Goal: Task Accomplishment & Management: Use online tool/utility

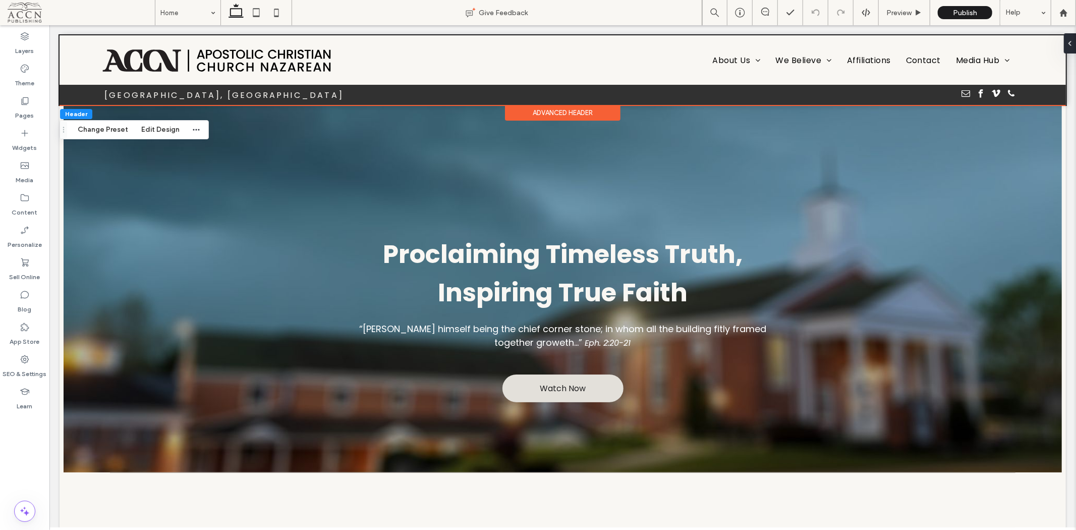
click at [82, 92] on div at bounding box center [74, 89] width 31 height 11
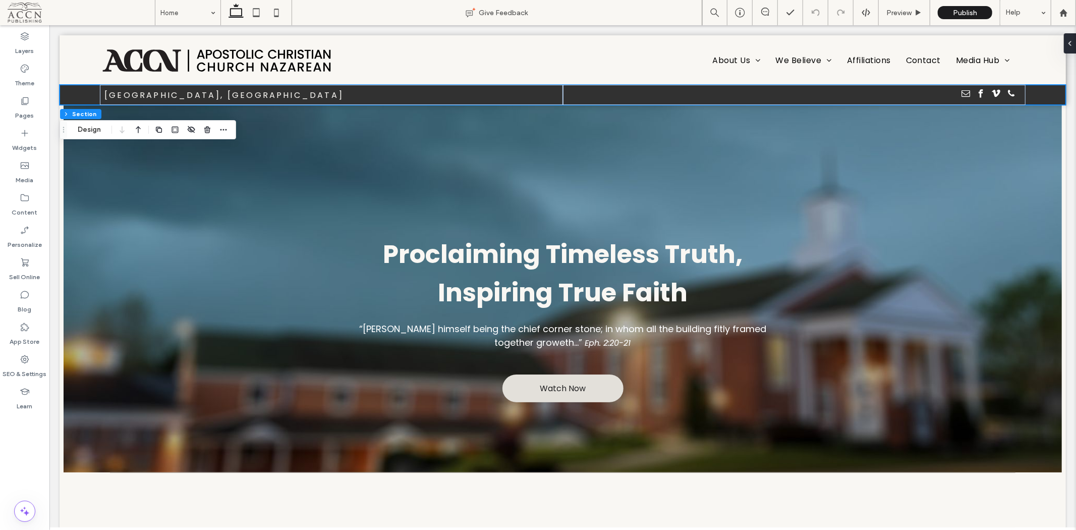
click at [92, 128] on button "Design" at bounding box center [89, 130] width 36 height 12
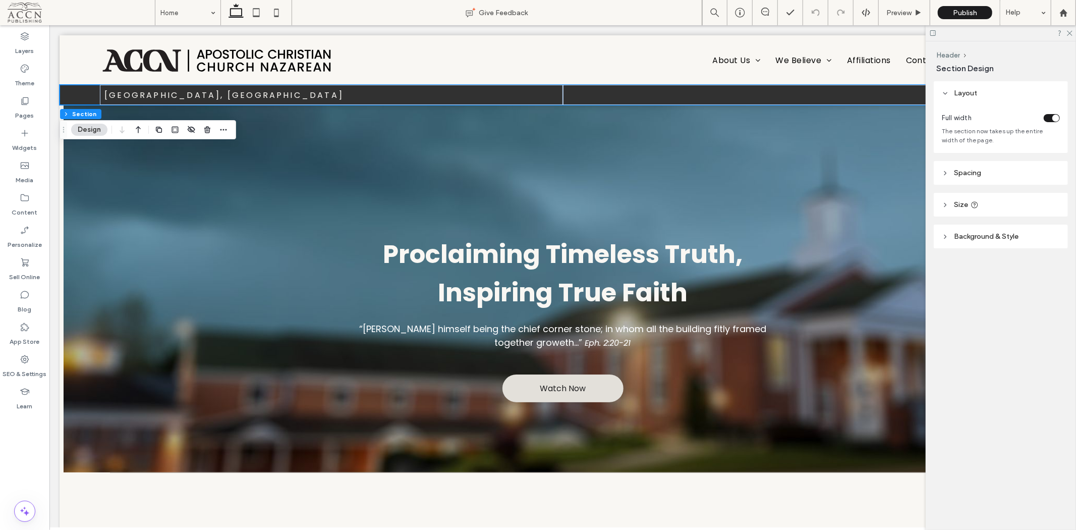
click at [986, 239] on span "Background & Style" at bounding box center [986, 236] width 65 height 9
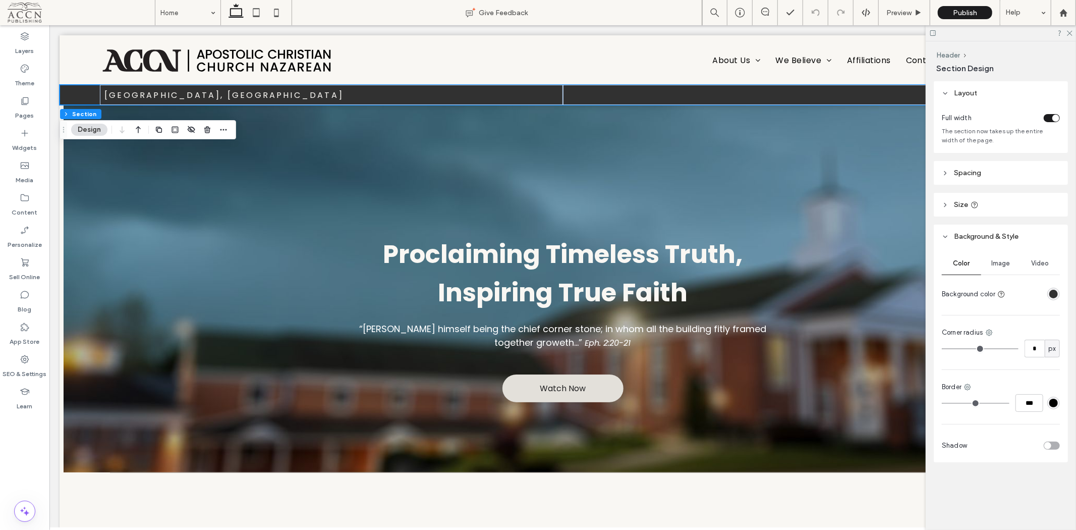
click at [971, 387] on use at bounding box center [967, 387] width 7 height 7
click at [1015, 444] on span "Bottom border" at bounding box center [1007, 449] width 45 height 10
click at [1050, 400] on div "#000000" at bounding box center [1053, 403] width 9 height 9
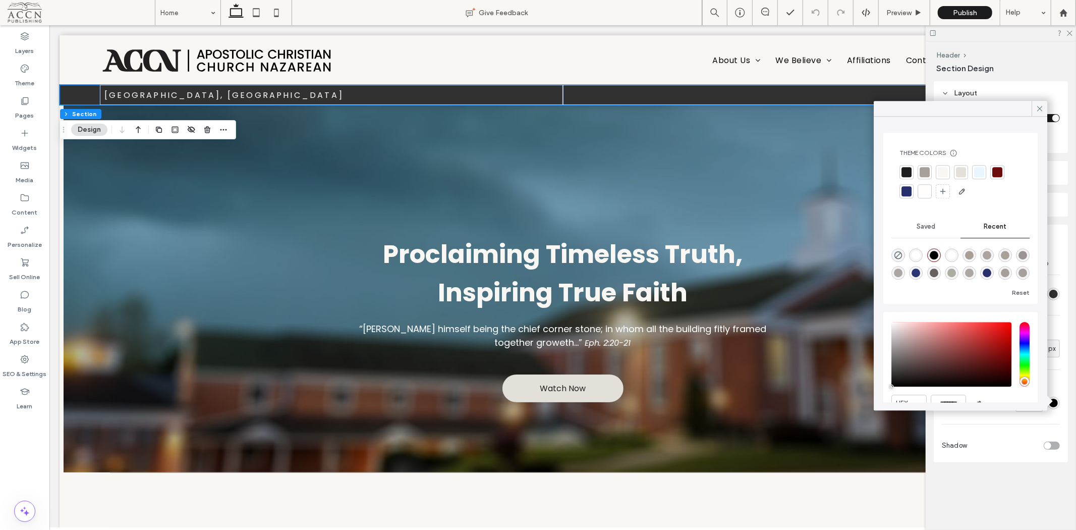
click at [997, 168] on div at bounding box center [997, 172] width 10 height 10
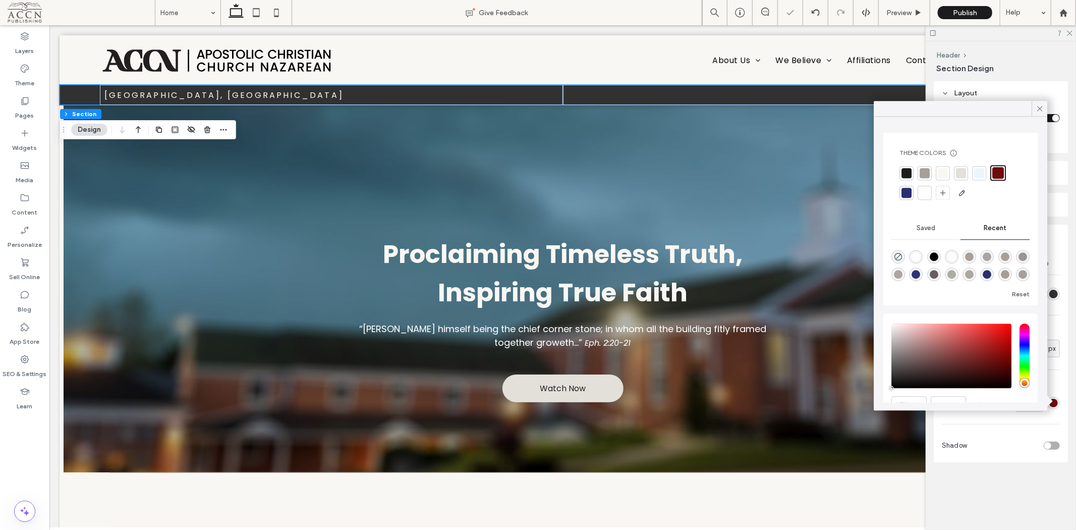
click at [1017, 462] on div "Color Image Video Background color Corner radius * px Bottom border *** Shadow" at bounding box center [1001, 355] width 134 height 214
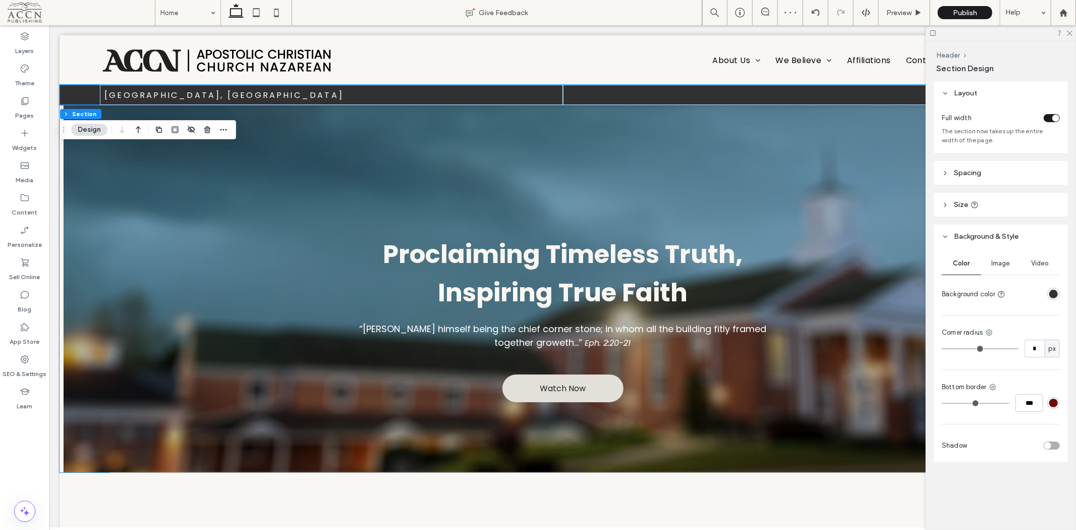
click at [400, 128] on div "Proclaiming Timeless Truth, Inspiring True Faith “Jesus Christ himself being th…" at bounding box center [562, 287] width 605 height 367
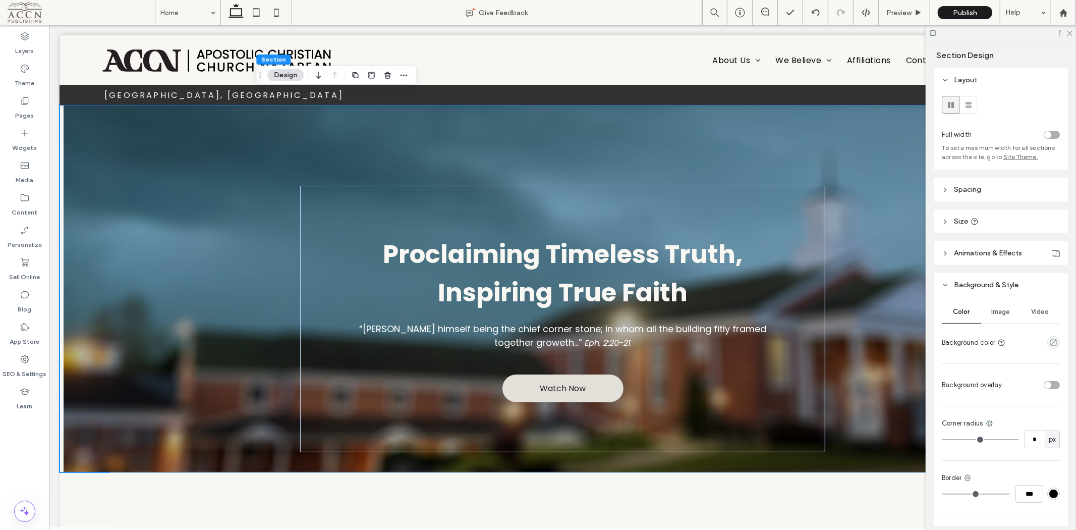
click at [682, 104] on div at bounding box center [562, 104] width 1006 height 0
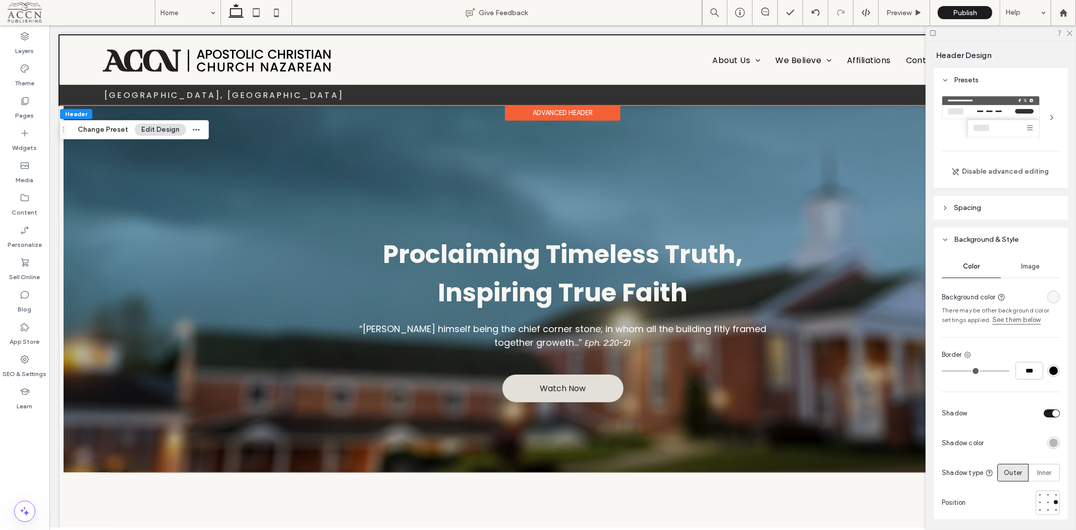
type input "*"
type input "***"
type input "*"
type input "***"
type input "*"
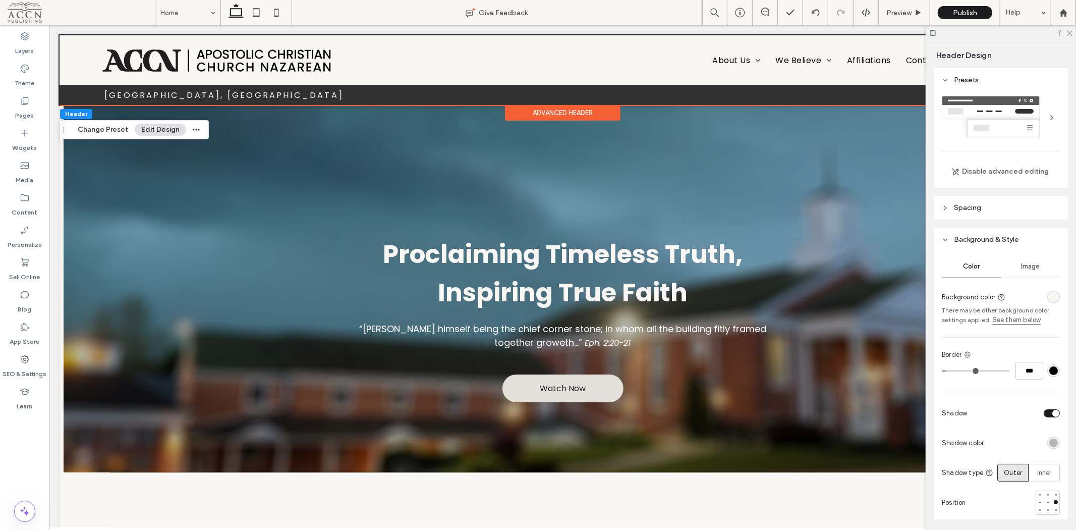
type input "***"
type input "*"
type input "***"
type input "*"
type input "***"
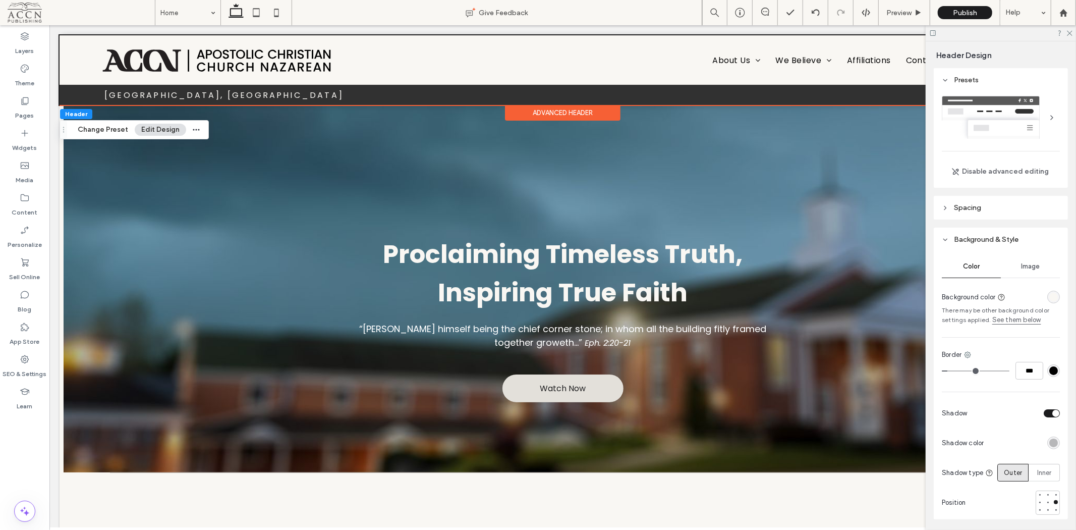
type input "*"
type input "***"
type input "*"
click at [947, 370] on input "range" at bounding box center [976, 370] width 68 height 1
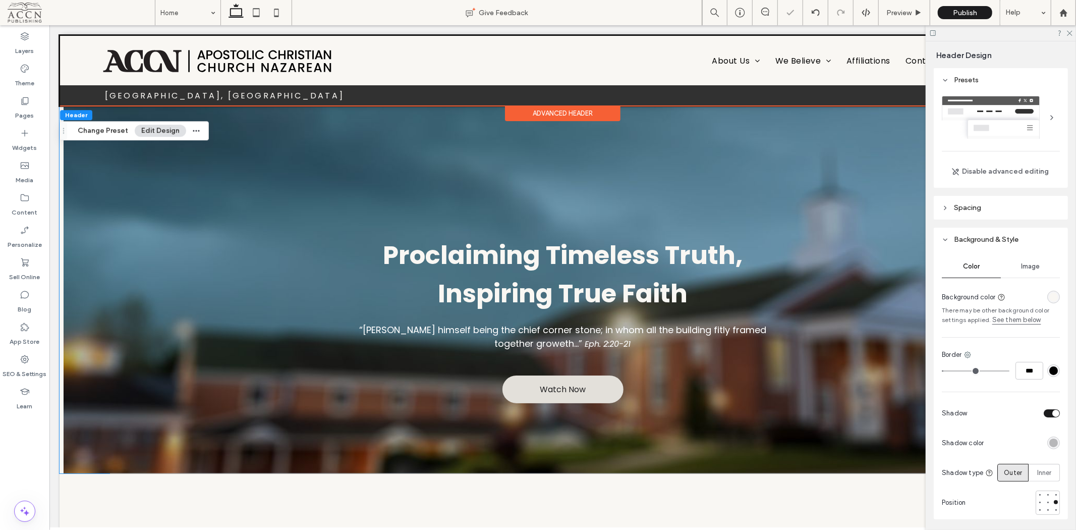
click at [709, 137] on div "Proclaiming Timeless Truth, Inspiring True Faith “Jesus Christ himself being th…" at bounding box center [562, 288] width 605 height 367
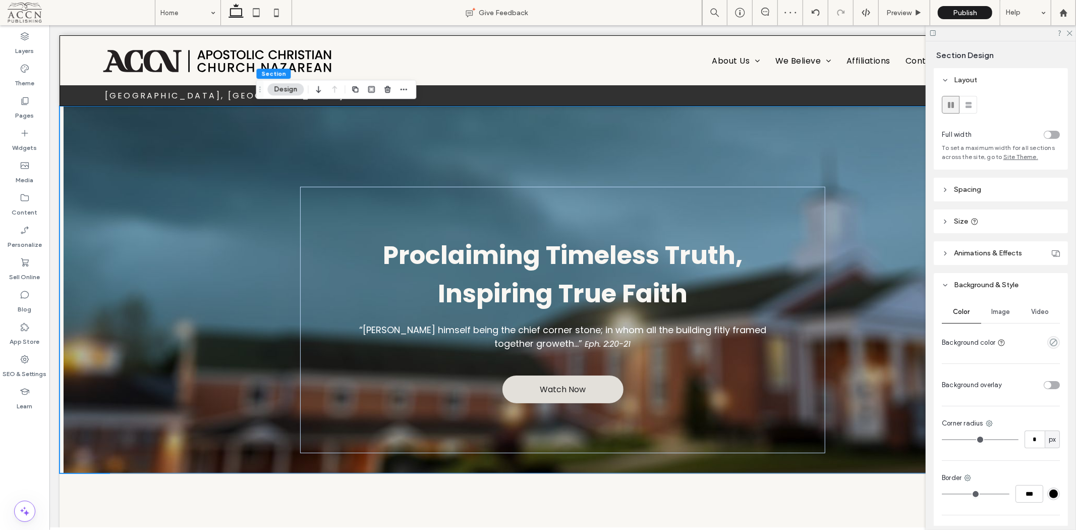
click at [661, 105] on div at bounding box center [562, 105] width 1005 height 0
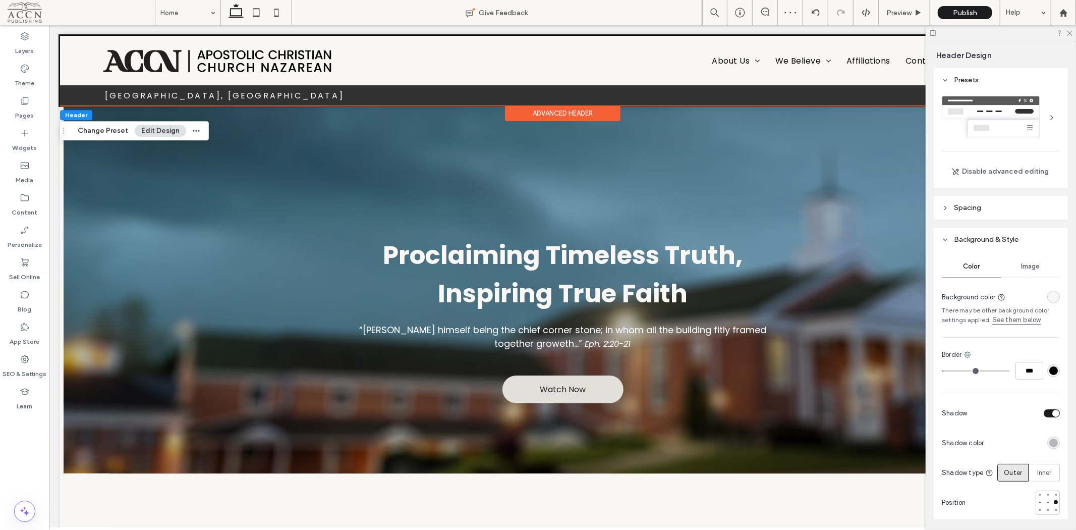
type input "*"
type input "***"
type input "*"
type input "***"
type input "*"
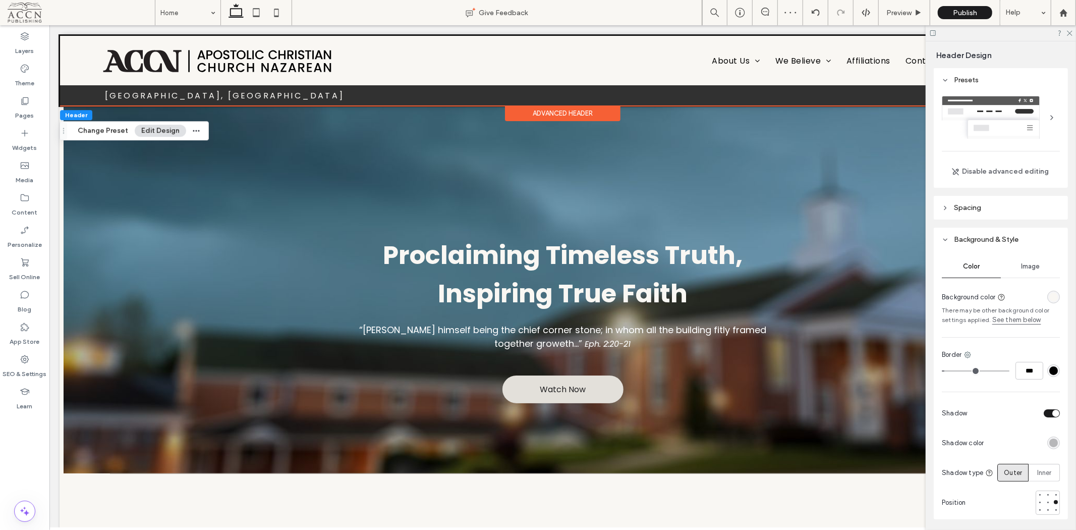
type input "***"
drag, startPoint x: 948, startPoint y: 372, endPoint x: 926, endPoint y: 369, distance: 22.4
type input "*"
click at [942, 370] on input "range" at bounding box center [976, 370] width 68 height 1
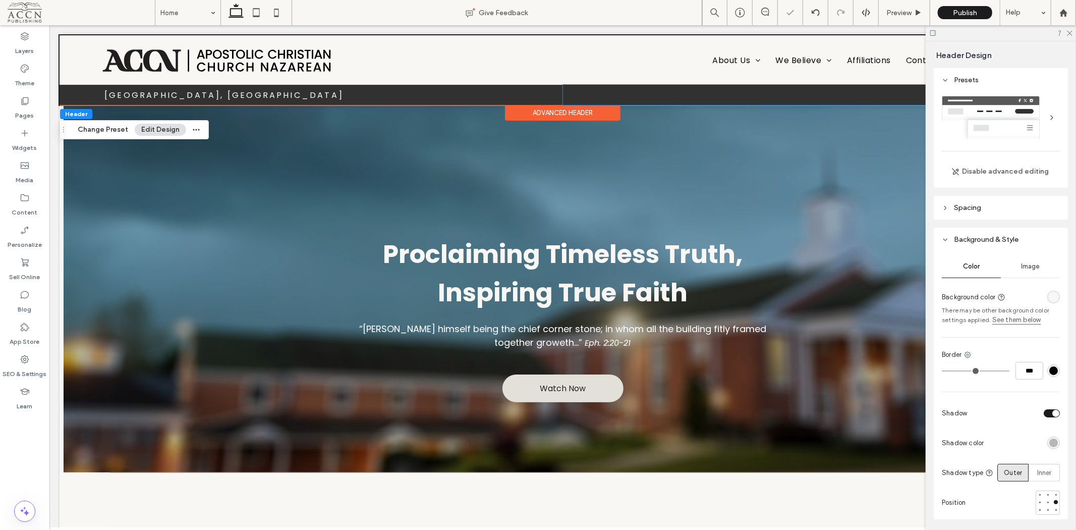
click at [775, 89] on div at bounding box center [793, 94] width 463 height 20
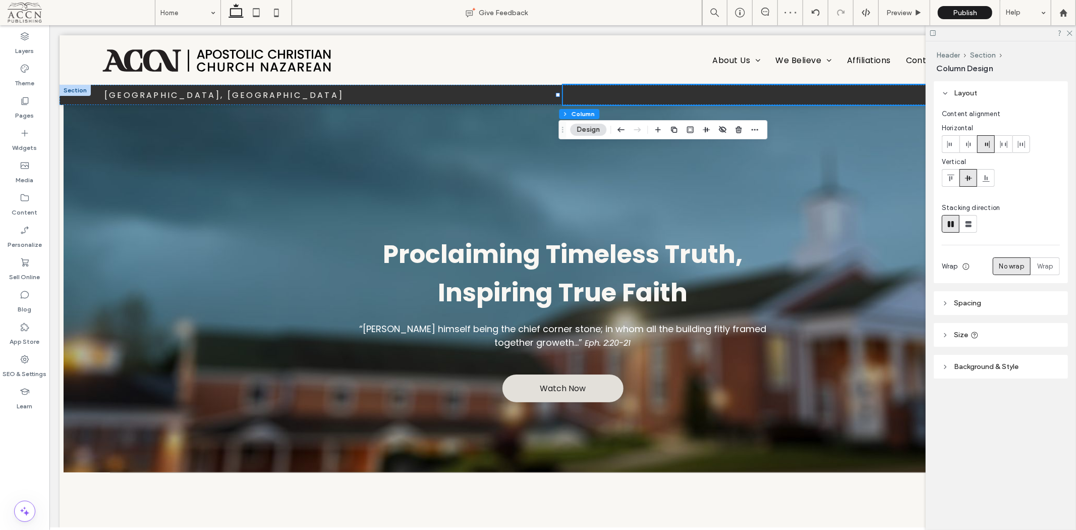
click at [946, 365] on icon at bounding box center [945, 366] width 7 height 7
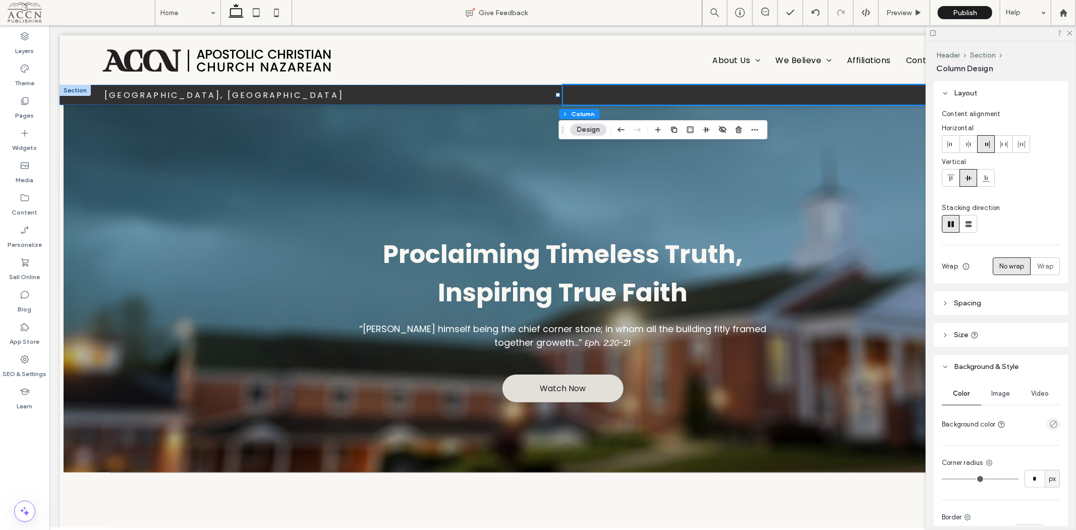
click at [70, 87] on div at bounding box center [74, 89] width 31 height 11
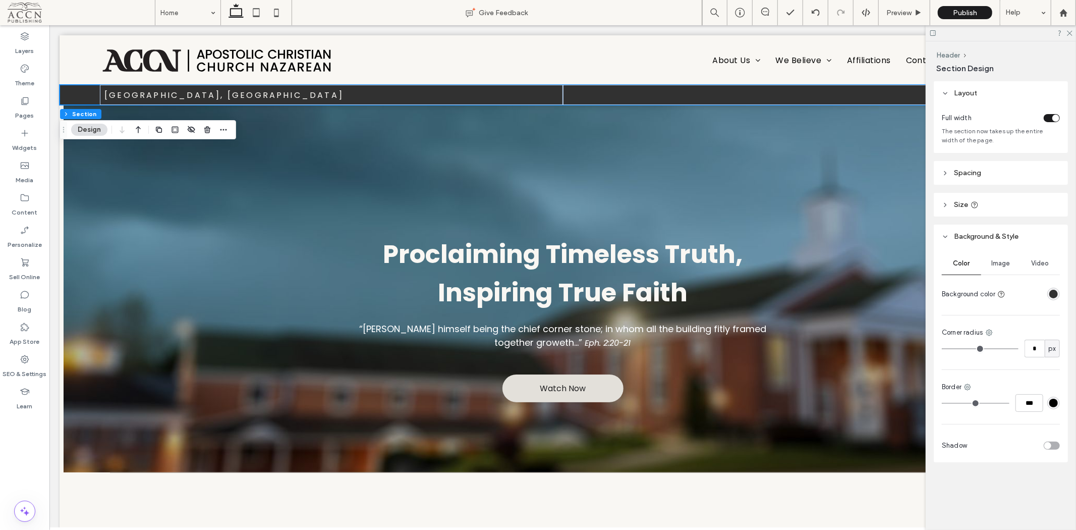
click at [70, 90] on div "Mansfield, OH" at bounding box center [562, 94] width 1006 height 20
click at [971, 388] on icon at bounding box center [967, 387] width 8 height 8
click at [1017, 450] on span "Bottom border" at bounding box center [1007, 449] width 45 height 10
click at [1022, 405] on input "***" at bounding box center [1029, 403] width 28 height 18
type input "*"
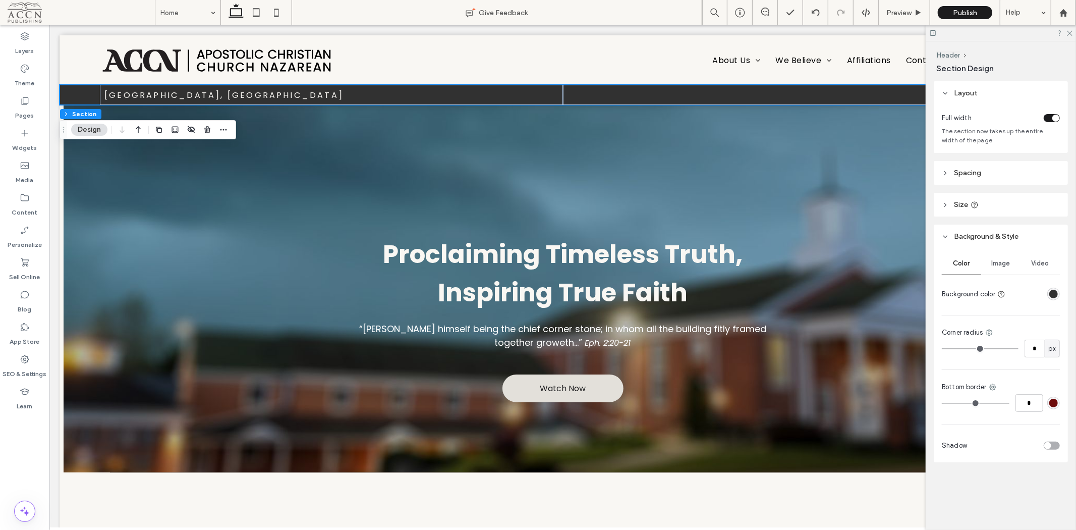
type input "*"
click at [1035, 382] on div "Bottom border" at bounding box center [1001, 387] width 118 height 10
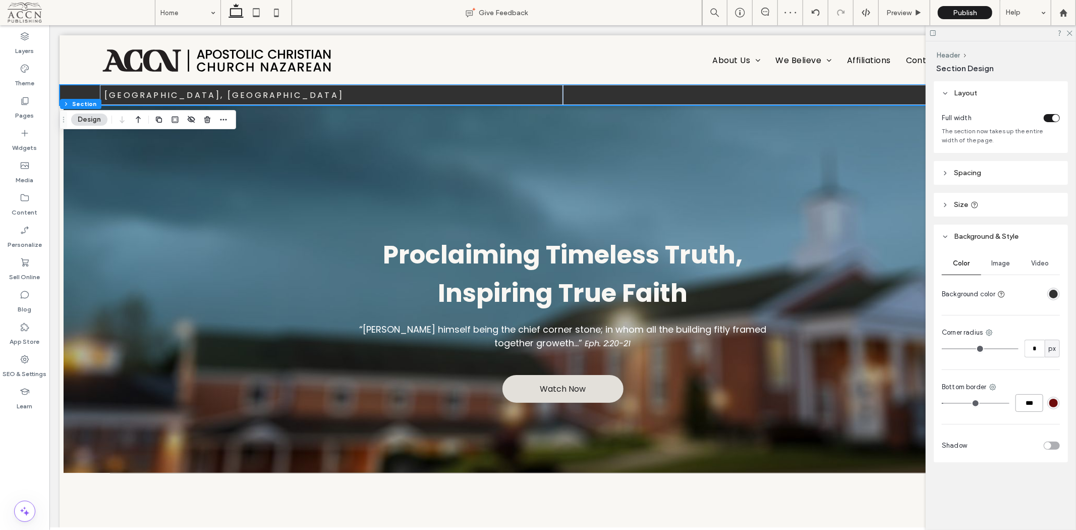
click at [1028, 406] on input "***" at bounding box center [1029, 403] width 28 height 18
type input "*"
type input "***"
click at [697, 144] on div "Proclaiming Timeless Truth, Inspiring True Faith “Jesus Christ himself being th…" at bounding box center [562, 288] width 605 height 367
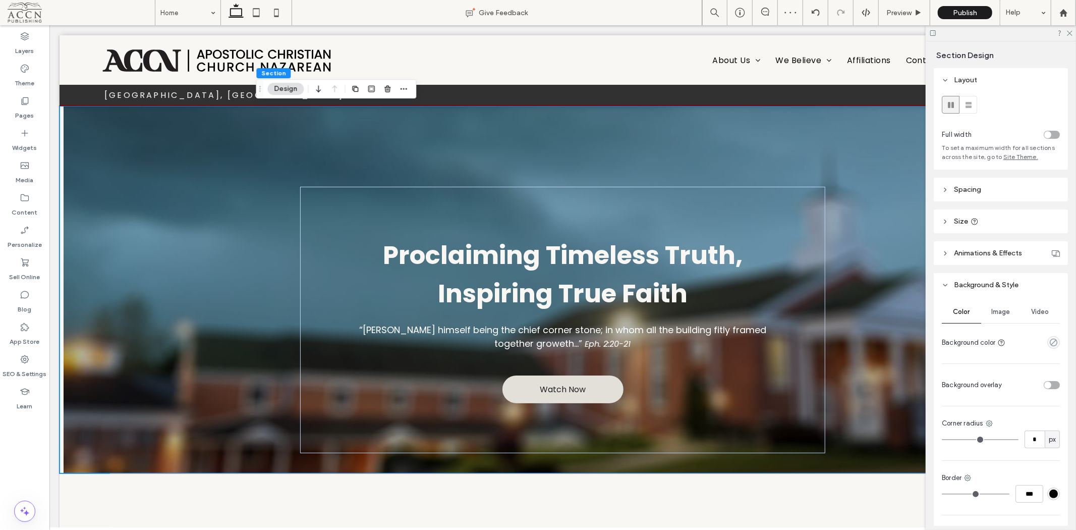
click at [134, 227] on div "Proclaiming Timeless Truth, Inspiring True Faith “Jesus Christ himself being th…" at bounding box center [562, 288] width 1006 height 367
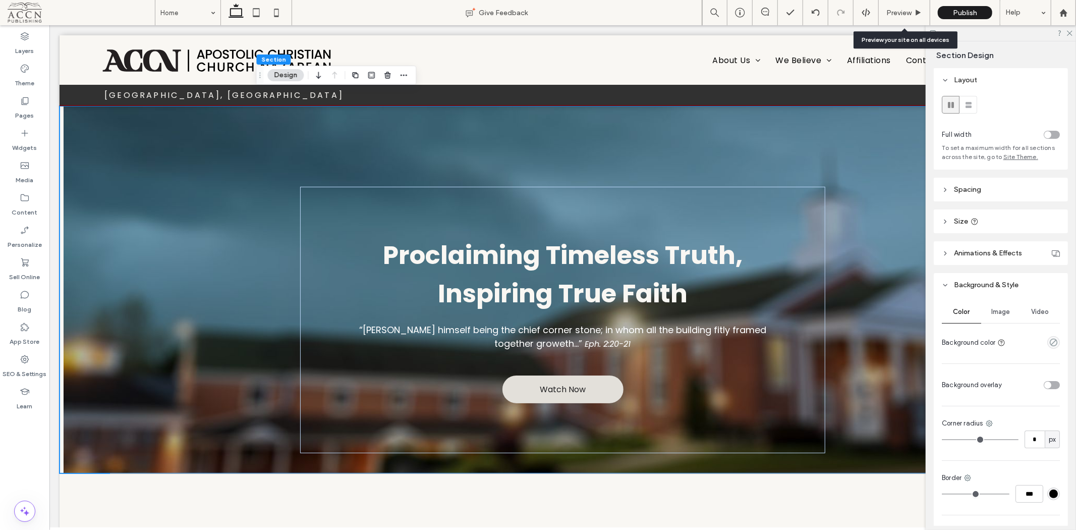
click at [906, 13] on span "Preview" at bounding box center [898, 13] width 25 height 9
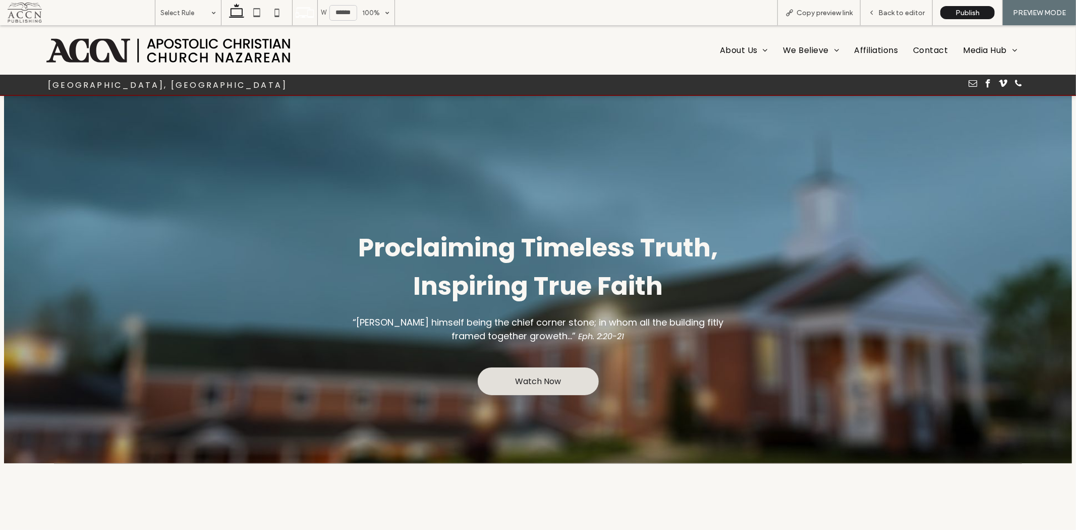
click at [906, 12] on span "Back to editor" at bounding box center [901, 13] width 46 height 9
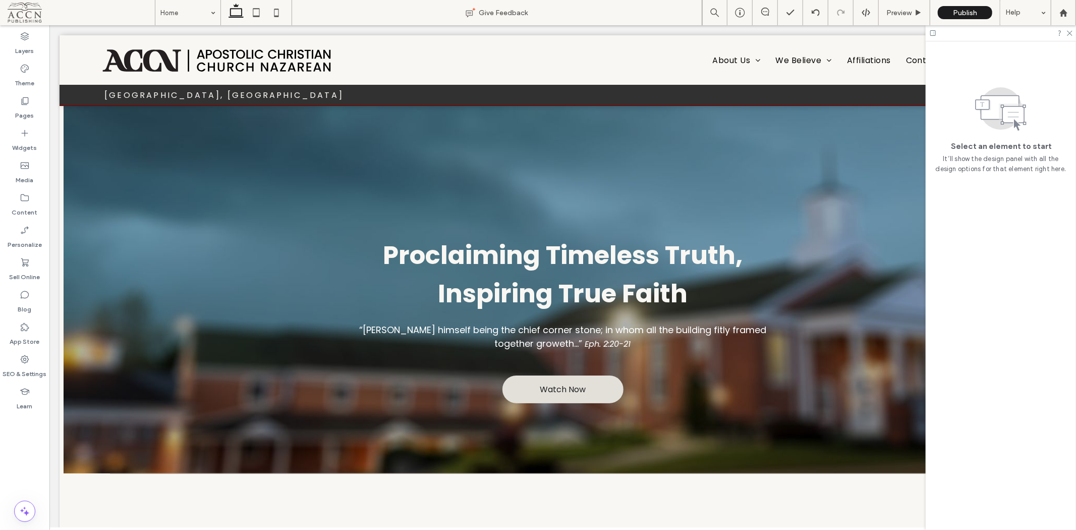
click at [1070, 31] on icon at bounding box center [1069, 32] width 7 height 7
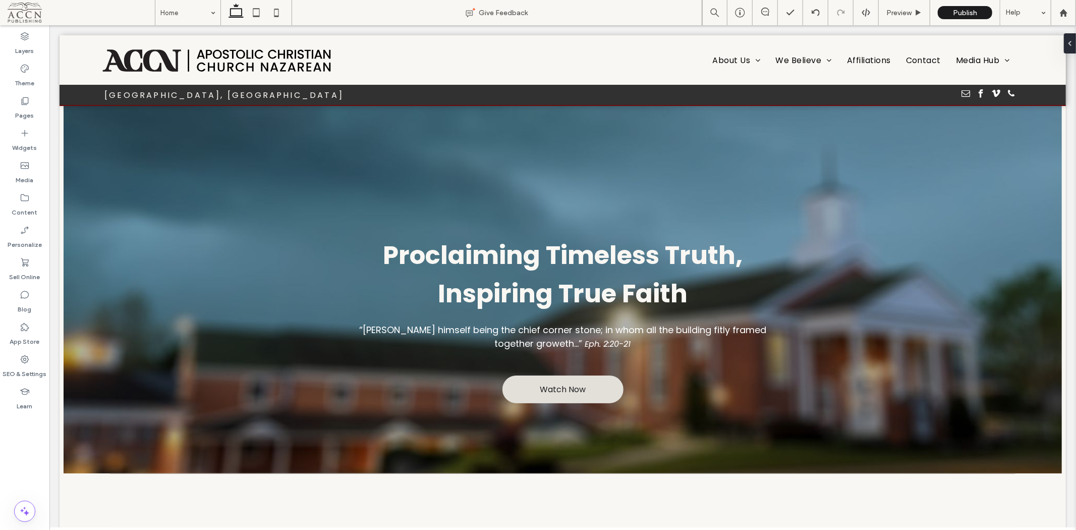
click at [795, 105] on div at bounding box center [562, 105] width 1006 height 0
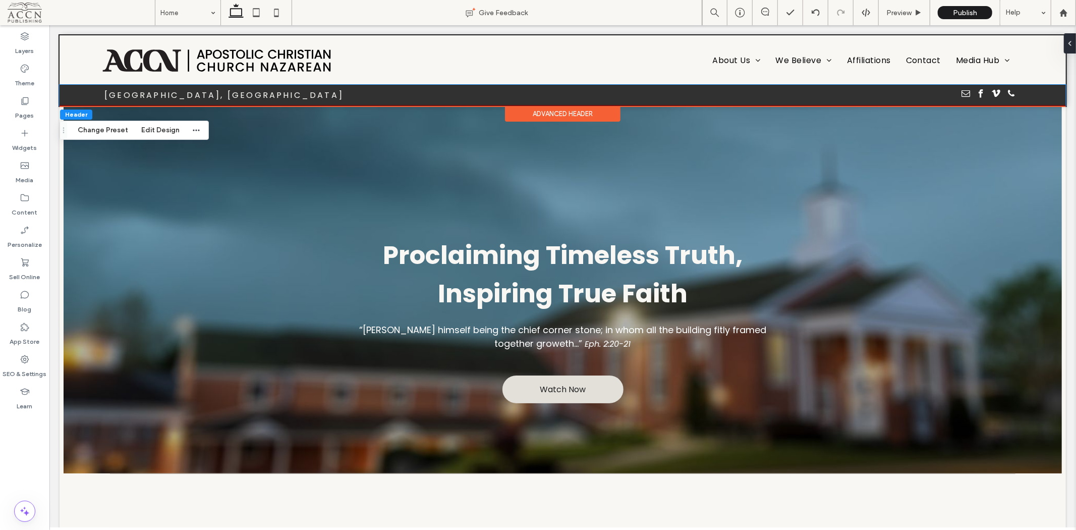
click at [68, 96] on div "Mansfield, OH" at bounding box center [562, 94] width 1006 height 20
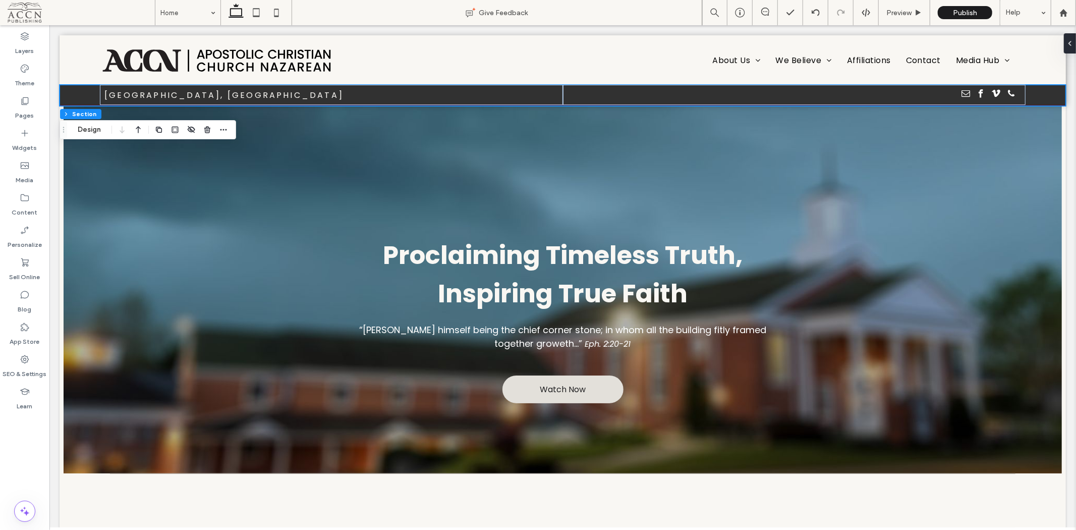
click at [78, 127] on button "Design" at bounding box center [89, 130] width 36 height 12
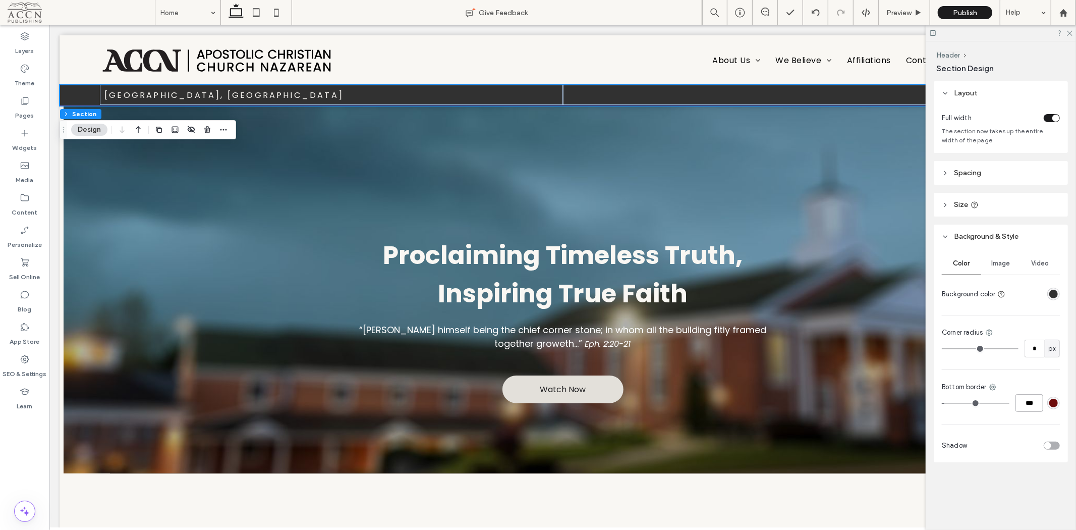
click at [1026, 406] on input "***" at bounding box center [1029, 403] width 28 height 18
type input "*"
type input "***"
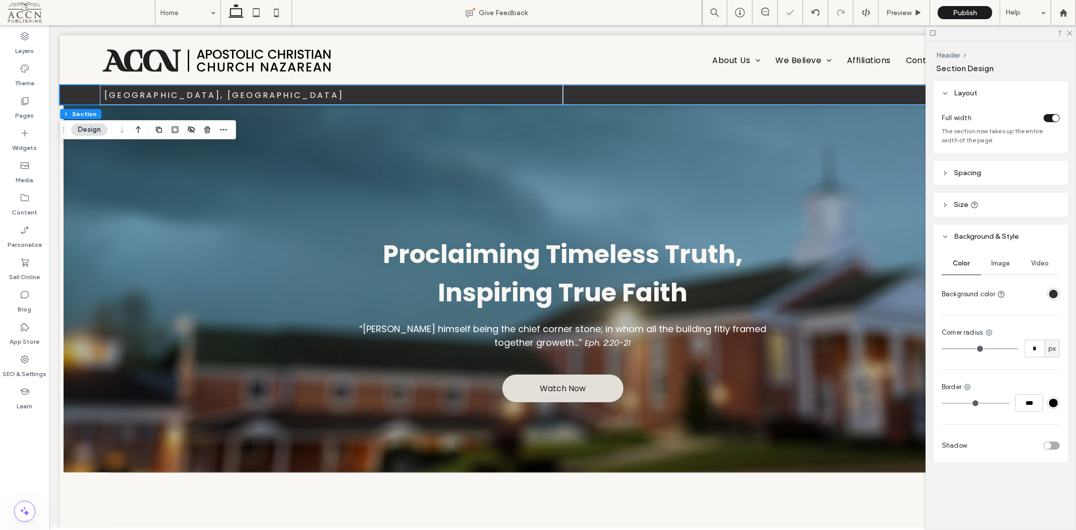
click at [1062, 384] on div "Color Image Video Background color Corner radius * px Border *** Shadow" at bounding box center [1001, 355] width 134 height 214
click at [131, 179] on div "Proclaiming Timeless Truth, Inspiring True Faith “Jesus Christ himself being th…" at bounding box center [562, 287] width 1006 height 367
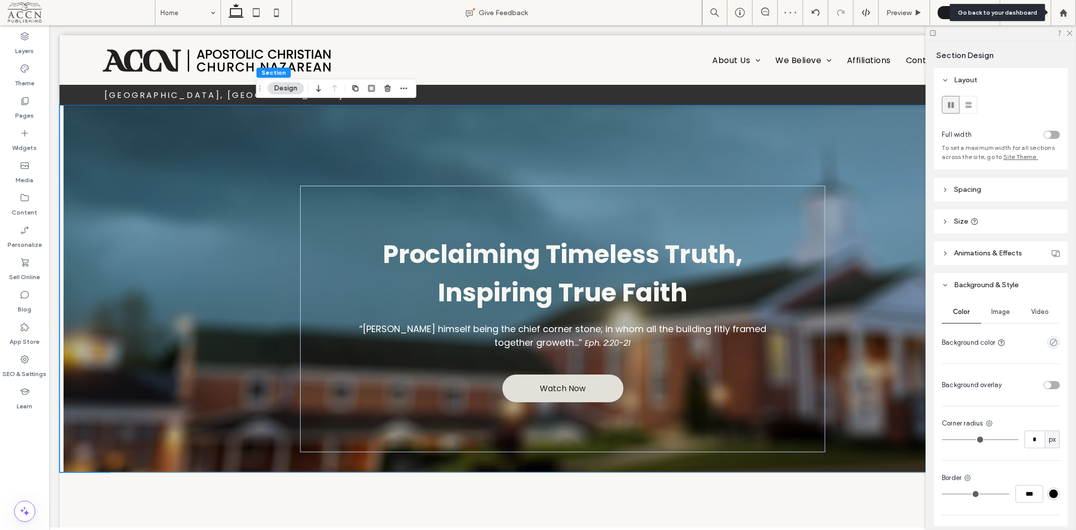
click at [1062, 13] on use at bounding box center [1063, 13] width 8 height 8
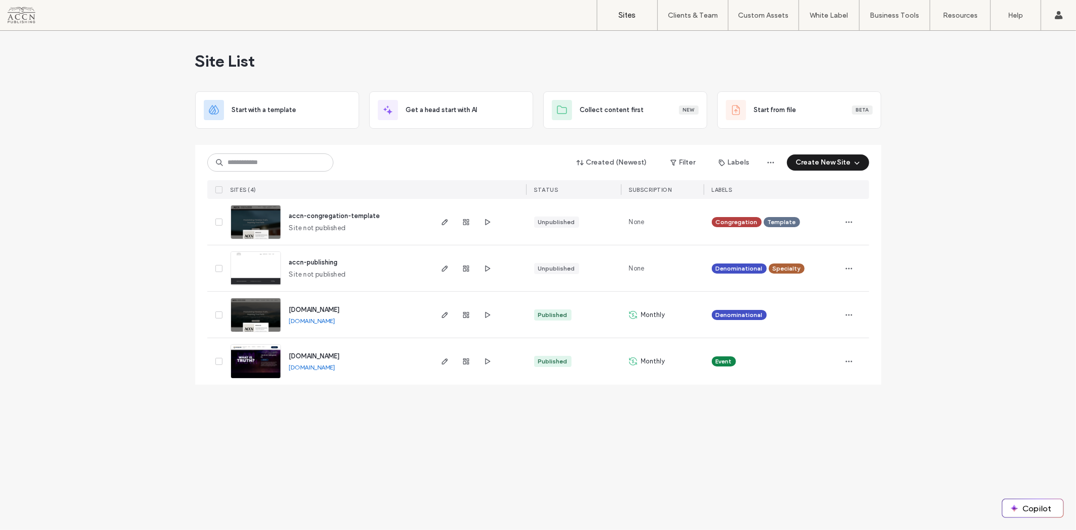
click at [319, 309] on span "[DOMAIN_NAME]" at bounding box center [314, 310] width 51 height 8
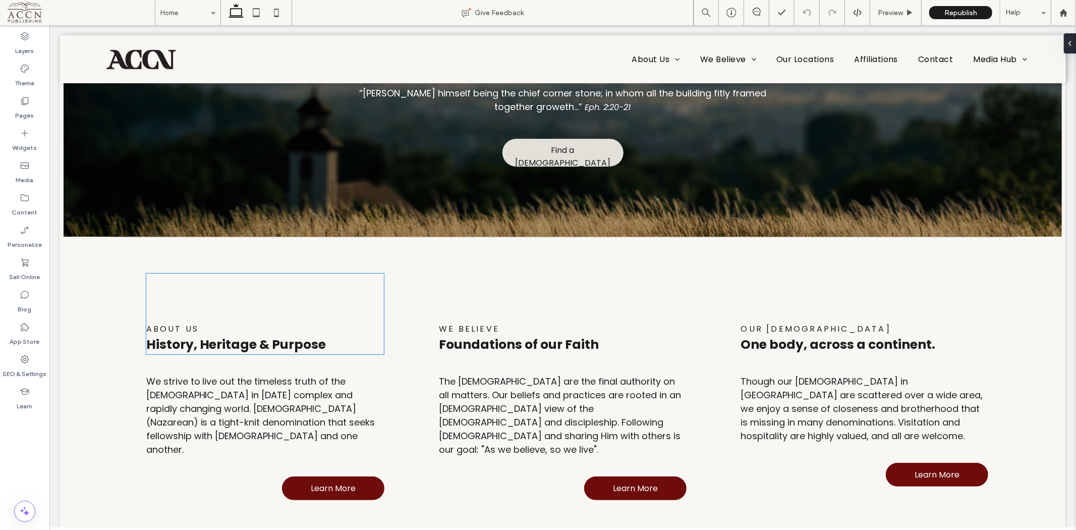
click at [254, 339] on span "History, Heritage & Purpose" at bounding box center [236, 344] width 180 height 18
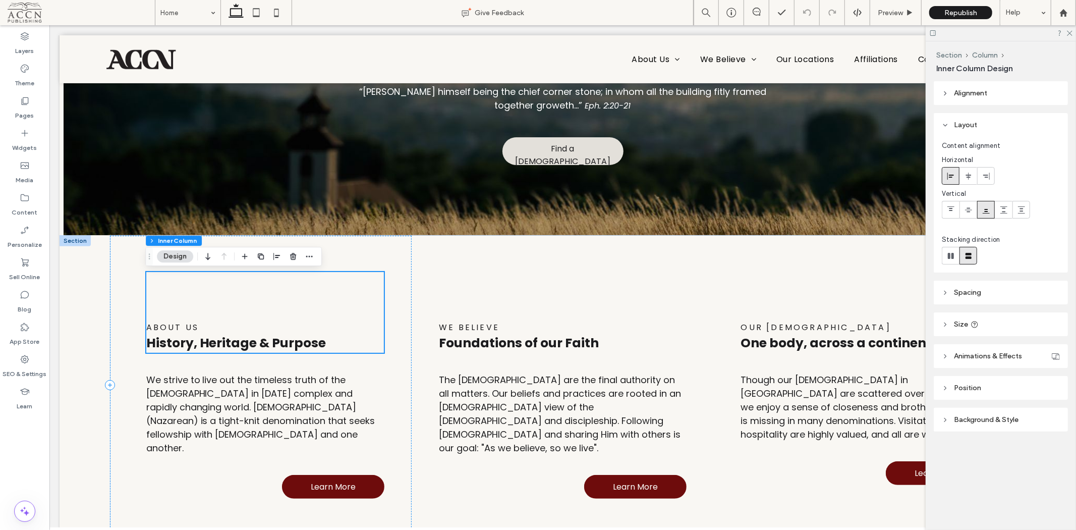
scroll to position [214, 0]
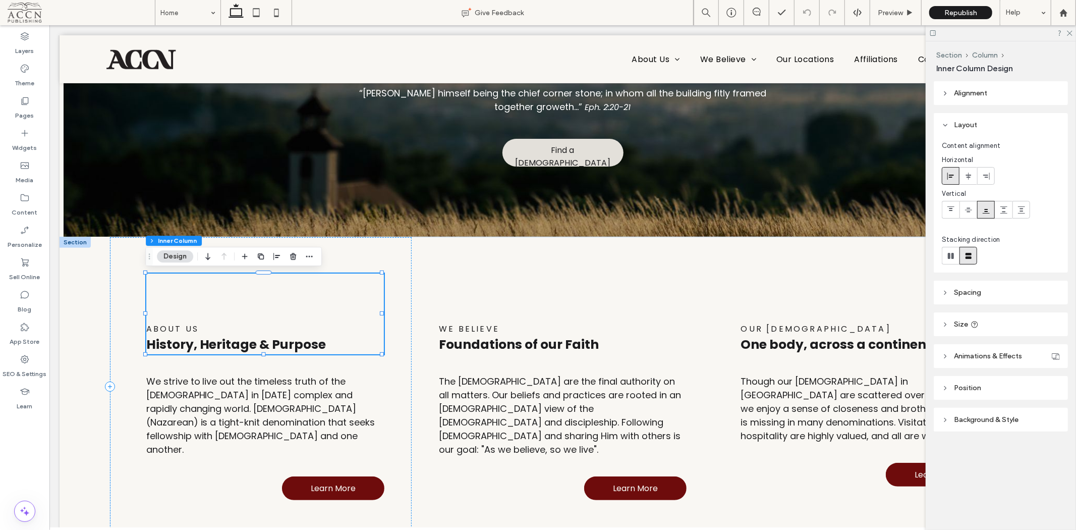
click at [350, 298] on div "ABOUT Us History, Heritage & Purpose" at bounding box center [265, 313] width 238 height 81
click at [967, 358] on span "Animations & Effects" at bounding box center [988, 356] width 68 height 9
click at [1023, 394] on div "None" at bounding box center [996, 393] width 101 height 10
click at [992, 460] on div "Scroll" at bounding box center [1001, 463] width 117 height 18
click at [997, 434] on div "None" at bounding box center [996, 431] width 101 height 10
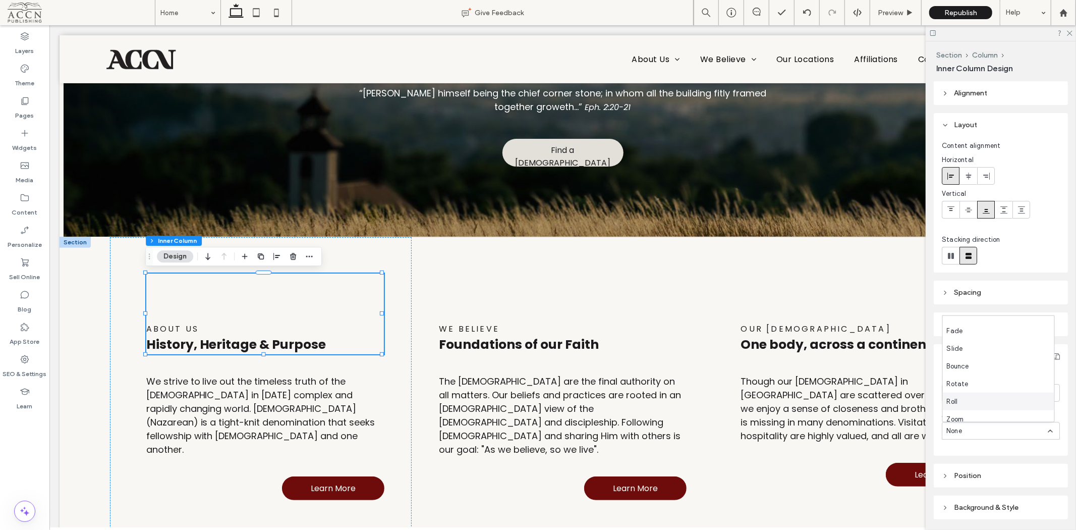
scroll to position [0, 0]
click at [971, 338] on div "Fade" at bounding box center [998, 342] width 111 height 18
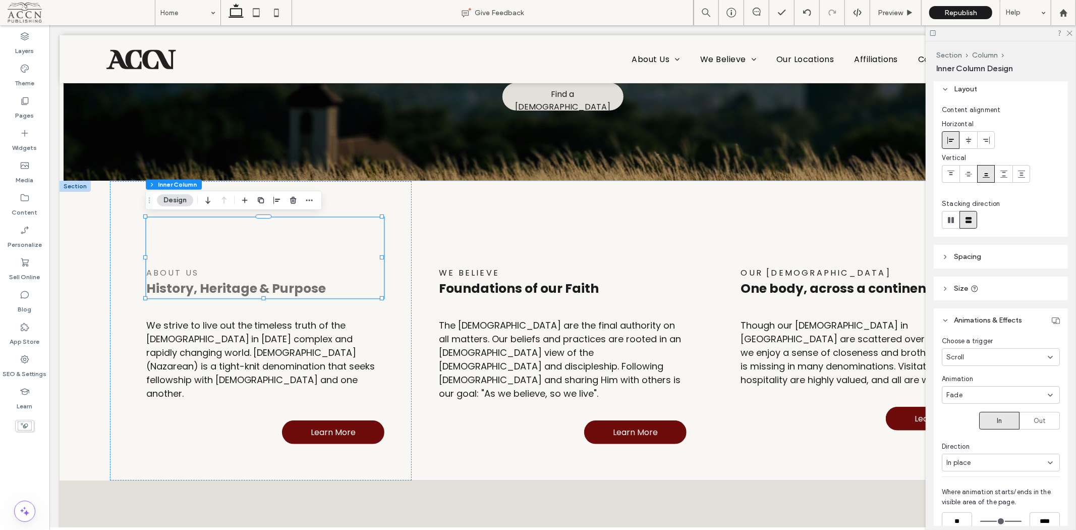
scroll to position [56, 0]
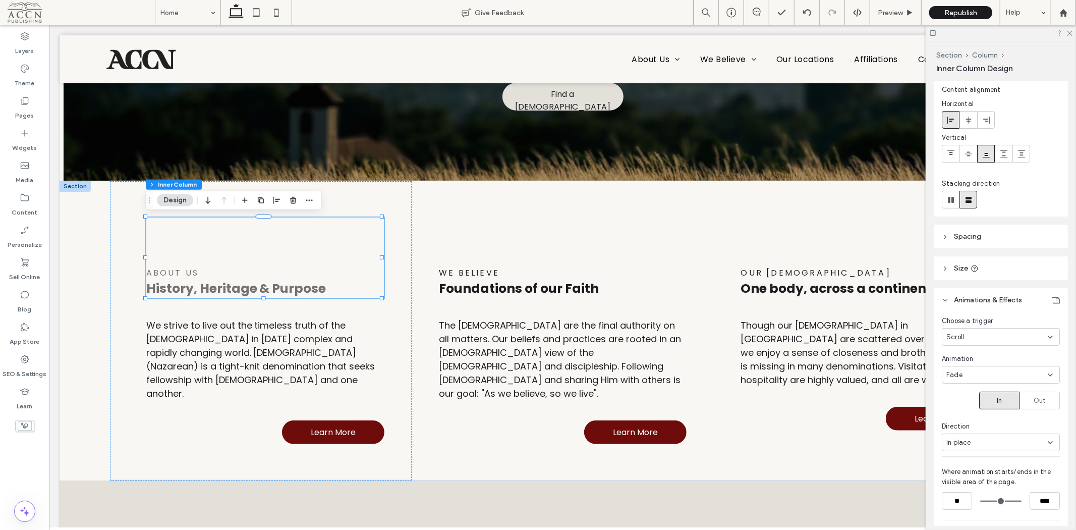
click at [967, 444] on span "In place" at bounding box center [958, 442] width 25 height 10
click at [986, 419] on div "From top" at bounding box center [998, 424] width 111 height 18
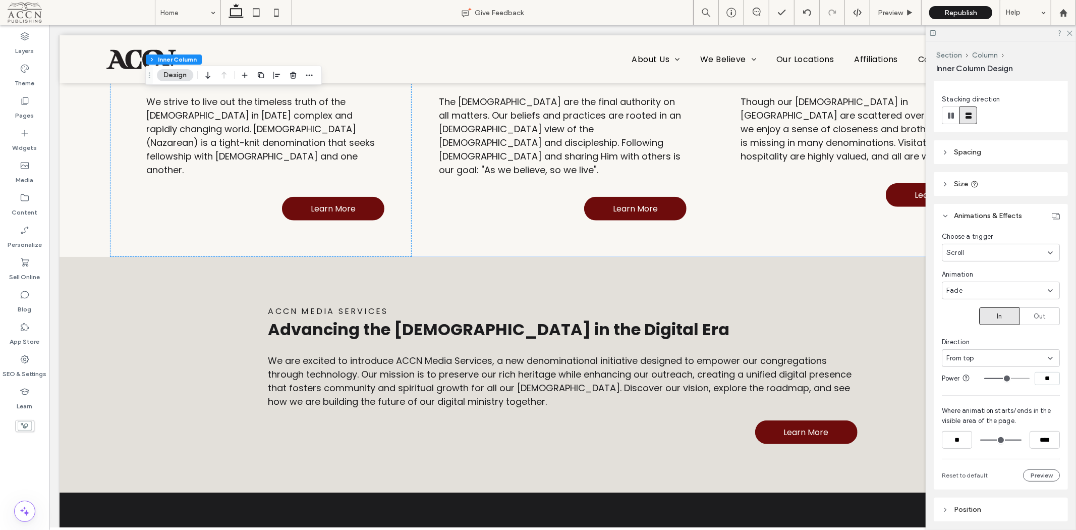
scroll to position [168, 0]
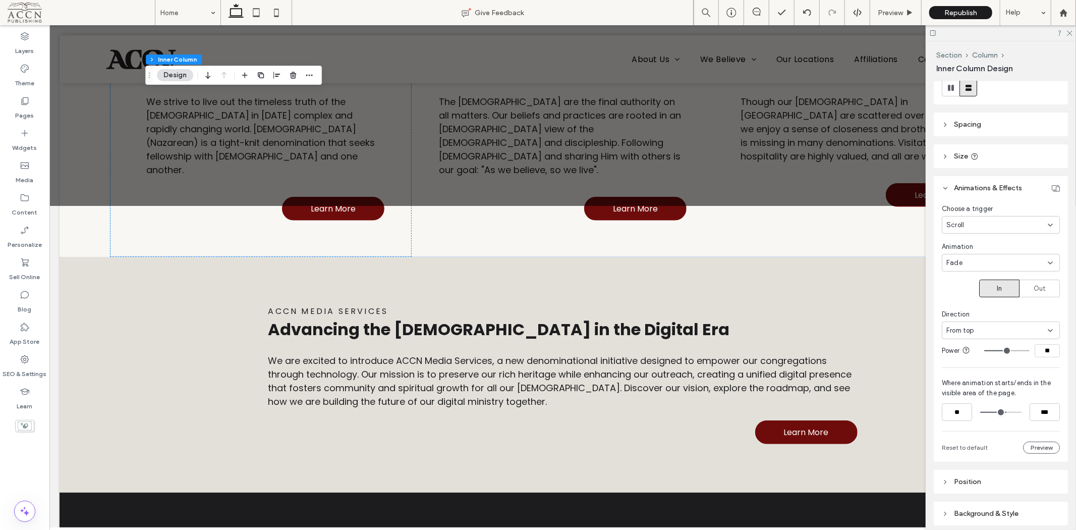
drag, startPoint x: 1011, startPoint y: 414, endPoint x: 1002, endPoint y: 414, distance: 9.1
click at [1002, 412] on input "range" at bounding box center [1000, 412] width 41 height 0
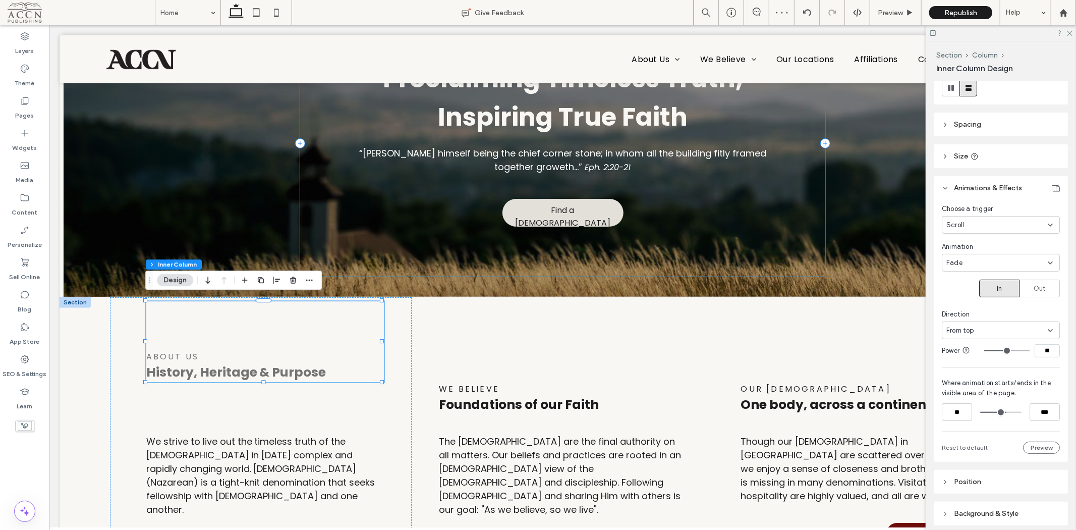
scroll to position [0, 0]
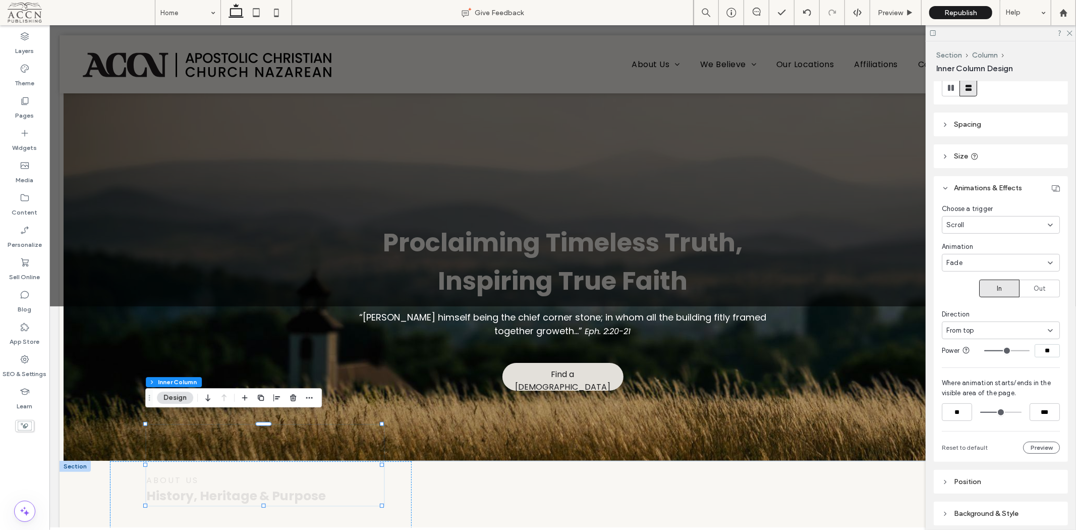
click at [996, 412] on input "range" at bounding box center [1000, 412] width 41 height 0
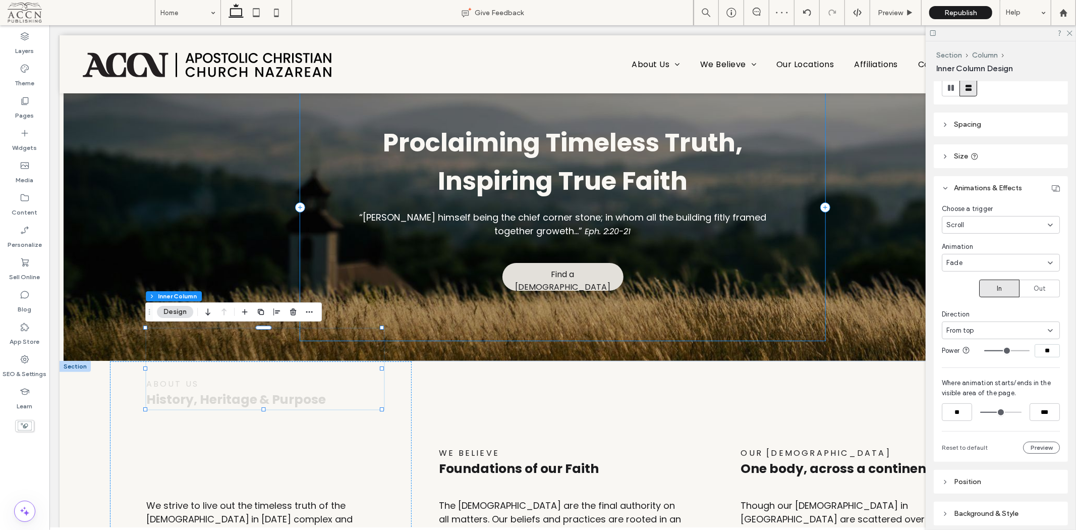
scroll to position [269, 0]
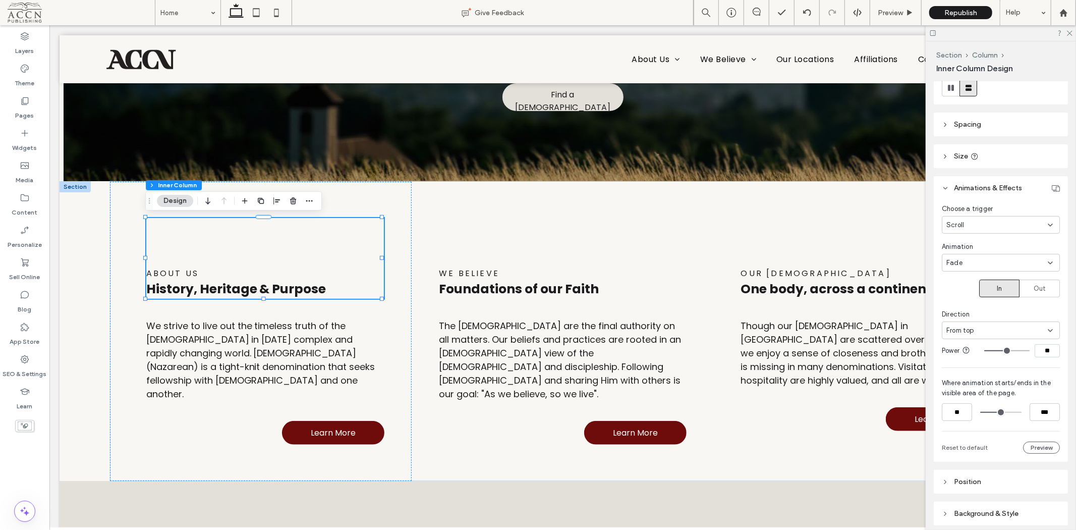
click at [997, 412] on input "range" at bounding box center [1000, 412] width 41 height 0
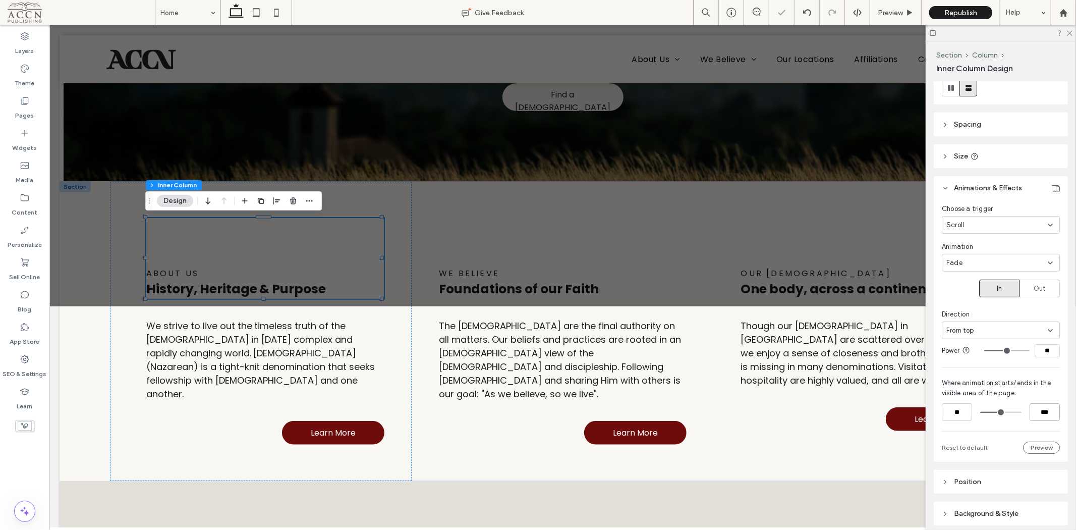
click at [1030, 412] on input "***" at bounding box center [1045, 412] width 30 height 18
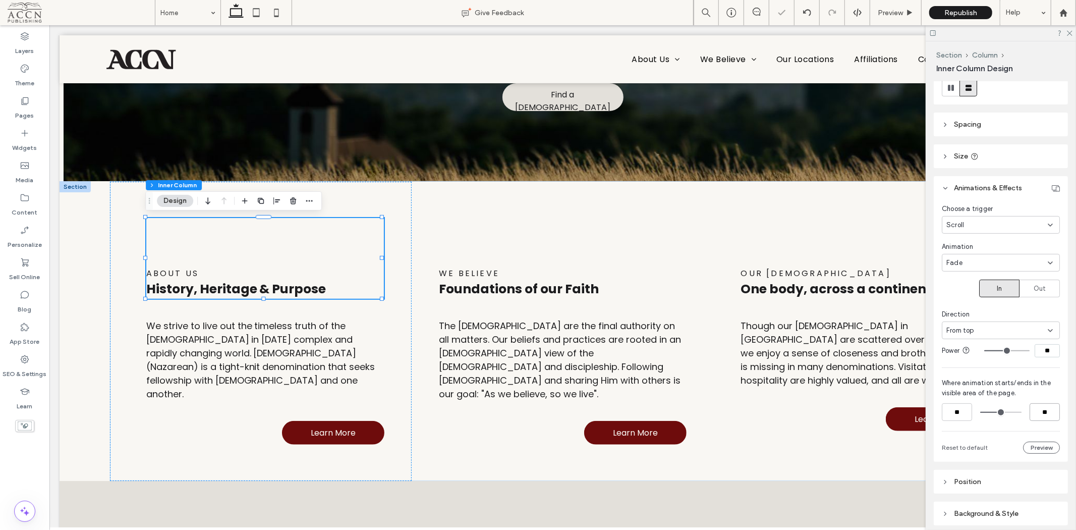
type input "**"
type input "***"
click at [704, 353] on div "WE Believe Foundations of our Faith The [DEMOGRAPHIC_DATA] are the final author…" at bounding box center [562, 330] width 302 height 299
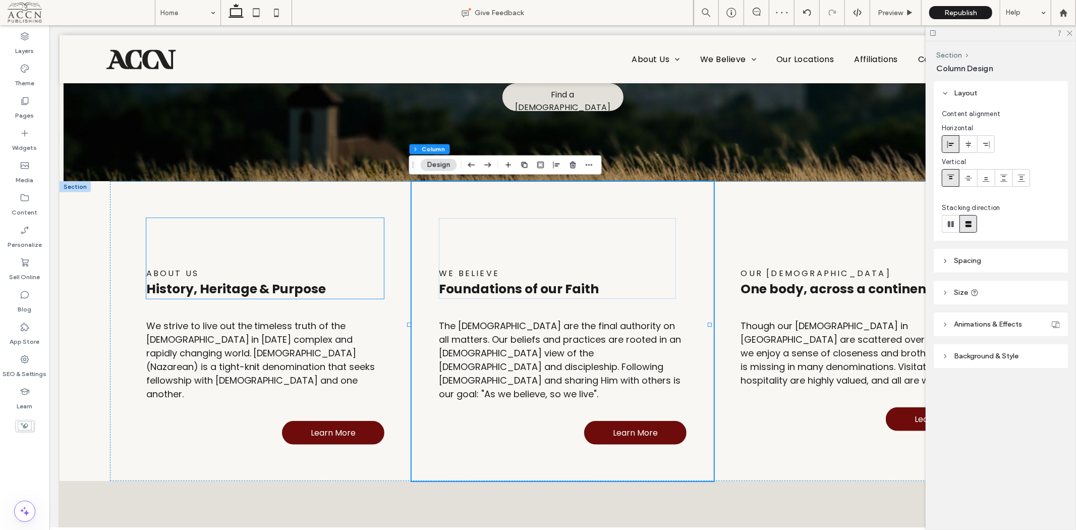
click at [308, 245] on div "ABOUT Us History, Heritage & Purpose" at bounding box center [265, 257] width 238 height 81
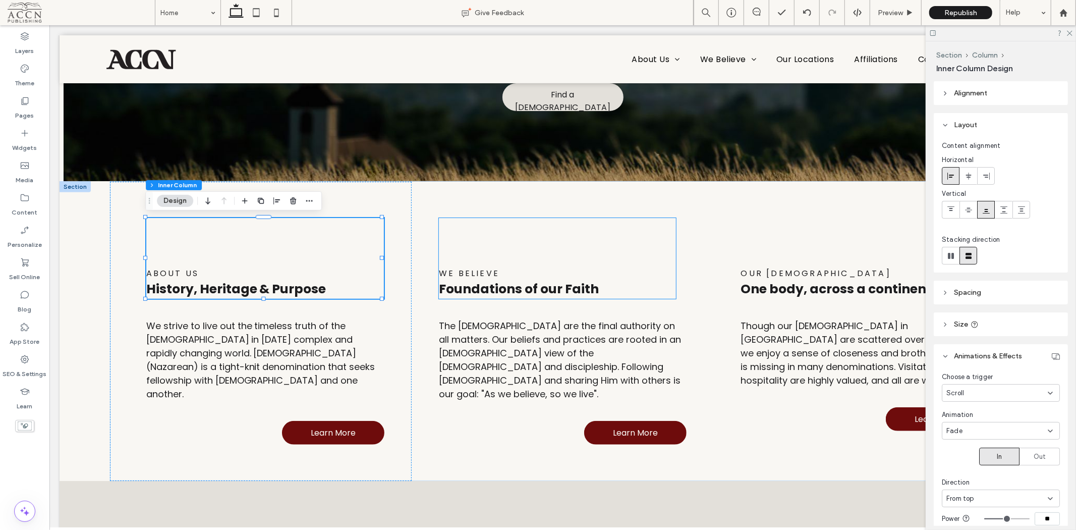
click at [530, 242] on div "WE Believe Foundations of our Faith" at bounding box center [556, 257] width 237 height 81
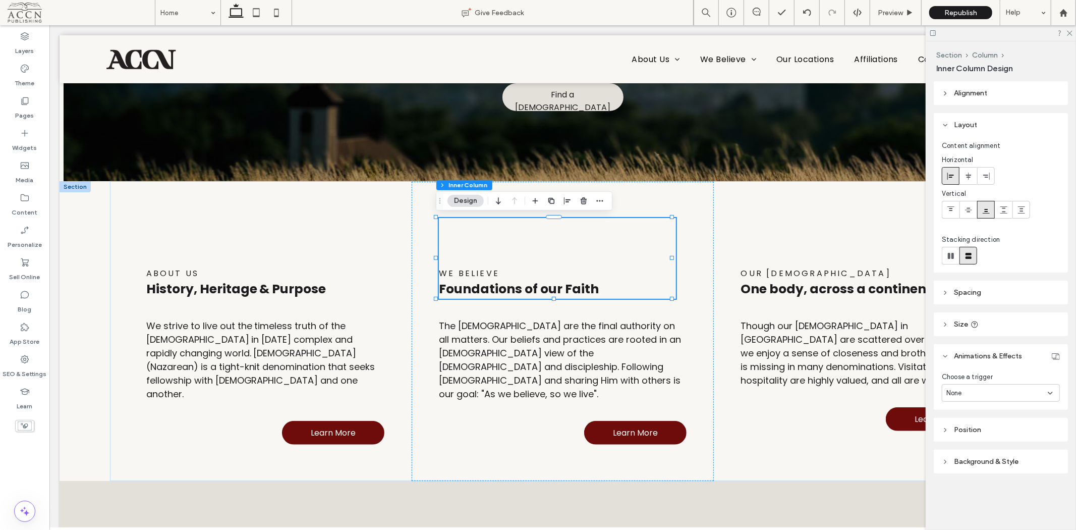
click at [976, 393] on div "None" at bounding box center [996, 393] width 101 height 10
click at [984, 460] on div "Scroll" at bounding box center [1001, 463] width 117 height 18
click at [996, 424] on div "None" at bounding box center [1001, 431] width 118 height 18
click at [980, 379] on div "Bounce" at bounding box center [998, 378] width 111 height 18
click at [1019, 434] on div "Bounce" at bounding box center [996, 431] width 101 height 10
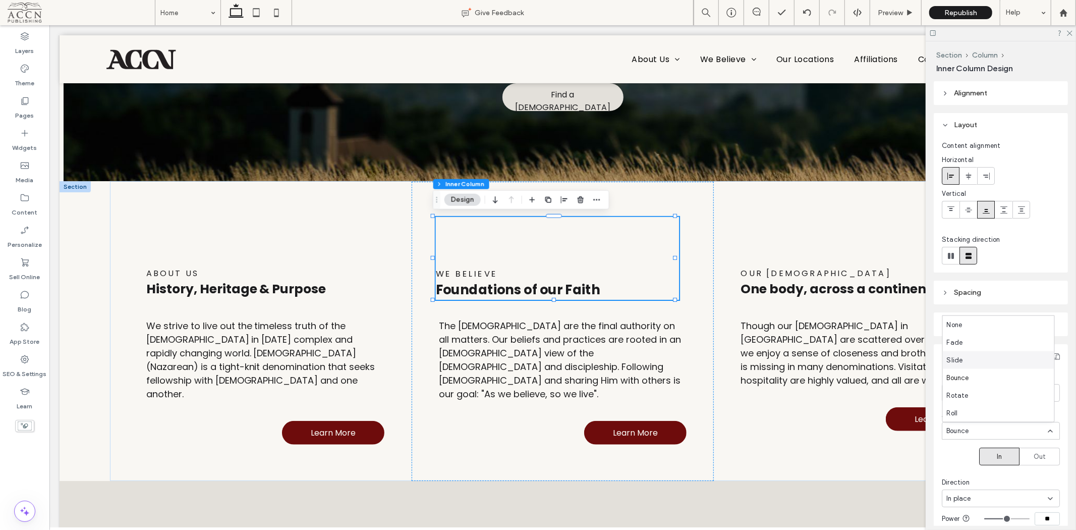
click at [979, 361] on div "Slide" at bounding box center [998, 360] width 111 height 18
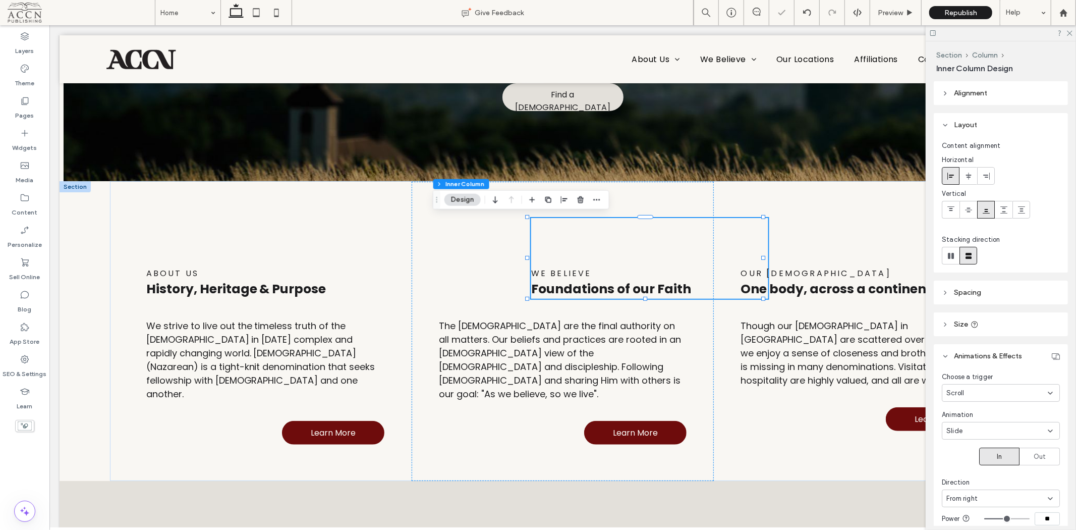
click at [1005, 392] on div "Scroll" at bounding box center [996, 393] width 101 height 10
click at [994, 382] on div "Choose a trigger Scroll" at bounding box center [1001, 387] width 118 height 30
click at [994, 389] on div "Scroll" at bounding box center [996, 393] width 101 height 10
click at [956, 365] on header "Animations & Effects" at bounding box center [1001, 356] width 134 height 24
click at [960, 361] on header "Animations & Effects" at bounding box center [1001, 356] width 134 height 24
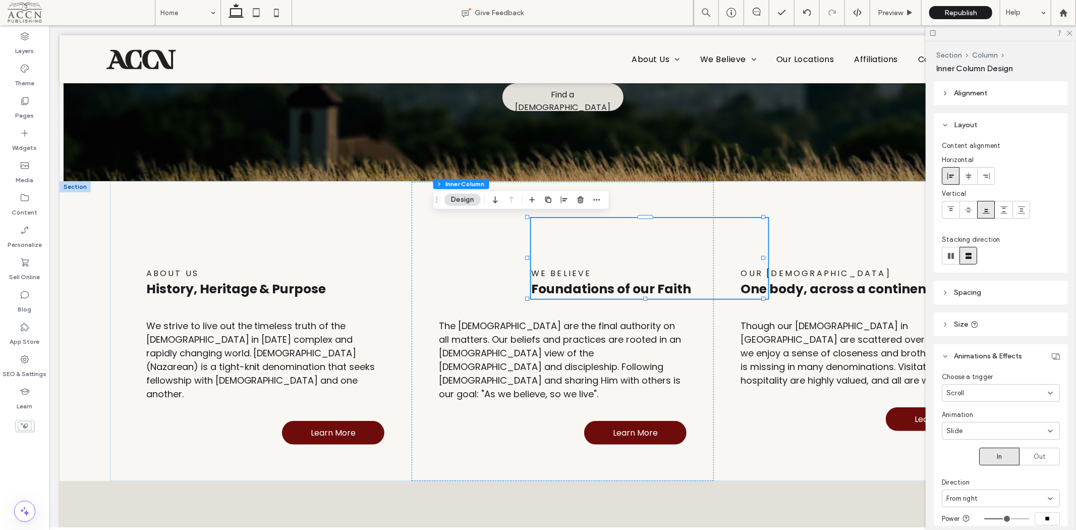
click at [976, 430] on div "Slide" at bounding box center [996, 431] width 101 height 10
click at [971, 346] on div "Fade" at bounding box center [998, 342] width 111 height 18
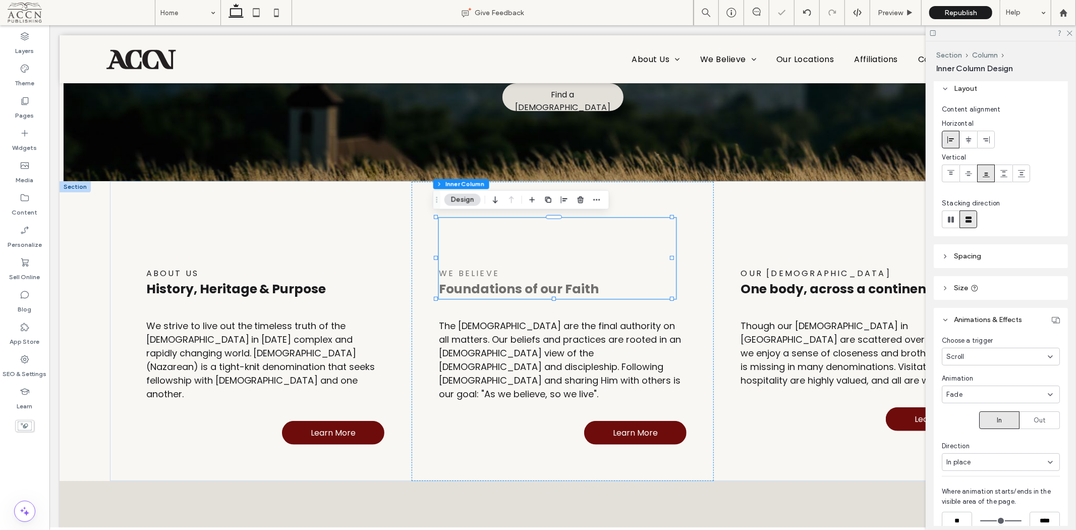
scroll to position [56, 0]
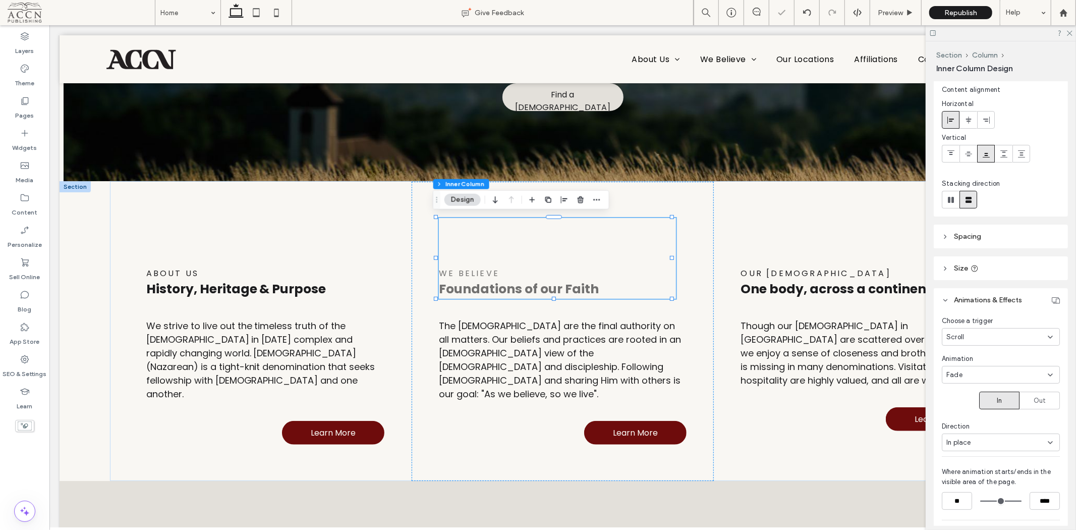
click at [1019, 442] on div "In place" at bounding box center [996, 442] width 101 height 10
click at [995, 422] on div "From top" at bounding box center [998, 424] width 111 height 18
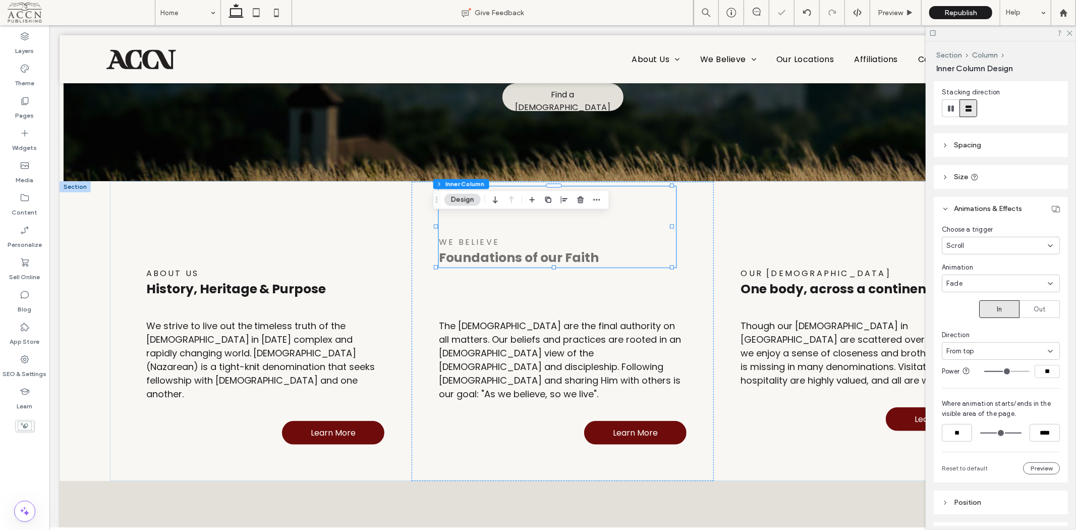
scroll to position [168, 0]
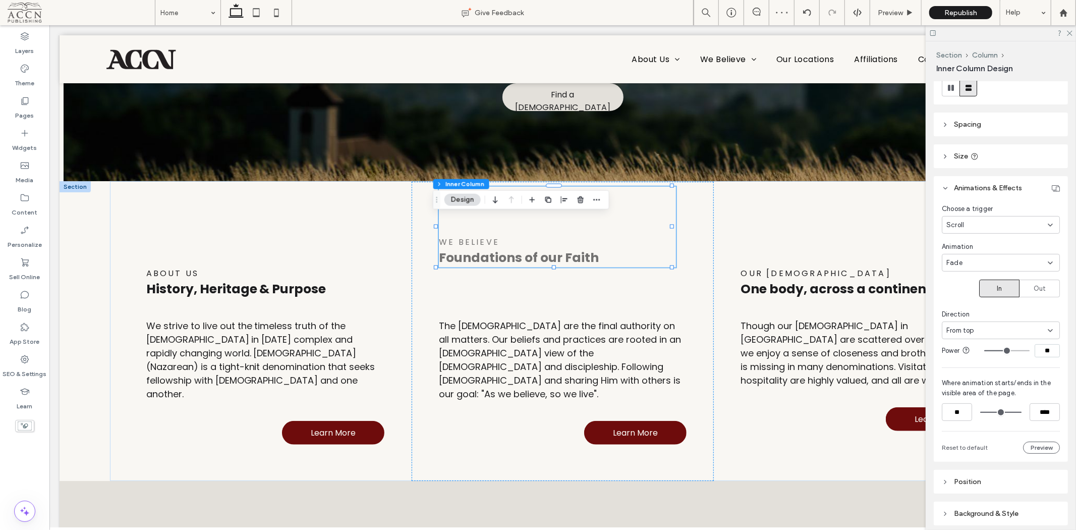
click at [966, 352] on icon at bounding box center [966, 350] width 8 height 8
click at [1043, 367] on hr at bounding box center [1001, 367] width 118 height 1
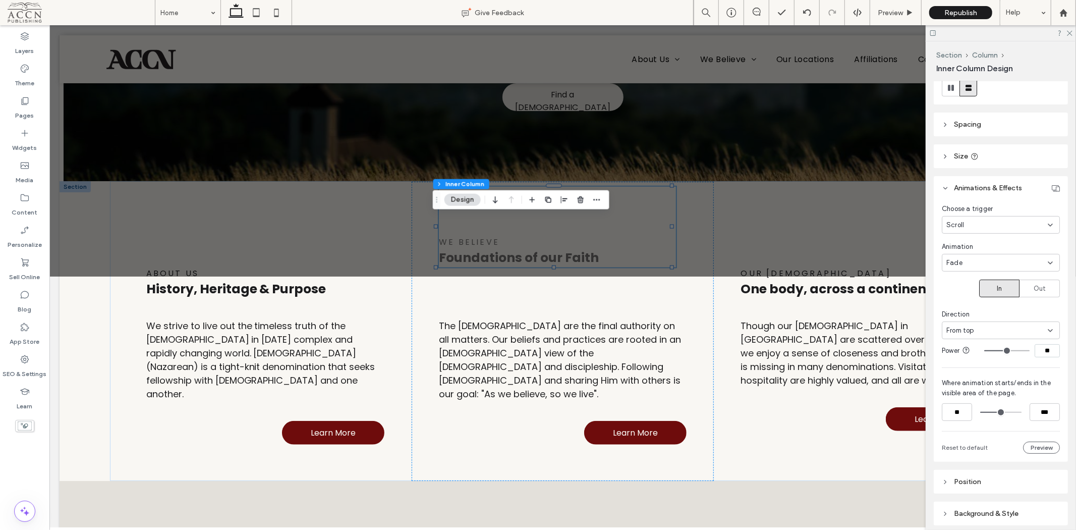
drag, startPoint x: 1011, startPoint y: 412, endPoint x: 998, endPoint y: 413, distance: 13.6
click at [998, 412] on input "range" at bounding box center [1000, 412] width 41 height 0
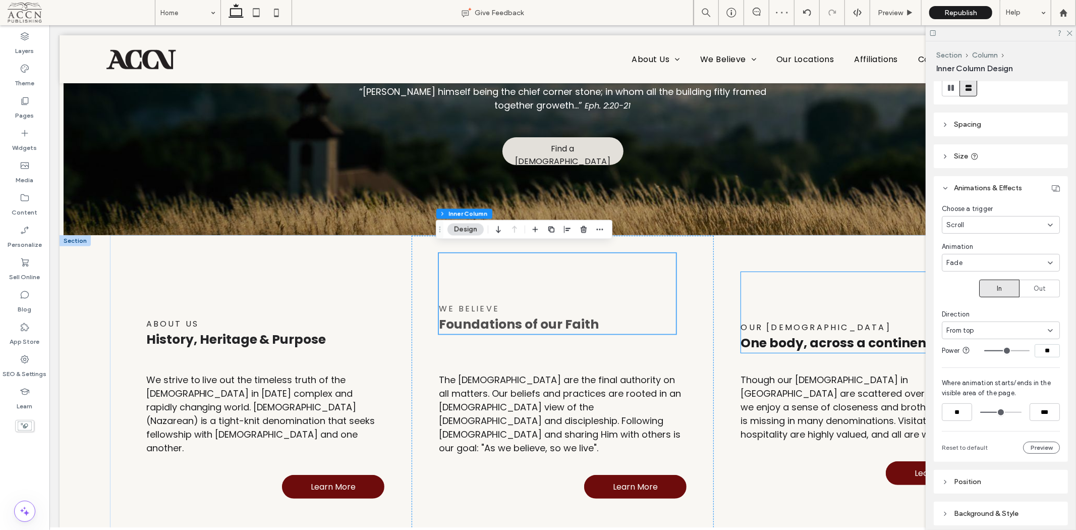
scroll to position [157, 0]
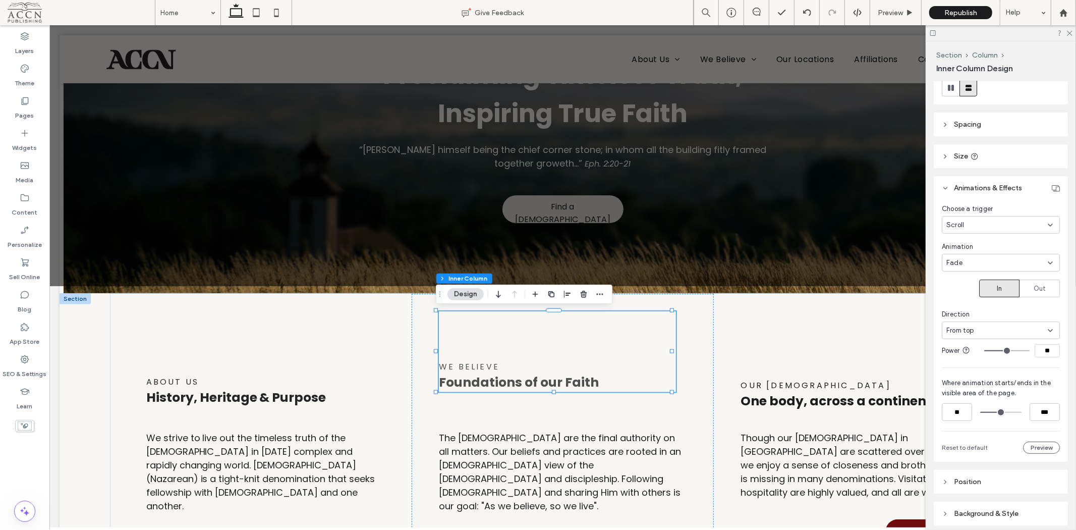
type input "***"
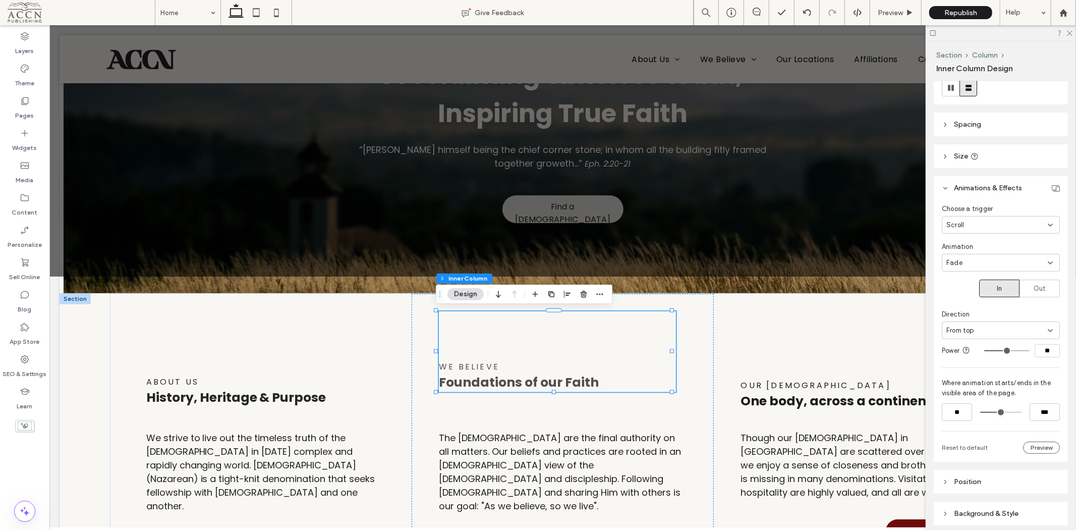
click at [998, 412] on input "range" at bounding box center [1000, 412] width 41 height 0
click at [333, 359] on div "ABOUT Us History, Heritage & Purpose" at bounding box center [265, 366] width 238 height 81
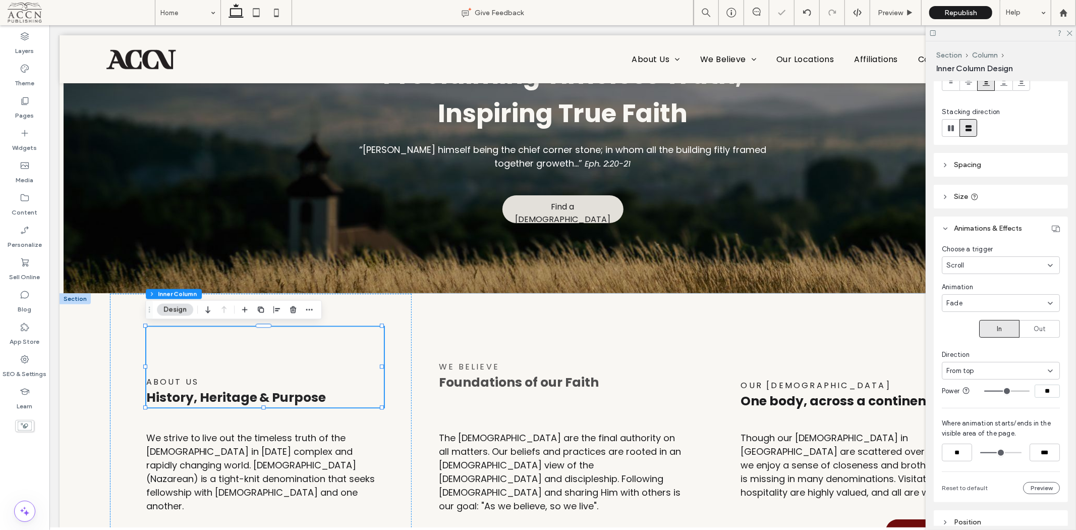
scroll to position [168, 0]
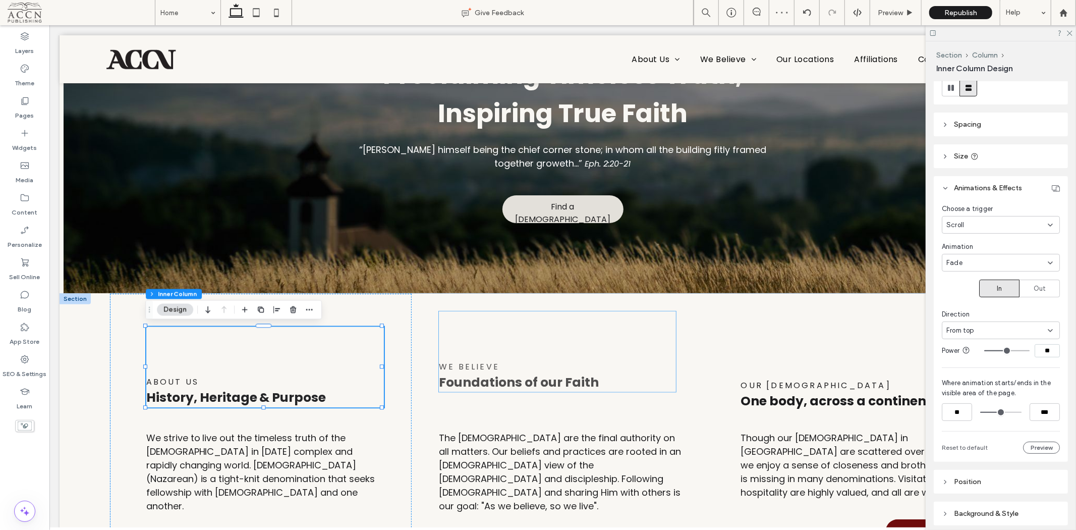
click at [467, 353] on div "WE Believe Foundations of our Faith" at bounding box center [556, 351] width 237 height 81
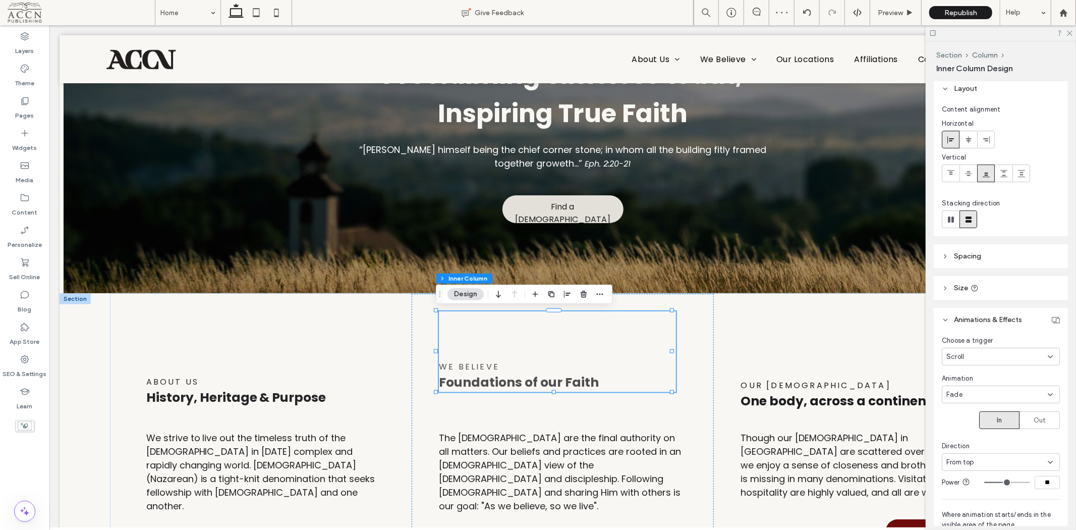
scroll to position [56, 0]
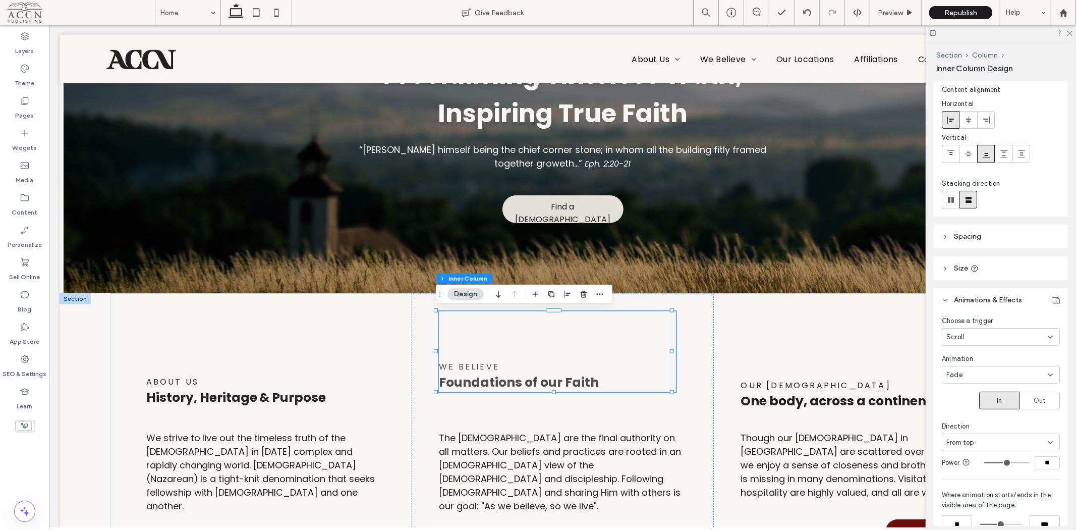
click at [1037, 462] on input "**" at bounding box center [1047, 462] width 25 height 13
drag, startPoint x: 1039, startPoint y: 462, endPoint x: 1046, endPoint y: 462, distance: 7.1
click at [1046, 462] on input "**" at bounding box center [1047, 462] width 25 height 13
type input "**"
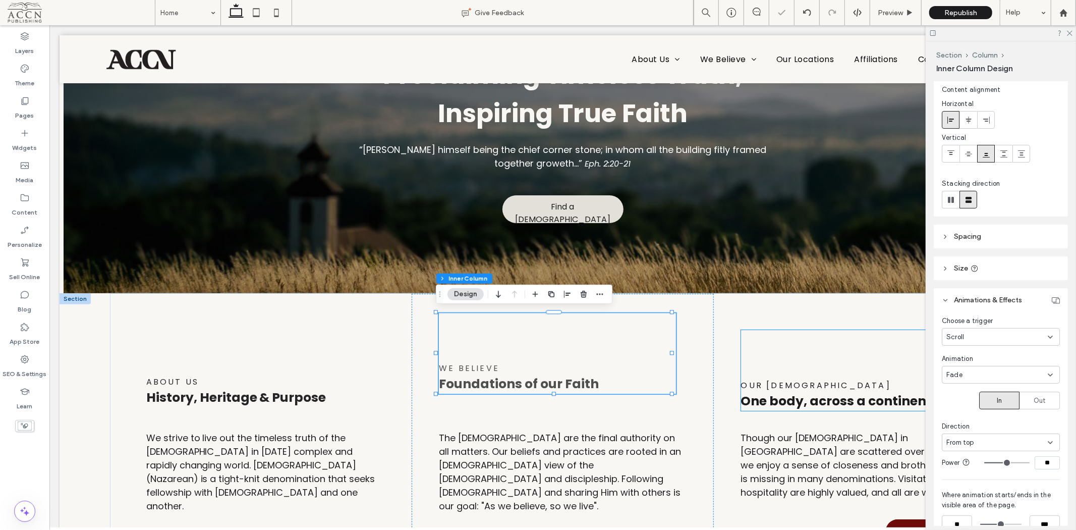
click at [821, 374] on div "Our [DEMOGRAPHIC_DATA] One body, across a continent." at bounding box center [859, 369] width 236 height 81
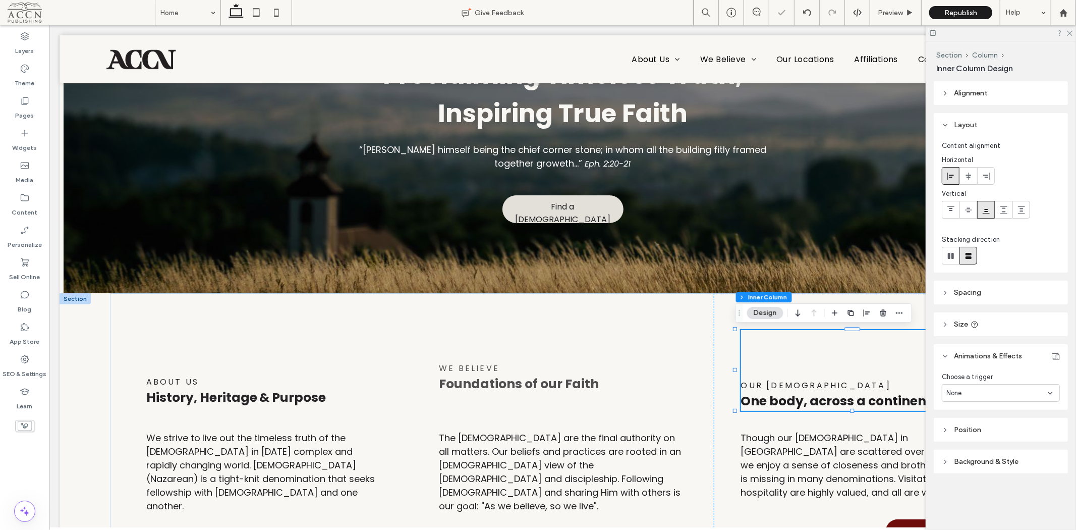
click at [989, 397] on div "None" at bounding box center [1001, 393] width 118 height 18
click at [972, 462] on div "Scroll" at bounding box center [1001, 463] width 117 height 18
click at [1000, 433] on div "None" at bounding box center [996, 431] width 101 height 10
click at [983, 343] on div "Fade" at bounding box center [998, 342] width 111 height 18
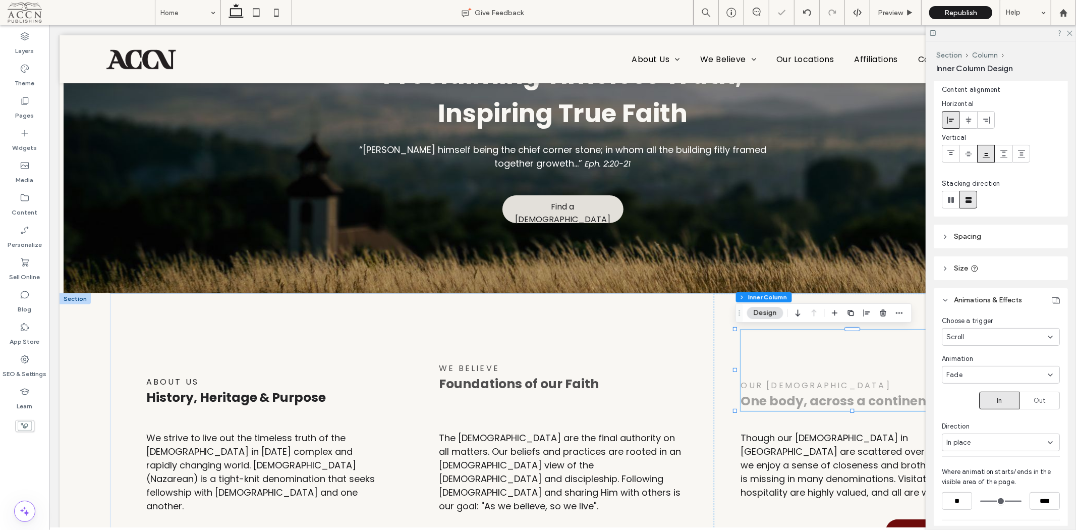
scroll to position [168, 0]
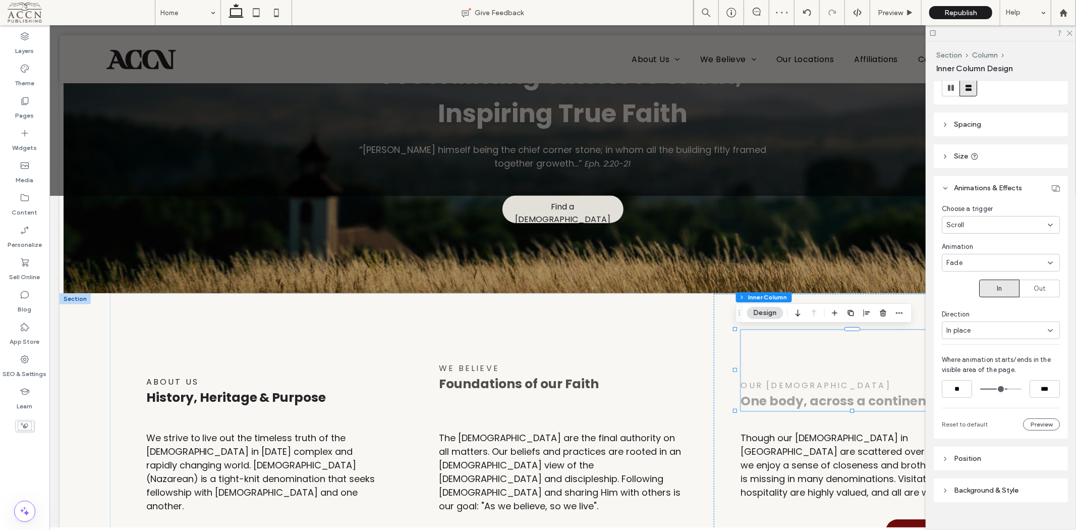
drag, startPoint x: 1009, startPoint y: 388, endPoint x: 1002, endPoint y: 388, distance: 6.6
click at [1002, 389] on input "range" at bounding box center [1000, 389] width 41 height 0
click at [1031, 382] on input "***" at bounding box center [1045, 389] width 30 height 18
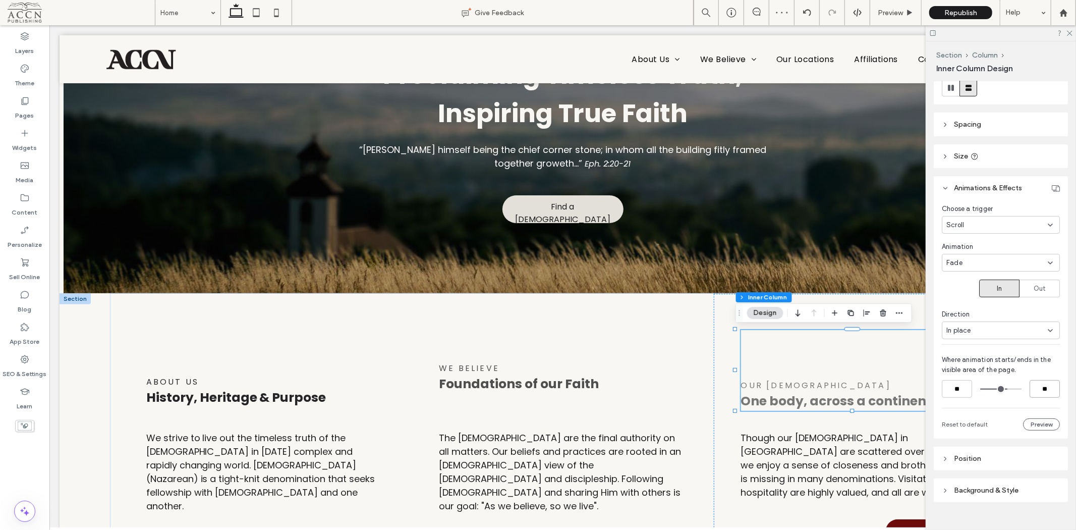
type input "**"
type input "***"
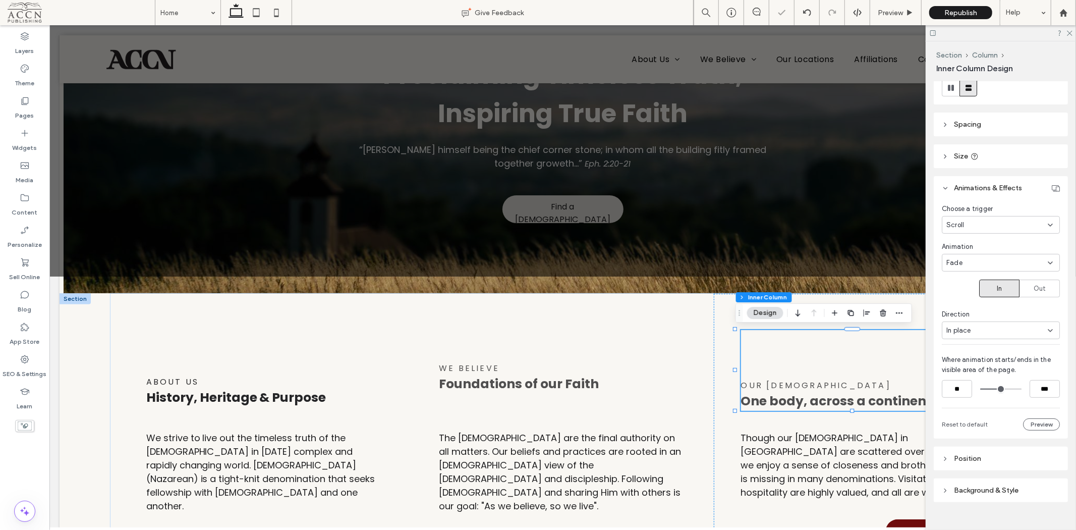
click at [985, 334] on div "In place" at bounding box center [1001, 330] width 118 height 18
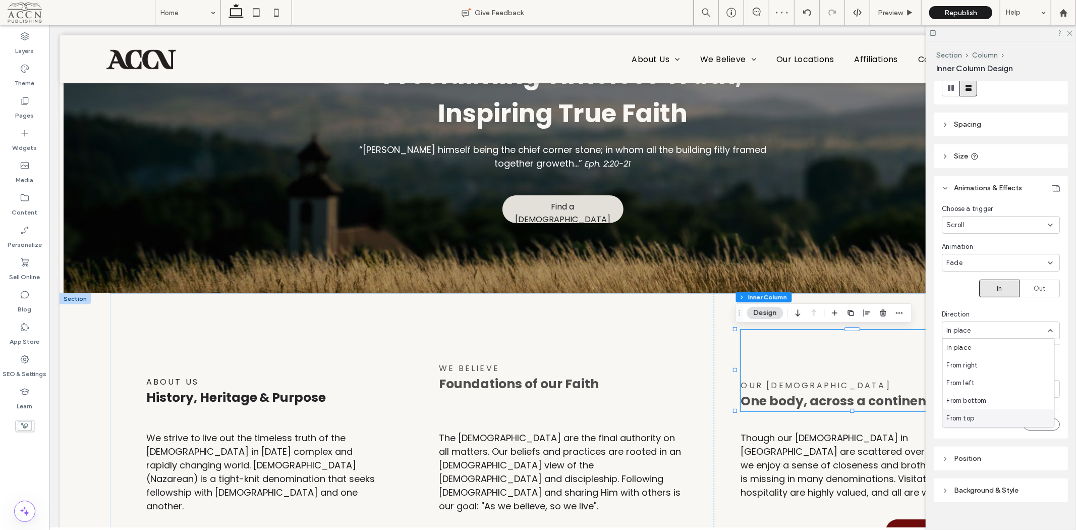
click at [990, 414] on div "From top" at bounding box center [998, 418] width 111 height 18
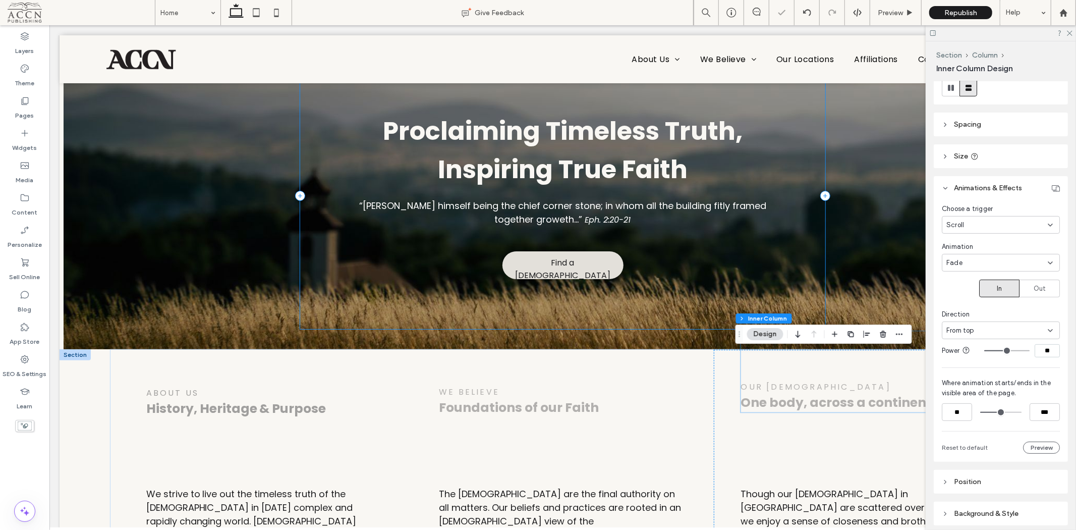
scroll to position [0, 0]
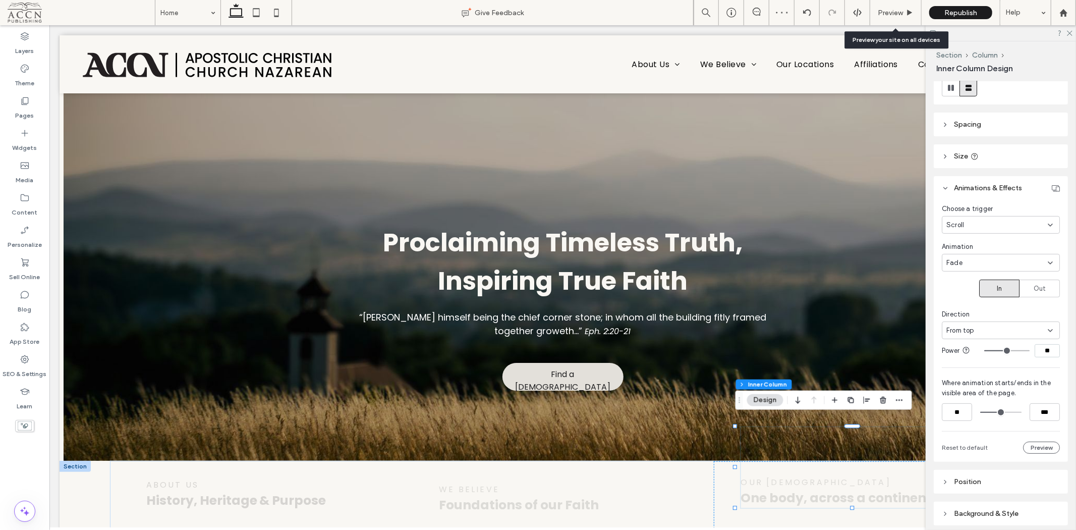
click at [891, 13] on span "Preview" at bounding box center [890, 13] width 25 height 9
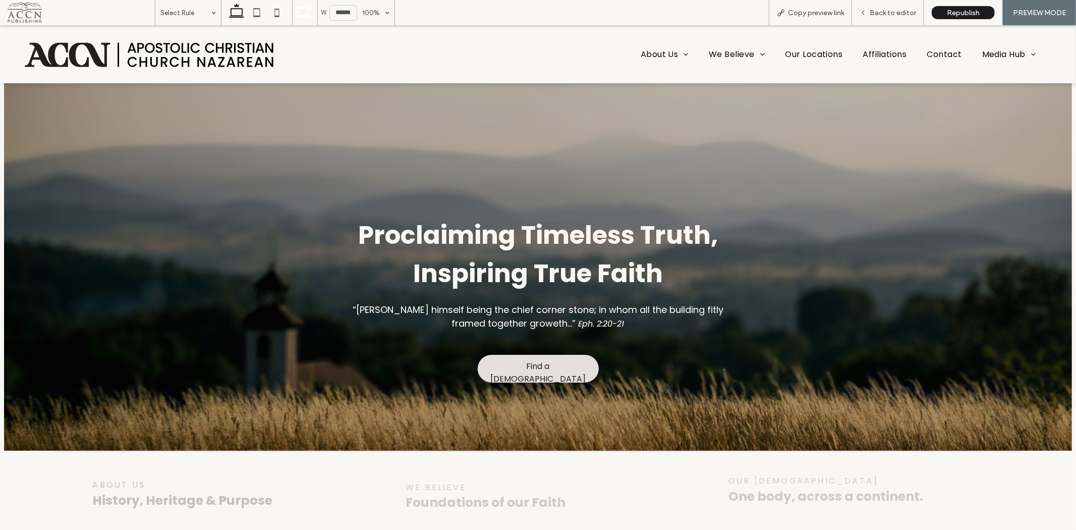
click at [905, 12] on span "Back to editor" at bounding box center [893, 13] width 46 height 9
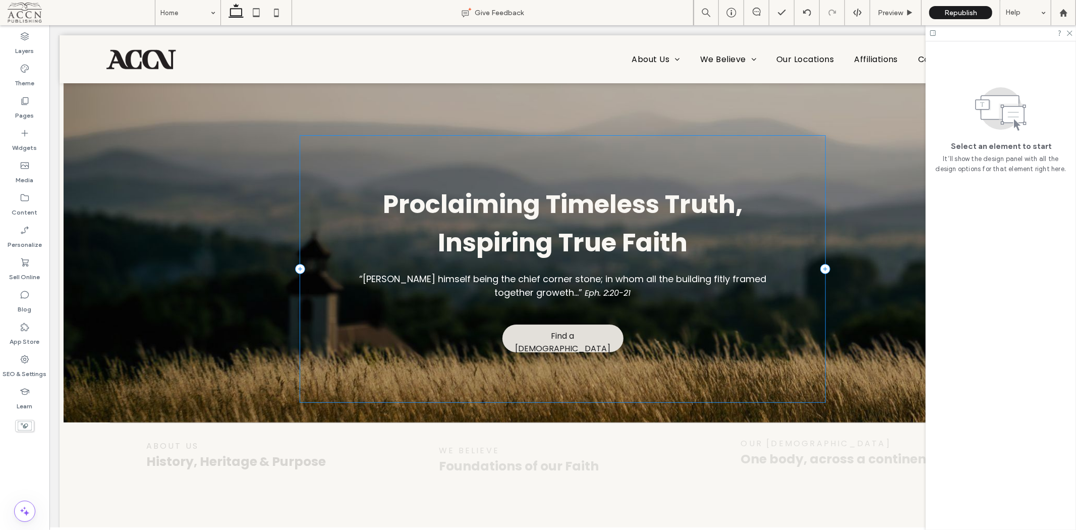
scroll to position [158, 0]
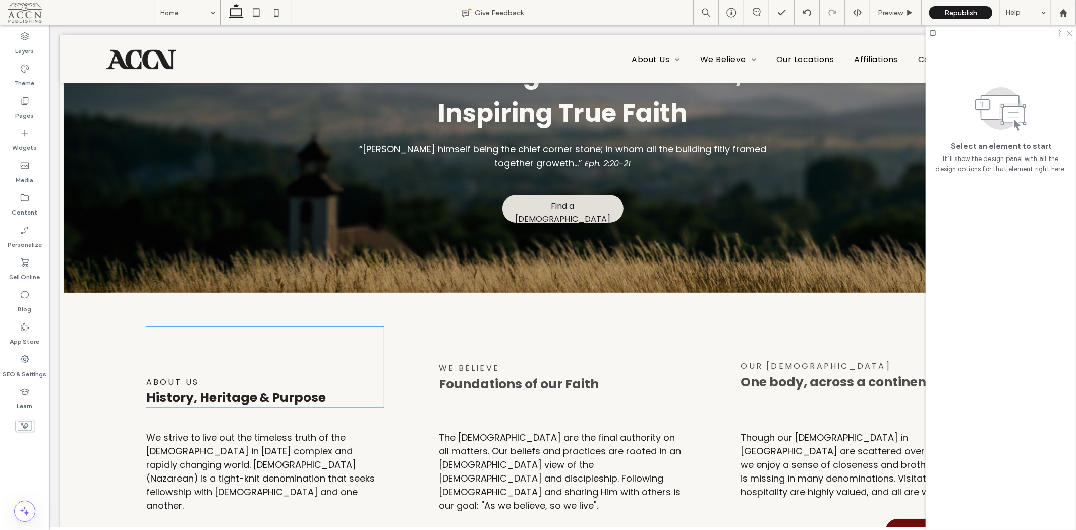
click at [260, 350] on div "ABOUT Us History, Heritage & Purpose" at bounding box center [265, 366] width 238 height 81
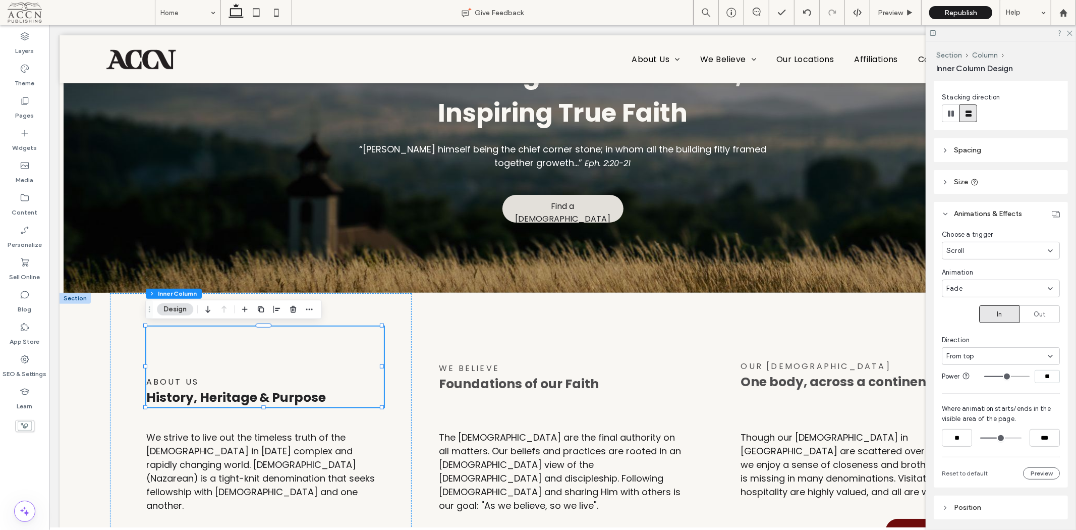
scroll to position [168, 0]
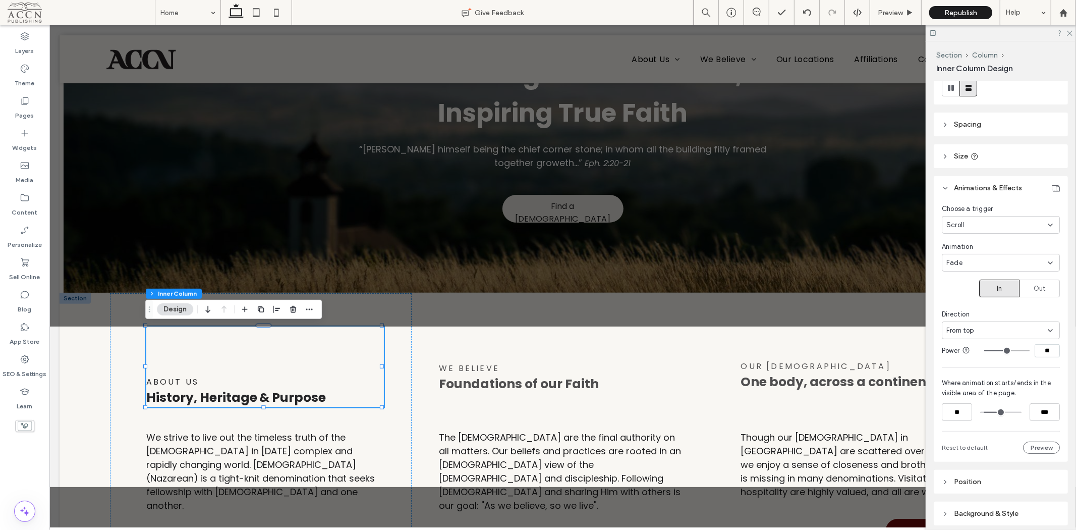
type input "***"
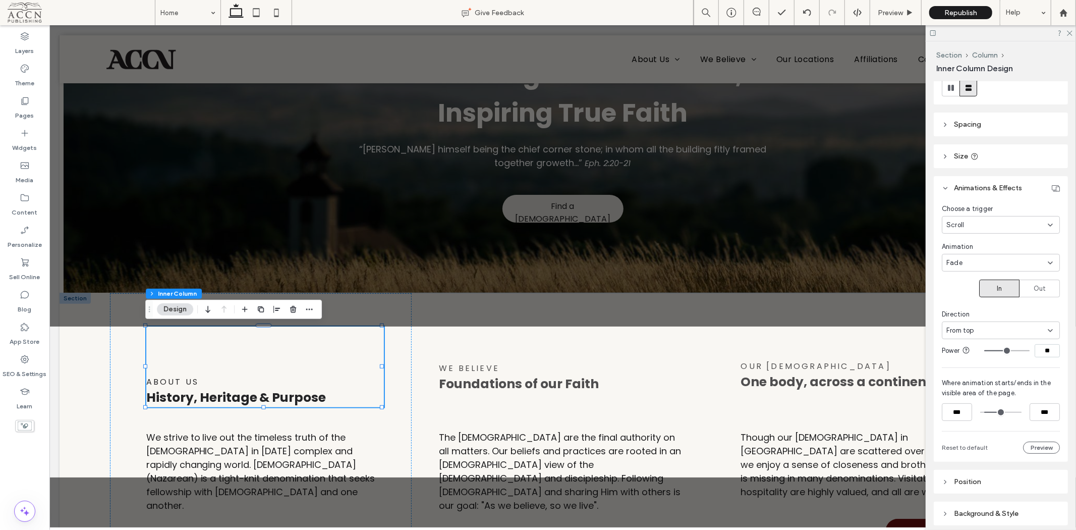
click at [987, 412] on input "range" at bounding box center [1000, 412] width 41 height 0
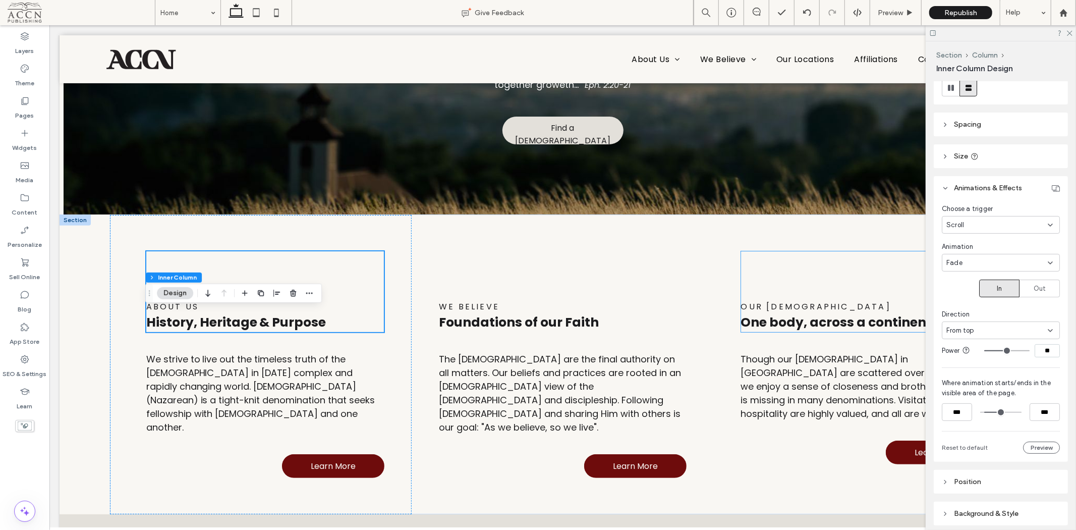
scroll to position [270, 0]
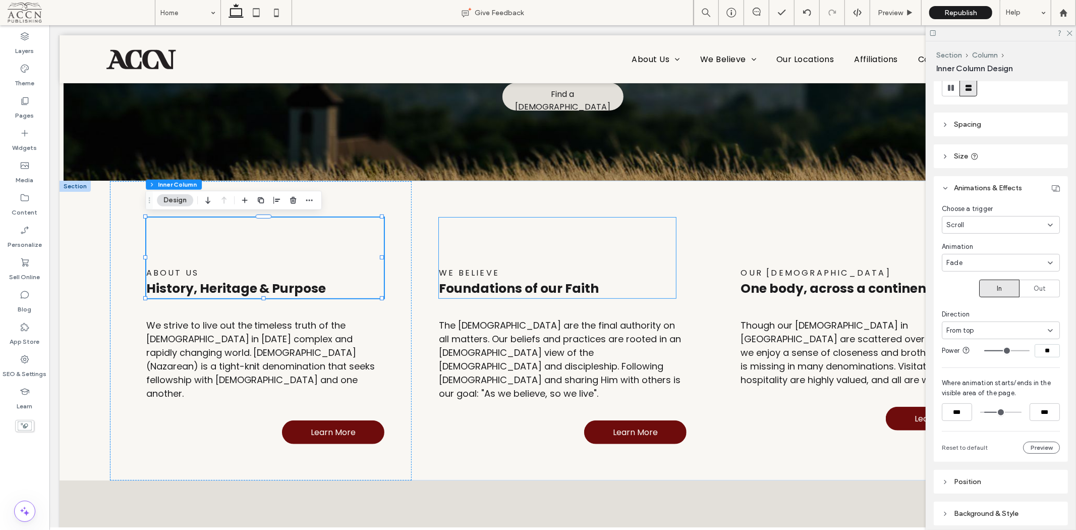
click at [603, 278] on h3 "Foundations of our Faith" at bounding box center [556, 287] width 237 height 19
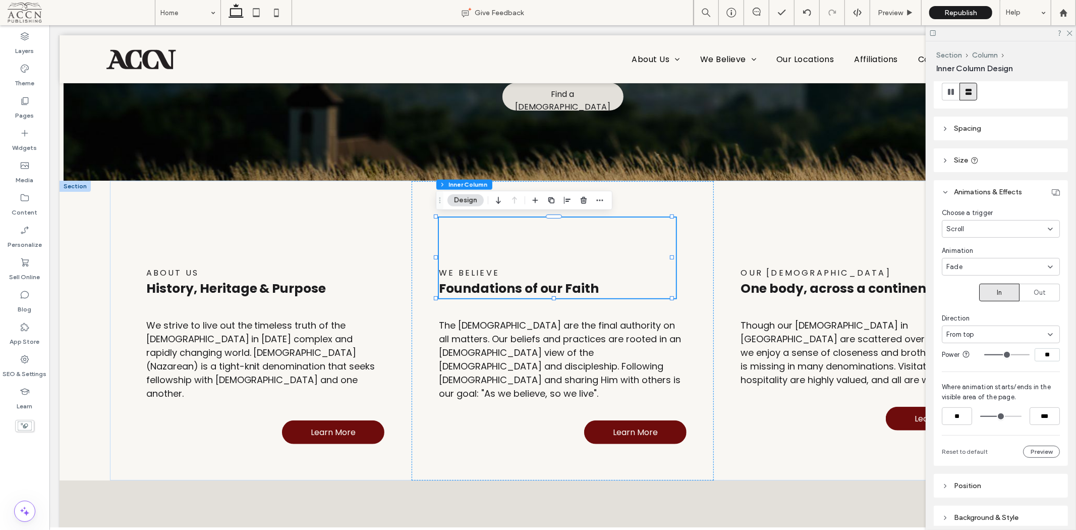
scroll to position [168, 0]
click at [955, 417] on input "**" at bounding box center [957, 412] width 30 height 18
click at [954, 416] on input "**" at bounding box center [957, 412] width 30 height 18
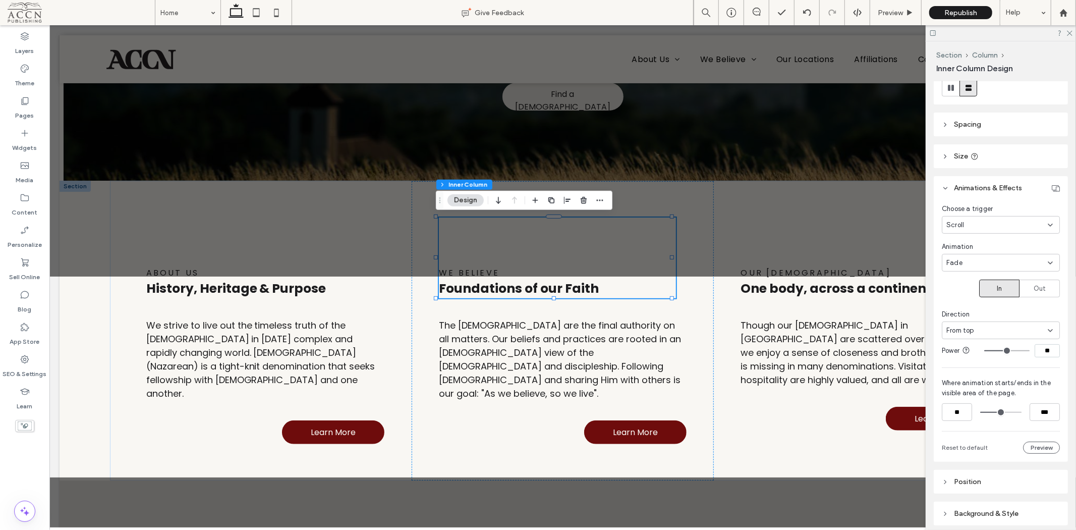
type input "***"
click at [848, 285] on span "One body, across a continent." at bounding box center [838, 288] width 195 height 18
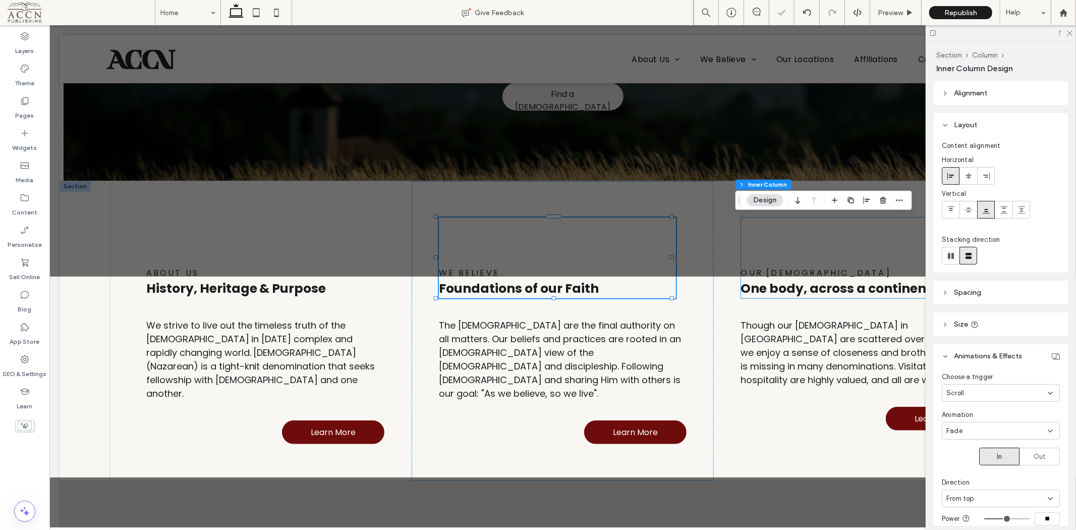
type input "**"
type input "***"
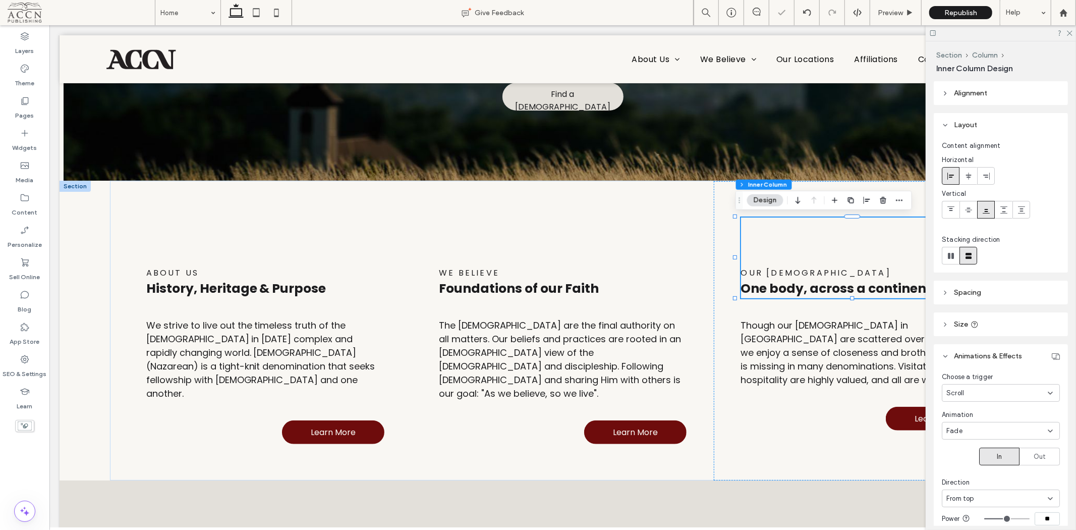
scroll to position [112, 0]
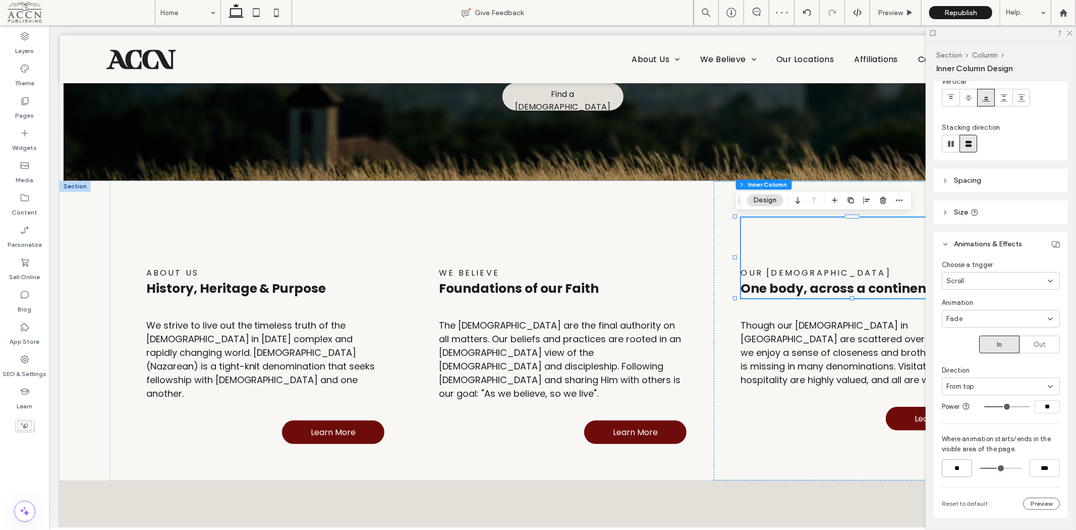
click at [955, 463] on input "**" at bounding box center [957, 468] width 30 height 18
type input "*"
type input "***"
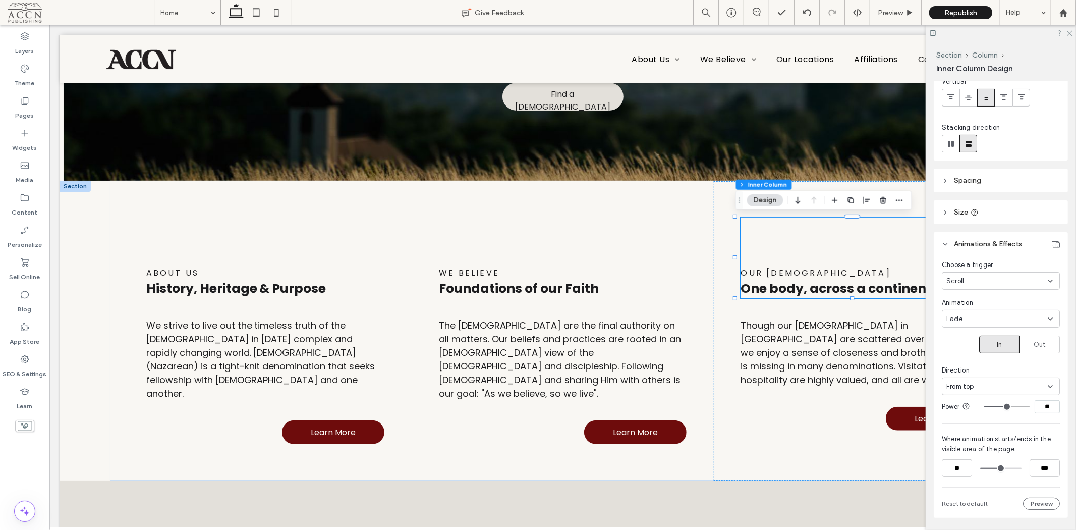
type input "***"
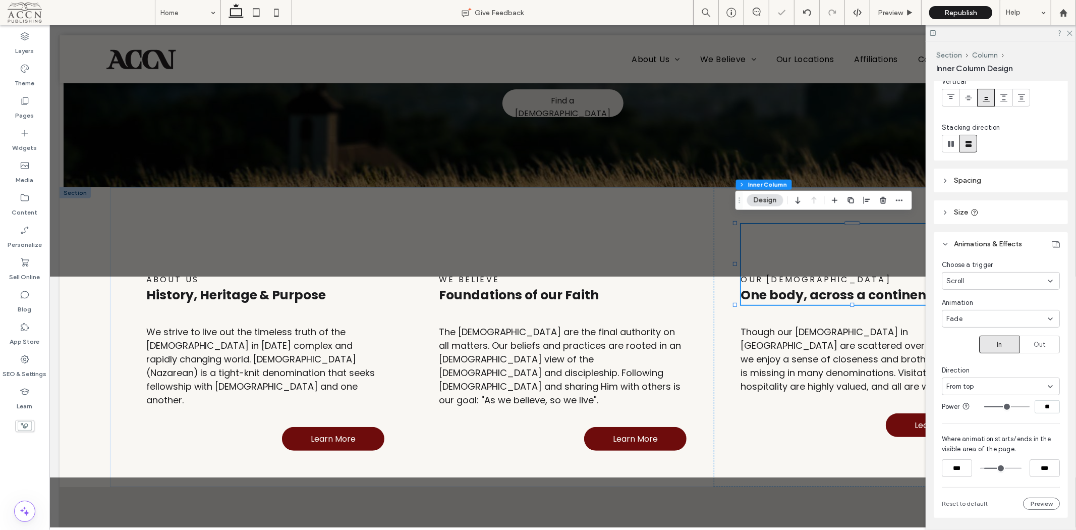
scroll to position [0, 0]
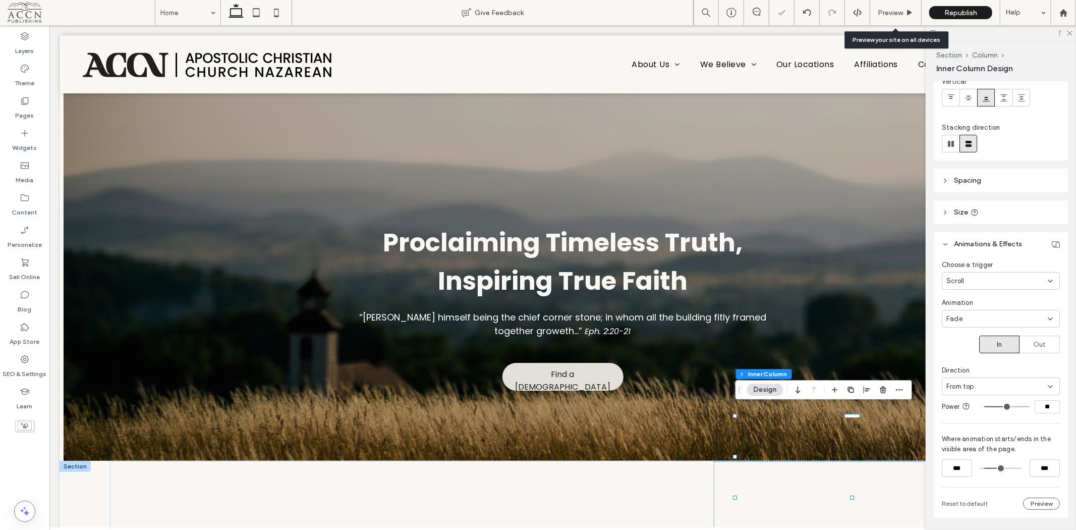
click at [898, 12] on span "Preview" at bounding box center [890, 13] width 25 height 9
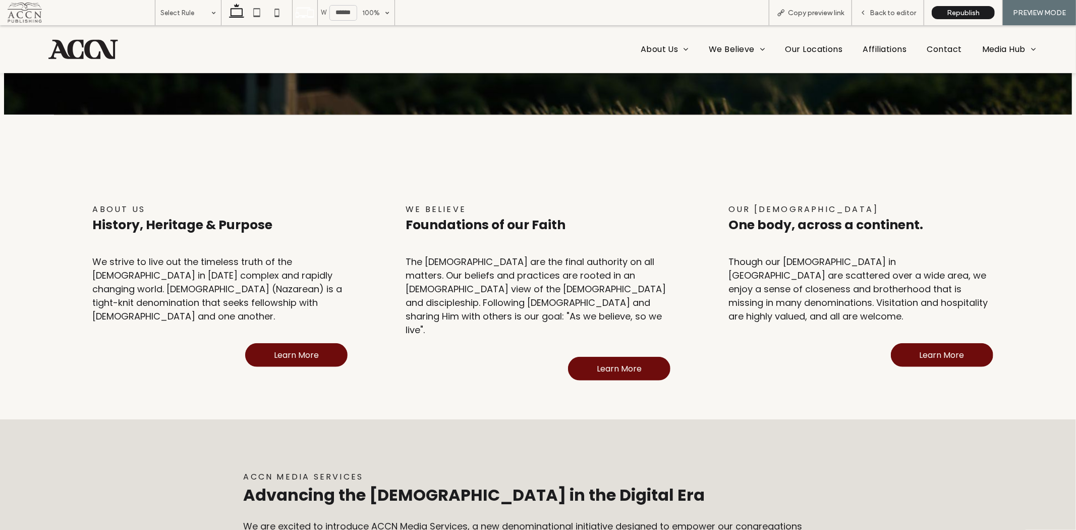
click at [260, 10] on icon at bounding box center [257, 13] width 20 height 20
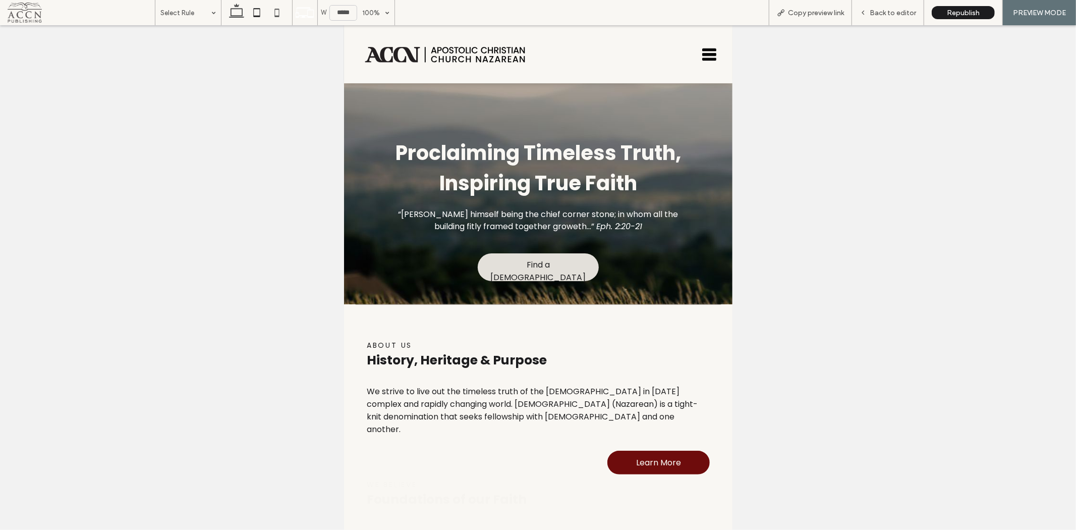
click at [274, 12] on icon at bounding box center [277, 13] width 20 height 20
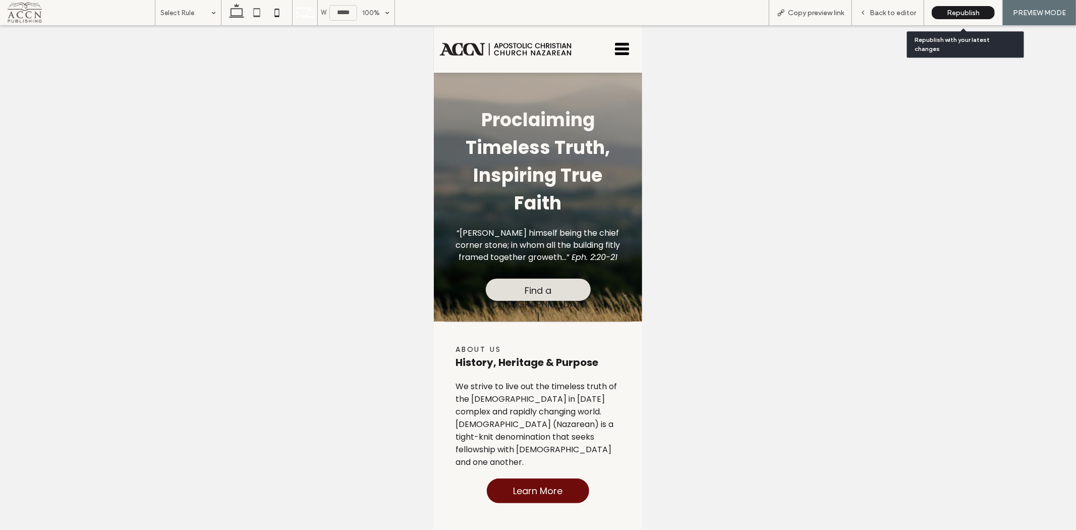
click at [962, 16] on span "Republish" at bounding box center [963, 13] width 33 height 9
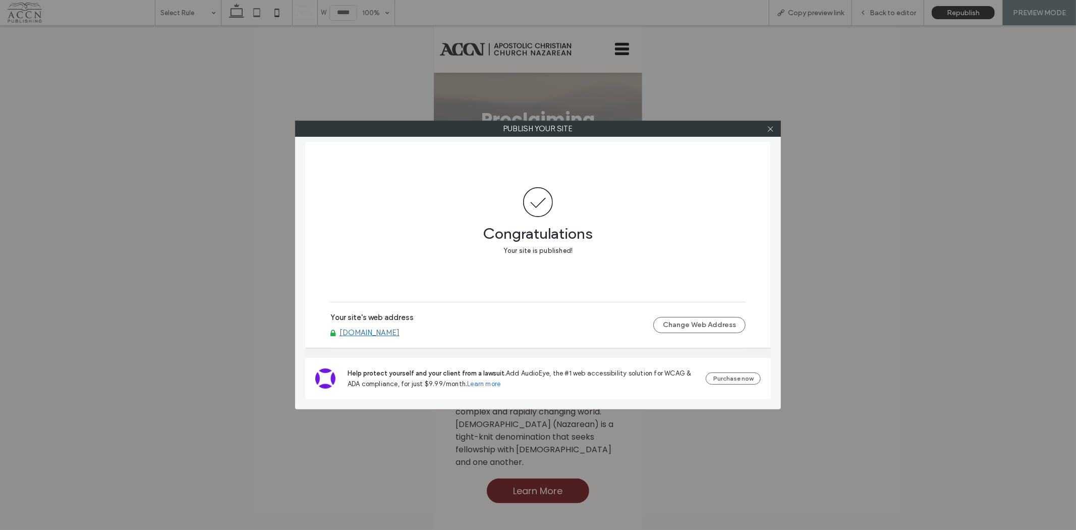
click at [769, 129] on icon at bounding box center [771, 129] width 8 height 8
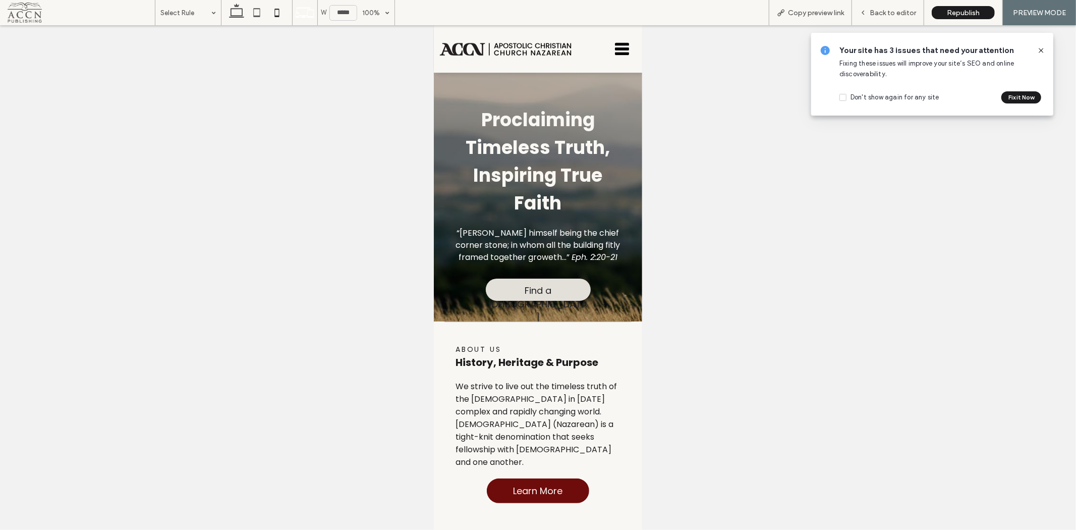
drag, startPoint x: 223, startPoint y: 16, endPoint x: 228, endPoint y: 16, distance: 5.1
click at [223, 16] on div at bounding box center [257, 12] width 72 height 25
click at [231, 16] on icon at bounding box center [236, 13] width 20 height 20
type input "******"
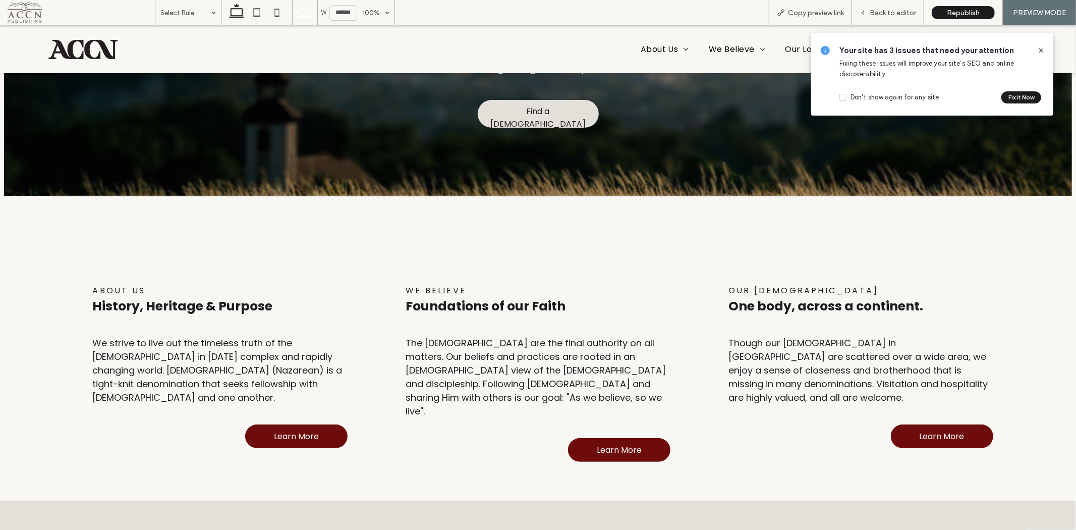
scroll to position [242, 0]
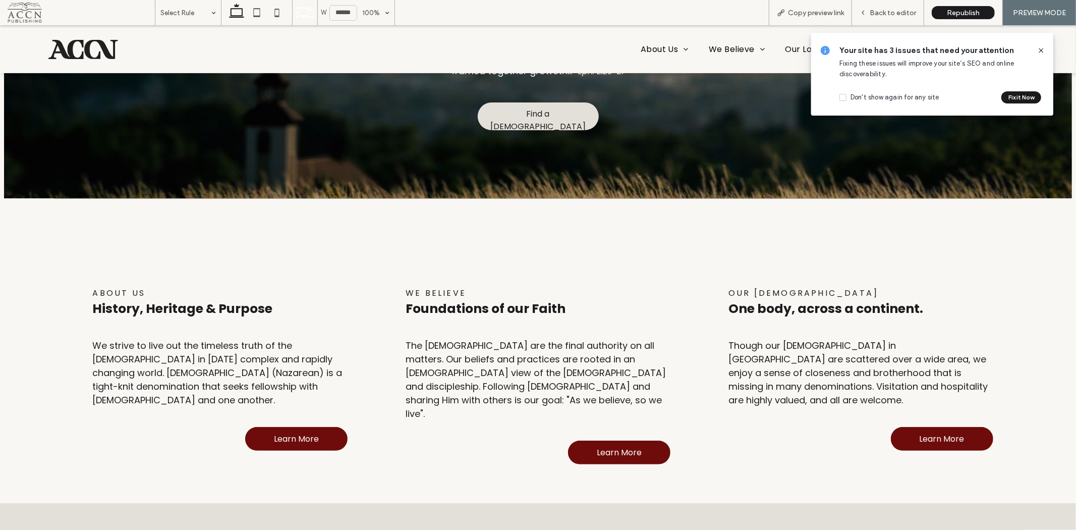
click at [204, 306] on span "History, Heritage & Purpose" at bounding box center [182, 308] width 180 height 18
click at [906, 14] on span "Back to editor" at bounding box center [893, 13] width 46 height 9
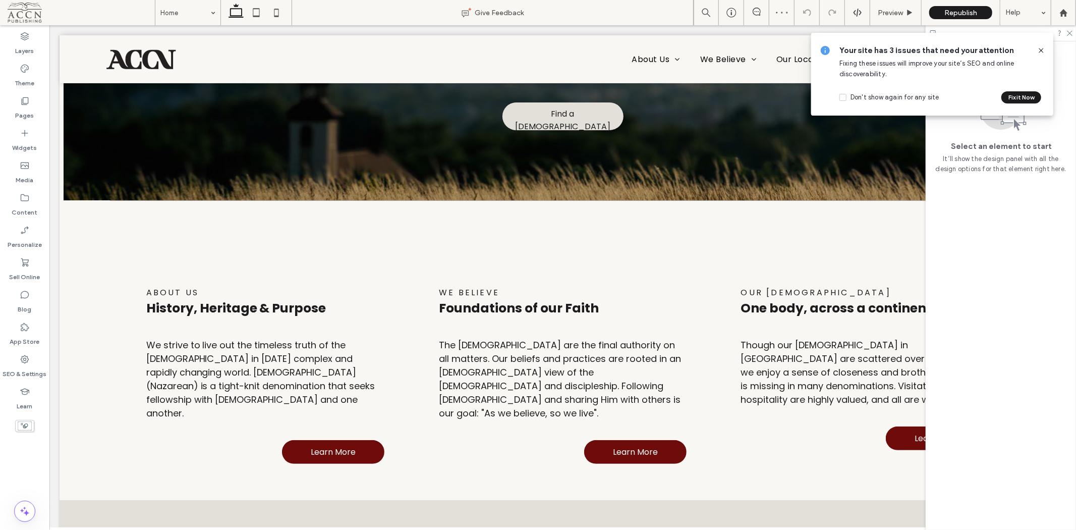
scroll to position [240, 0]
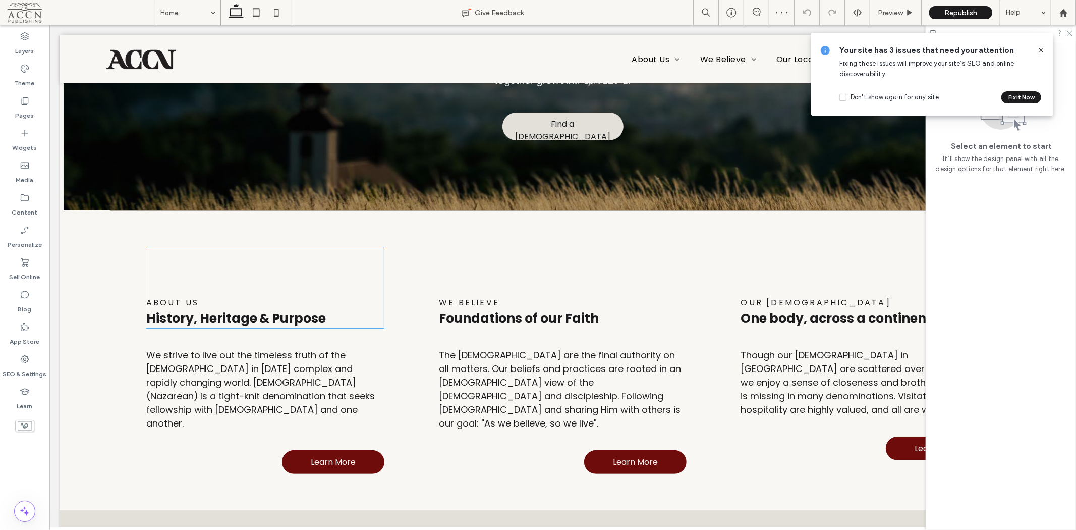
click at [244, 296] on h6 "ABOUT Us" at bounding box center [265, 302] width 238 height 13
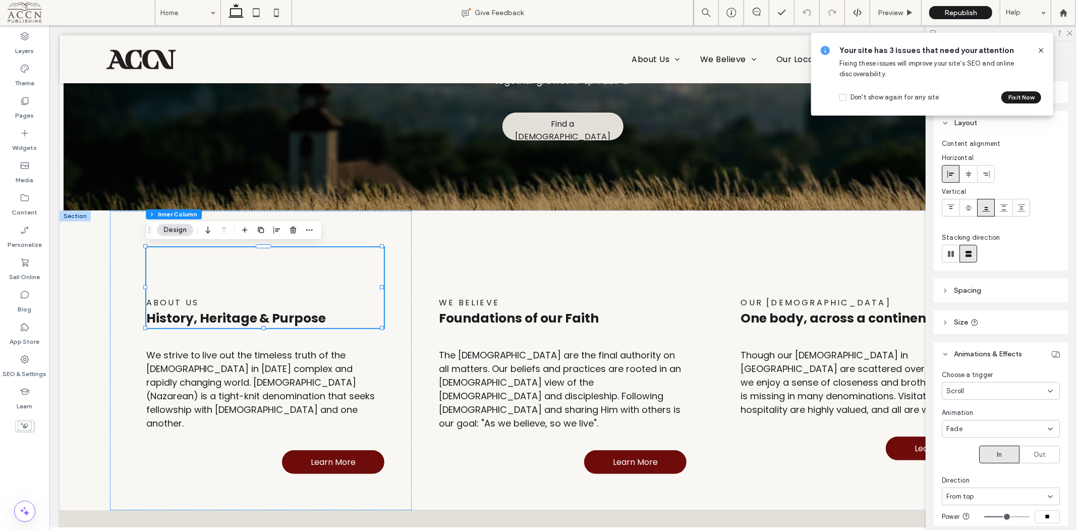
scroll to position [0, 0]
click at [1023, 395] on div "Scroll" at bounding box center [996, 393] width 101 height 10
click at [981, 413] on div "None" at bounding box center [998, 410] width 111 height 18
click at [559, 314] on span "Foundations of our Faith" at bounding box center [518, 318] width 160 height 18
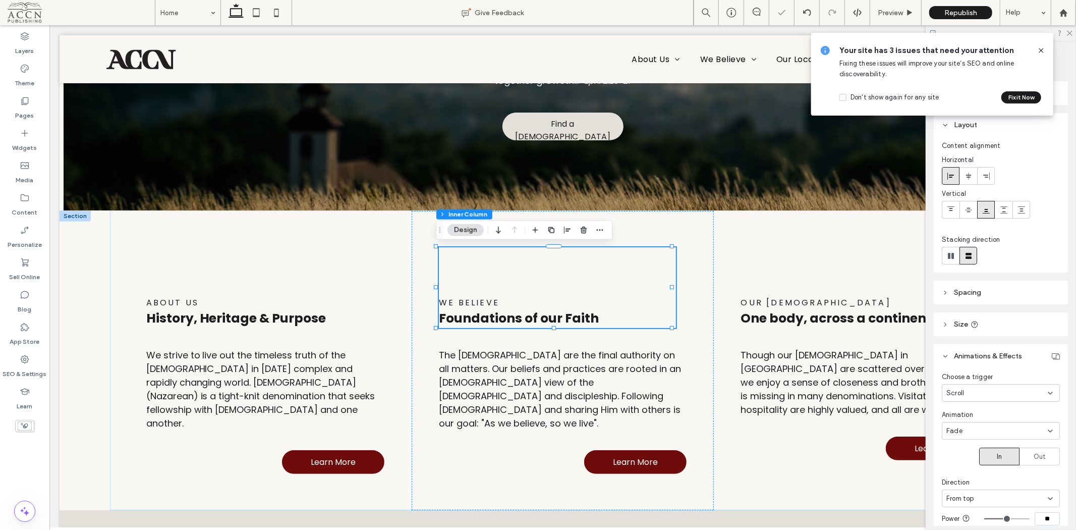
click at [971, 384] on div "Scroll" at bounding box center [1001, 393] width 118 height 18
click at [965, 411] on div "None" at bounding box center [998, 410] width 111 height 18
click at [800, 284] on div "Our [DEMOGRAPHIC_DATA] One body, across a continent." at bounding box center [859, 287] width 236 height 81
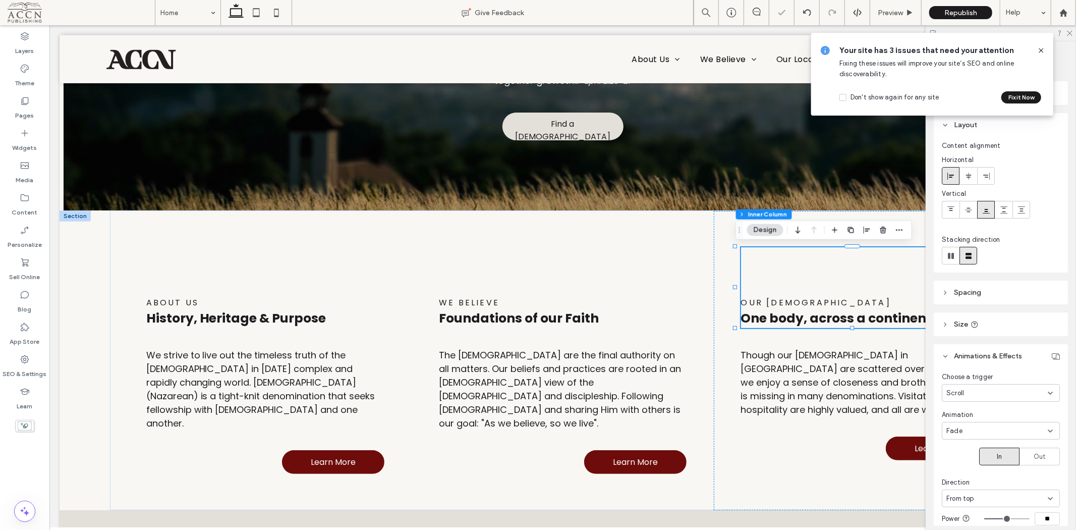
click at [1010, 390] on div "Scroll" at bounding box center [996, 393] width 101 height 10
click at [975, 412] on div "None" at bounding box center [998, 410] width 111 height 18
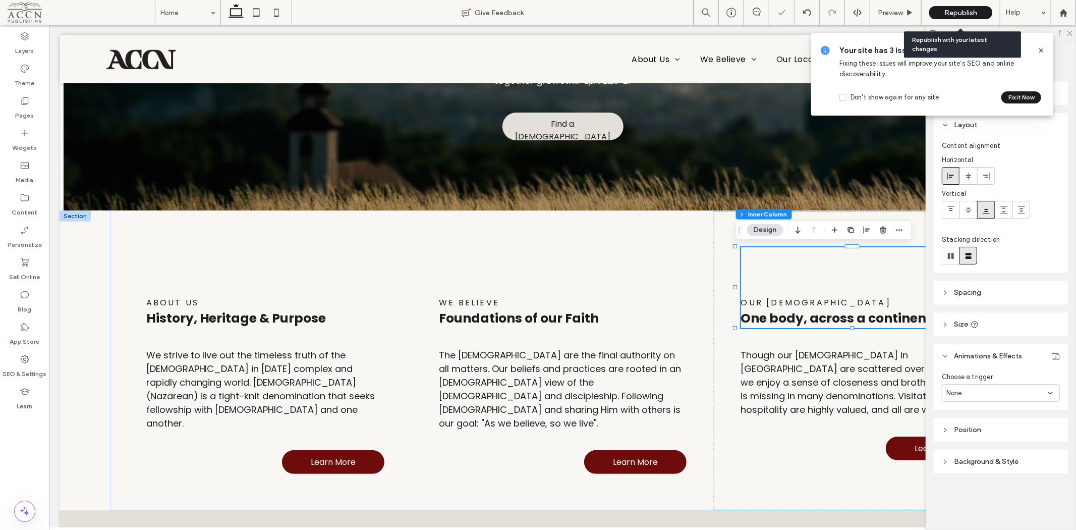
click at [960, 12] on span "Republish" at bounding box center [960, 13] width 33 height 9
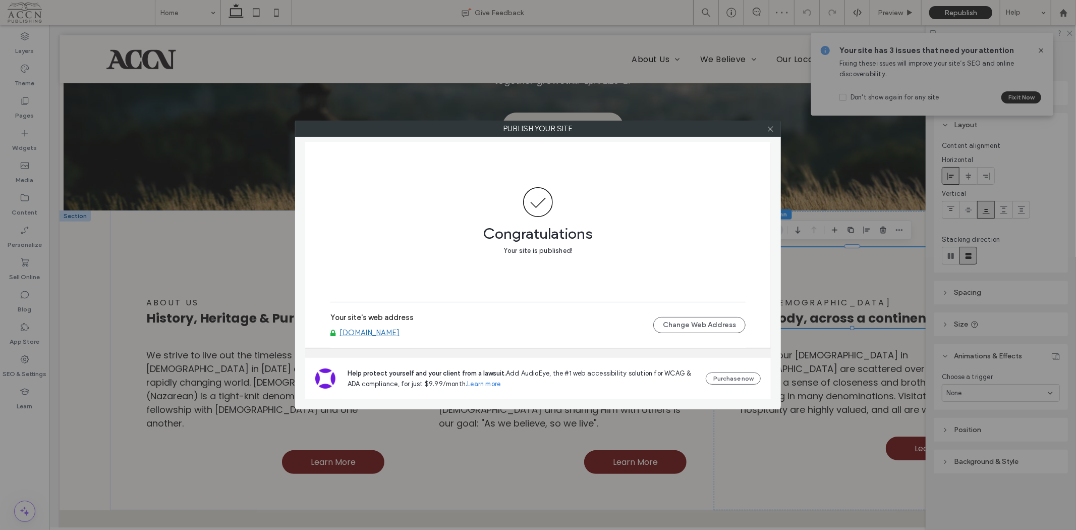
click at [768, 127] on icon at bounding box center [771, 129] width 8 height 8
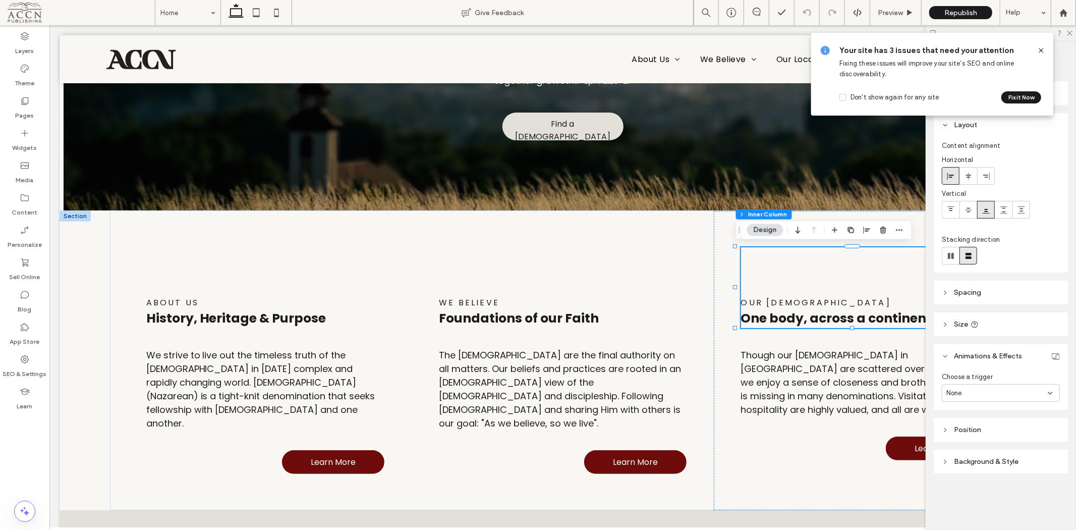
click at [1043, 48] on icon at bounding box center [1041, 50] width 8 height 8
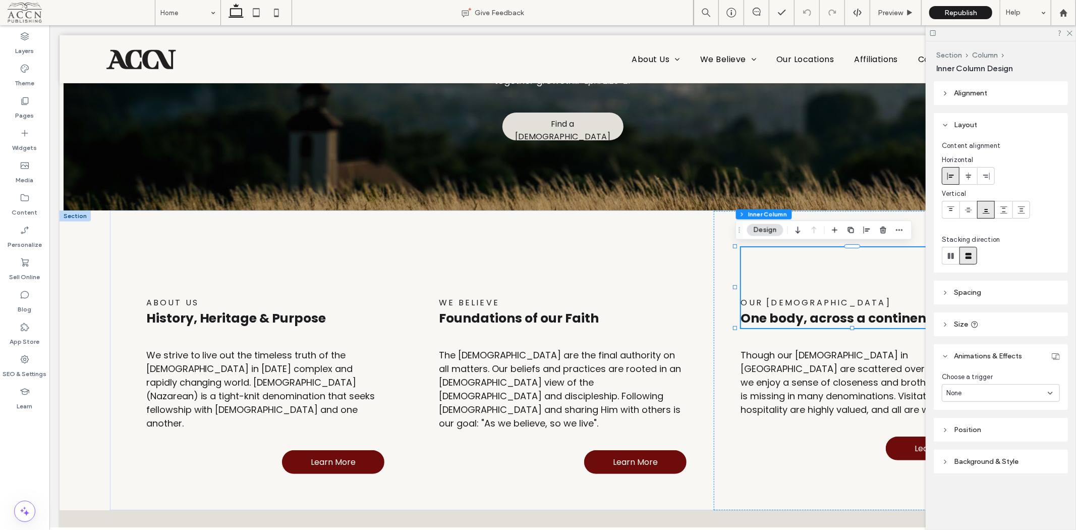
click at [1070, 36] on div at bounding box center [1001, 33] width 150 height 16
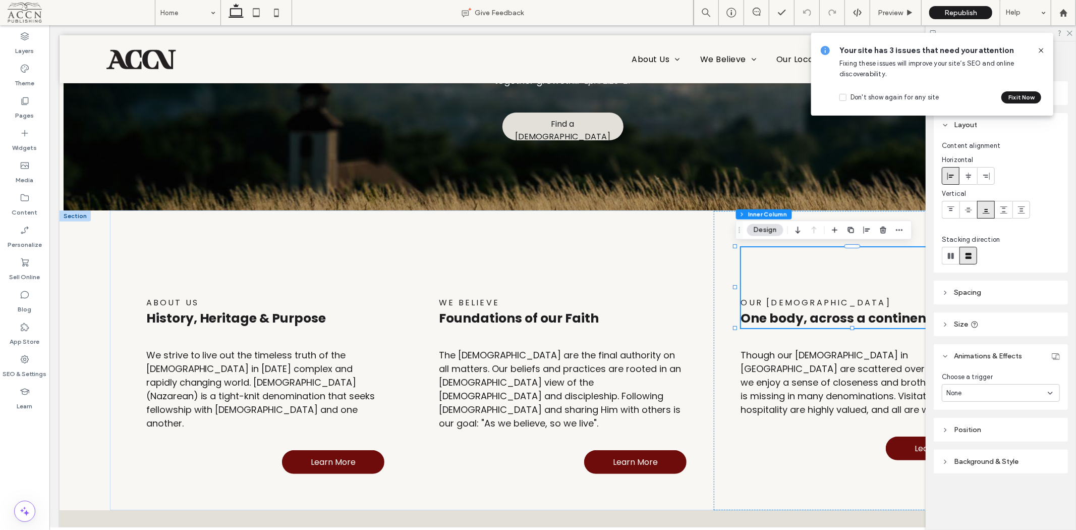
click at [1041, 49] on icon at bounding box center [1041, 50] width 8 height 8
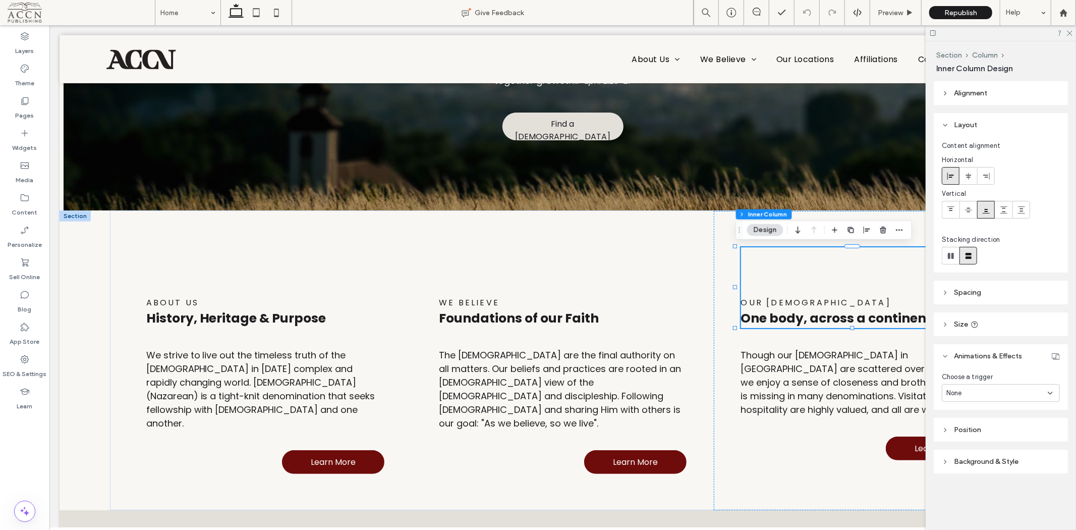
click at [1070, 34] on icon at bounding box center [1069, 32] width 7 height 7
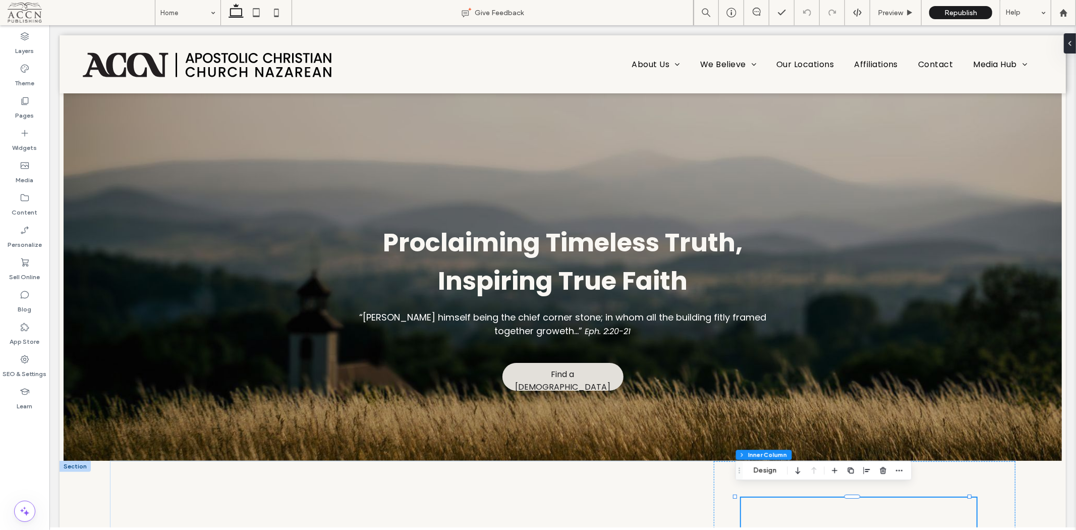
click at [938, 88] on div at bounding box center [562, 88] width 1006 height 0
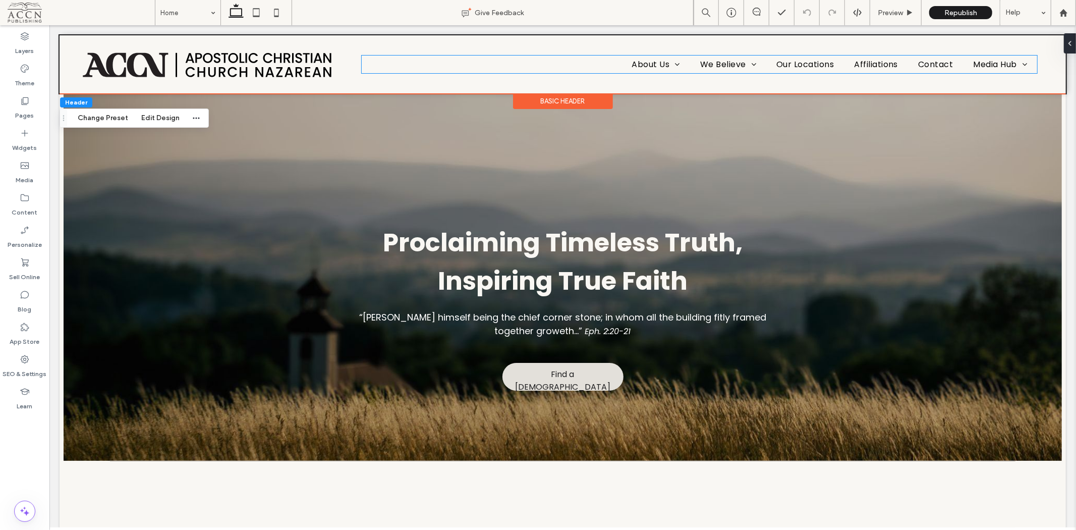
click at [979, 65] on span "Media Hub" at bounding box center [1000, 64] width 54 height 18
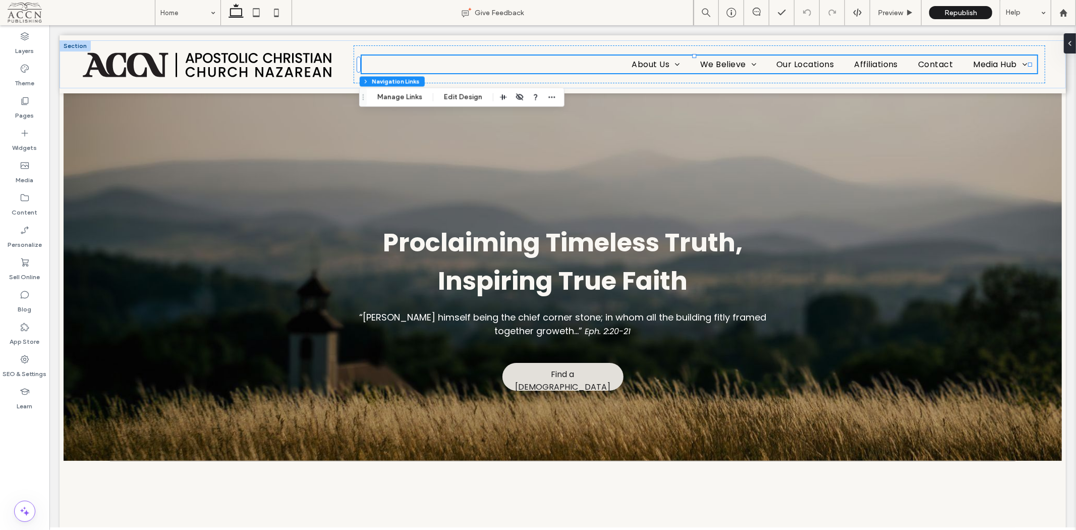
click at [29, 111] on label "Pages" at bounding box center [25, 113] width 19 height 14
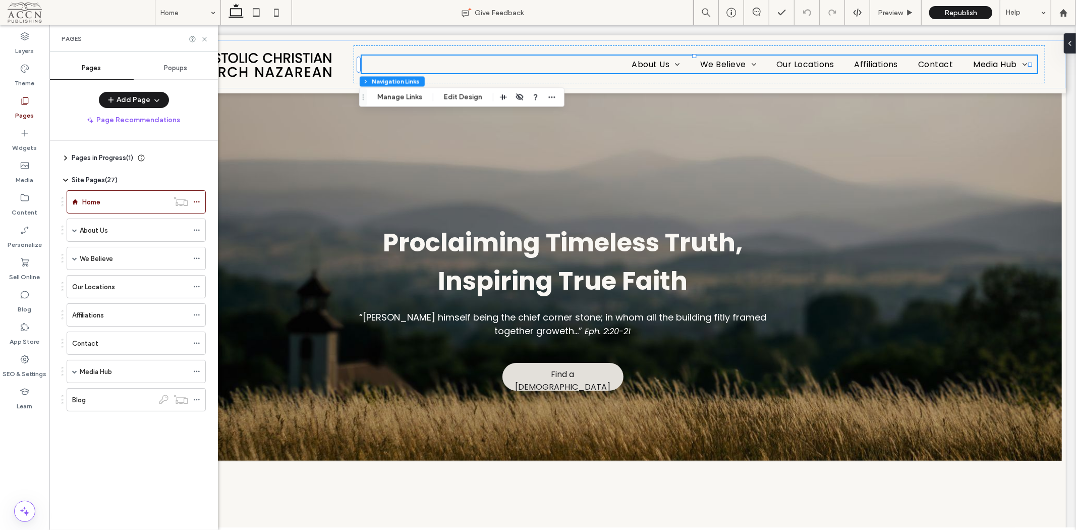
click at [121, 375] on div "Media Hub" at bounding box center [134, 371] width 108 height 11
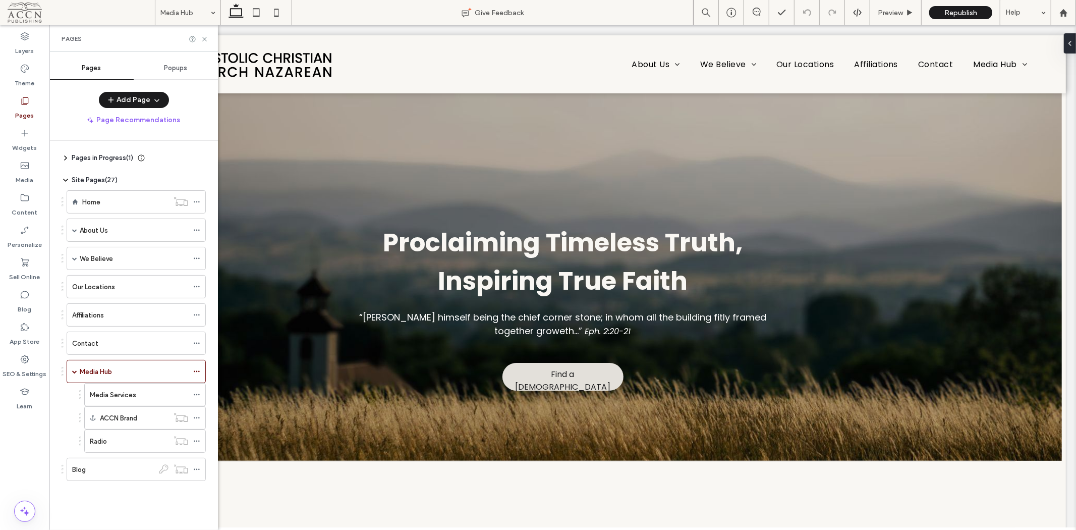
click at [122, 394] on div at bounding box center [538, 265] width 1076 height 530
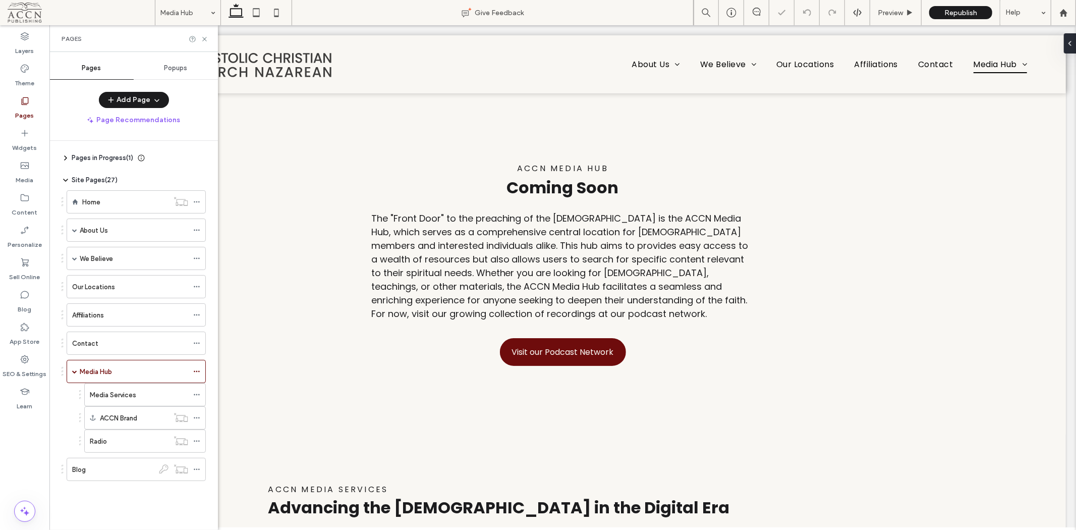
click at [122, 392] on label "Media Services" at bounding box center [113, 395] width 46 height 18
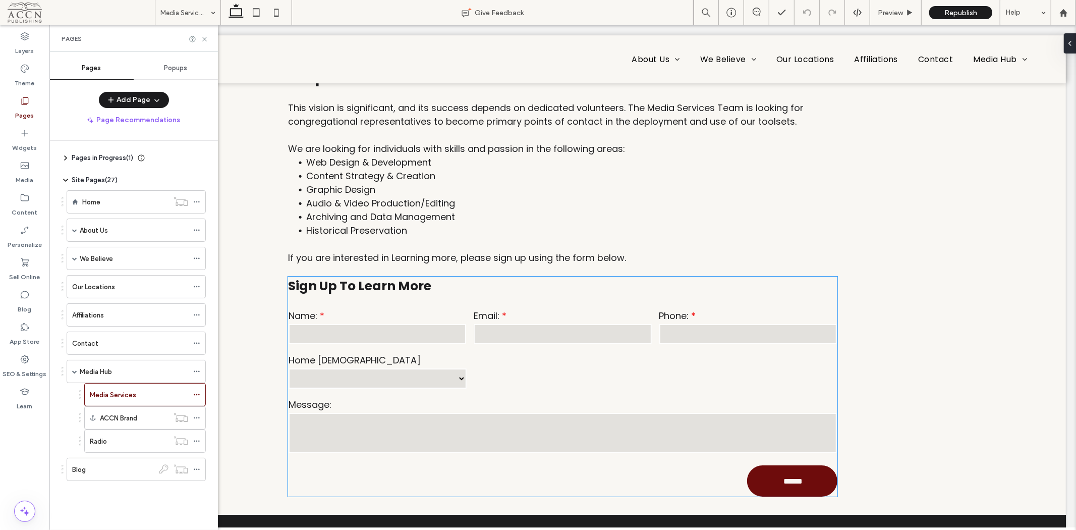
scroll to position [2962, 0]
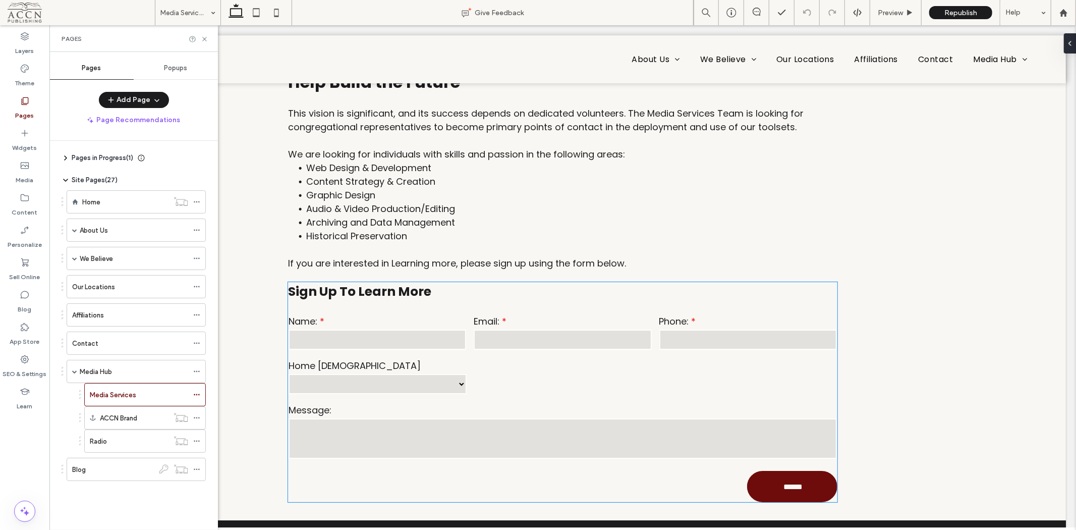
click at [530, 282] on div "**********" at bounding box center [562, 391] width 549 height 220
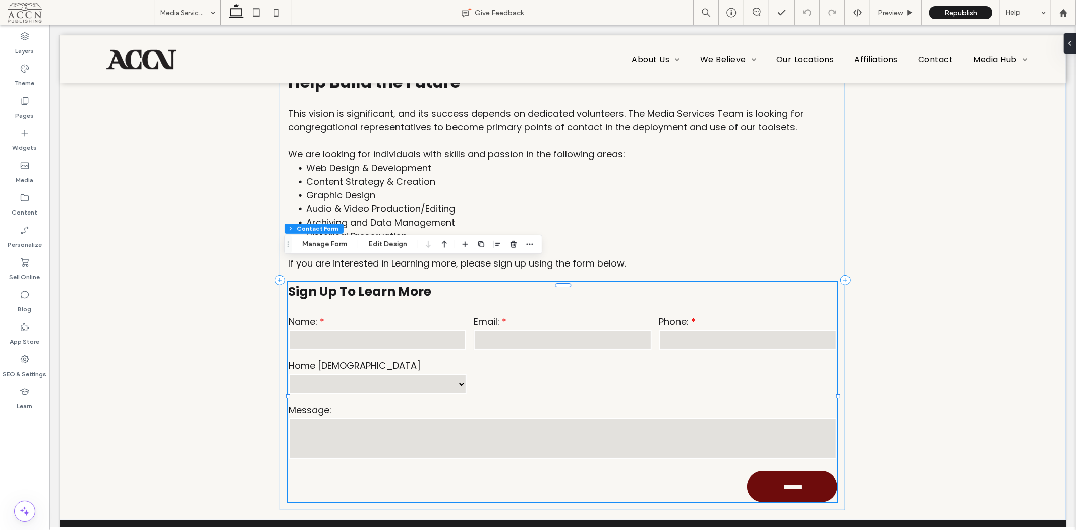
drag, startPoint x: 328, startPoint y: 246, endPoint x: 628, endPoint y: 210, distance: 301.7
click at [328, 246] on button "Manage Form" at bounding box center [325, 244] width 58 height 12
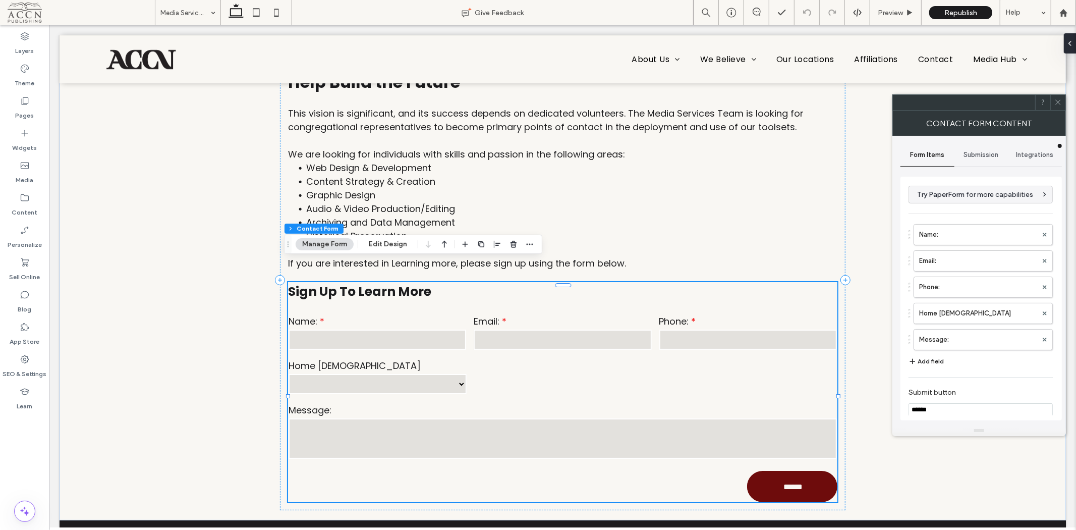
click at [1042, 153] on span "Integrations" at bounding box center [1034, 155] width 37 height 8
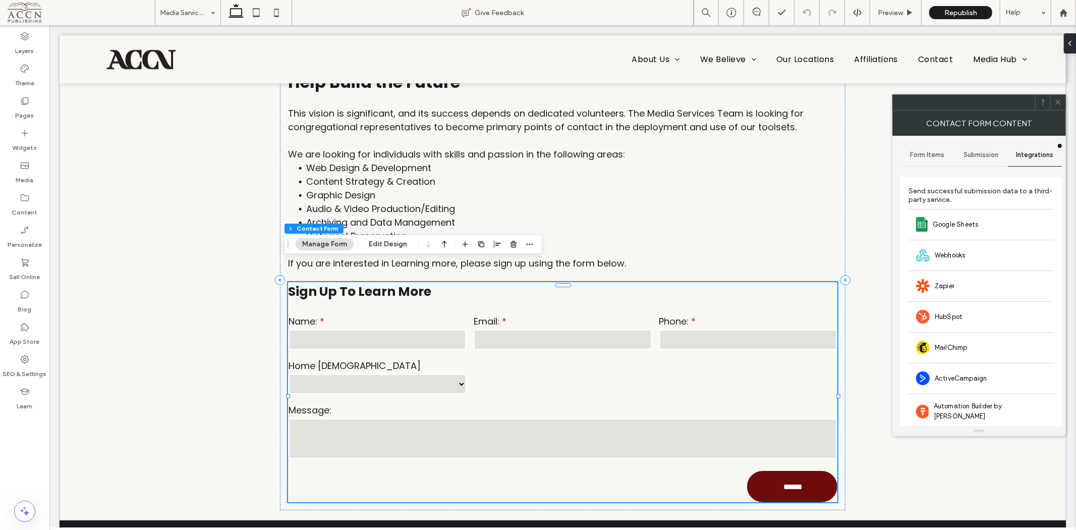
click at [960, 220] on span "Google Sheets" at bounding box center [956, 224] width 46 height 10
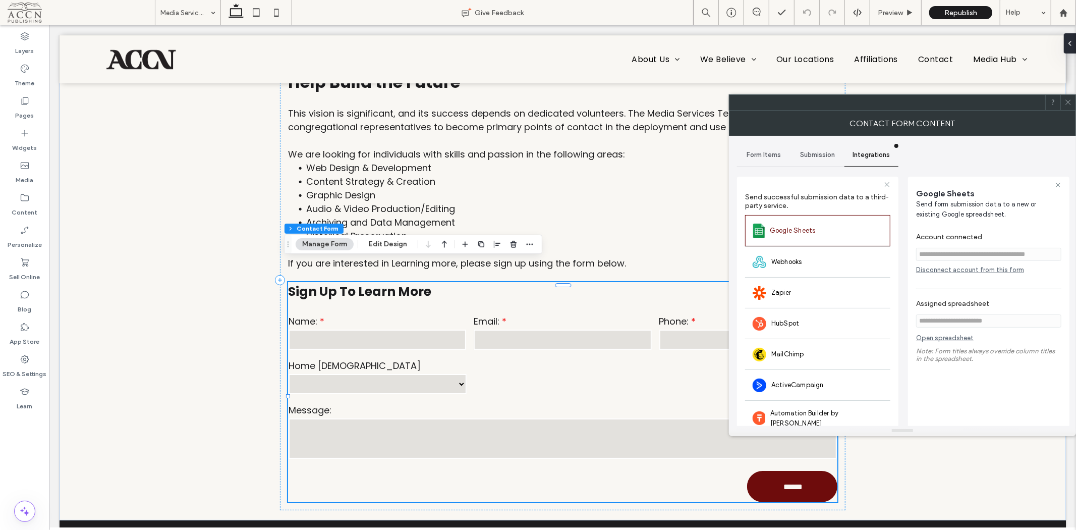
click at [952, 341] on link "Open spreadsheet" at bounding box center [945, 340] width 58 height 13
